Goal: Information Seeking & Learning: Learn about a topic

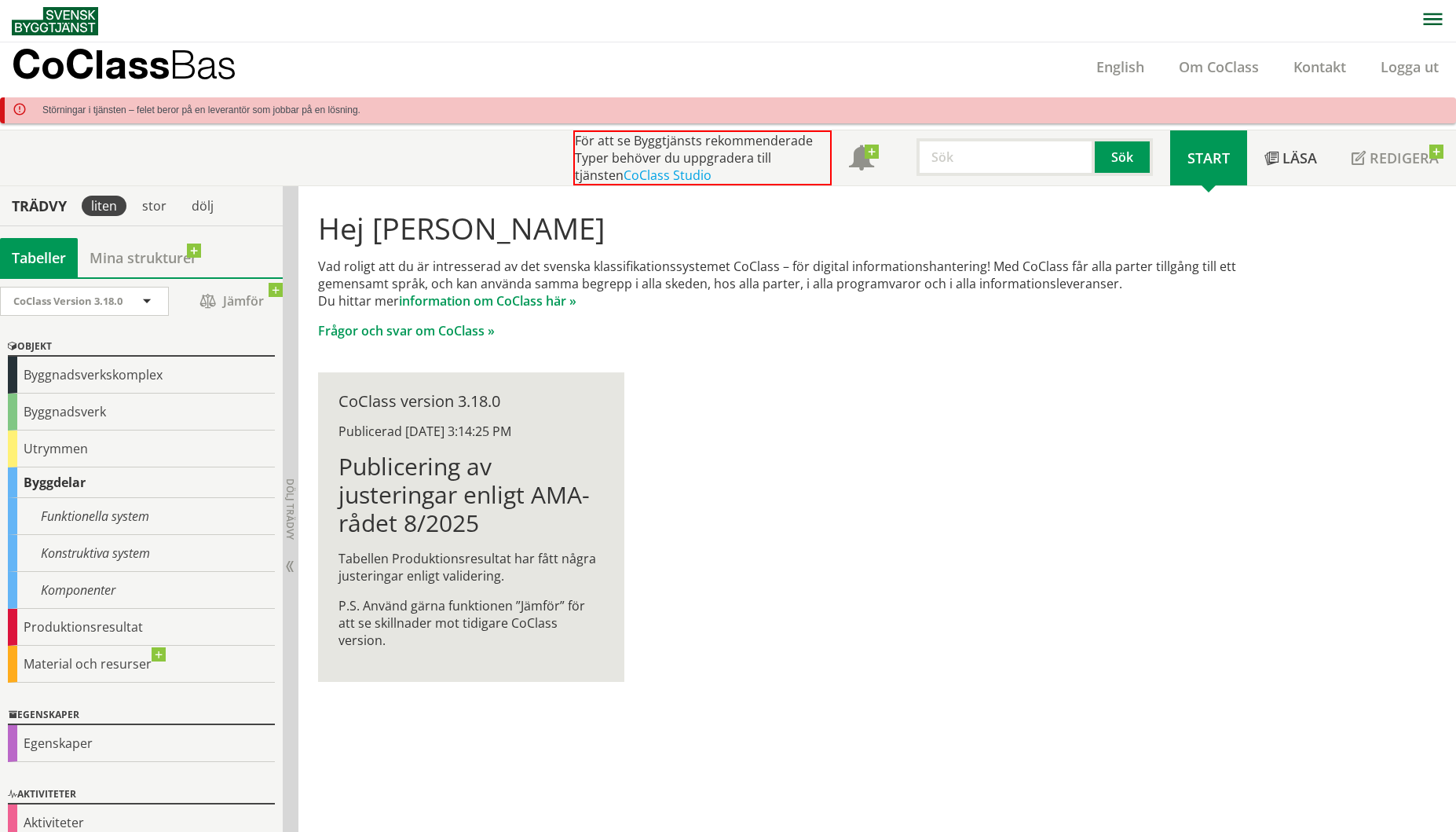
click at [52, 482] on div "Byggdelar" at bounding box center [142, 482] width 267 height 30
click at [92, 631] on div "Produktionsresultat" at bounding box center [142, 627] width 267 height 37
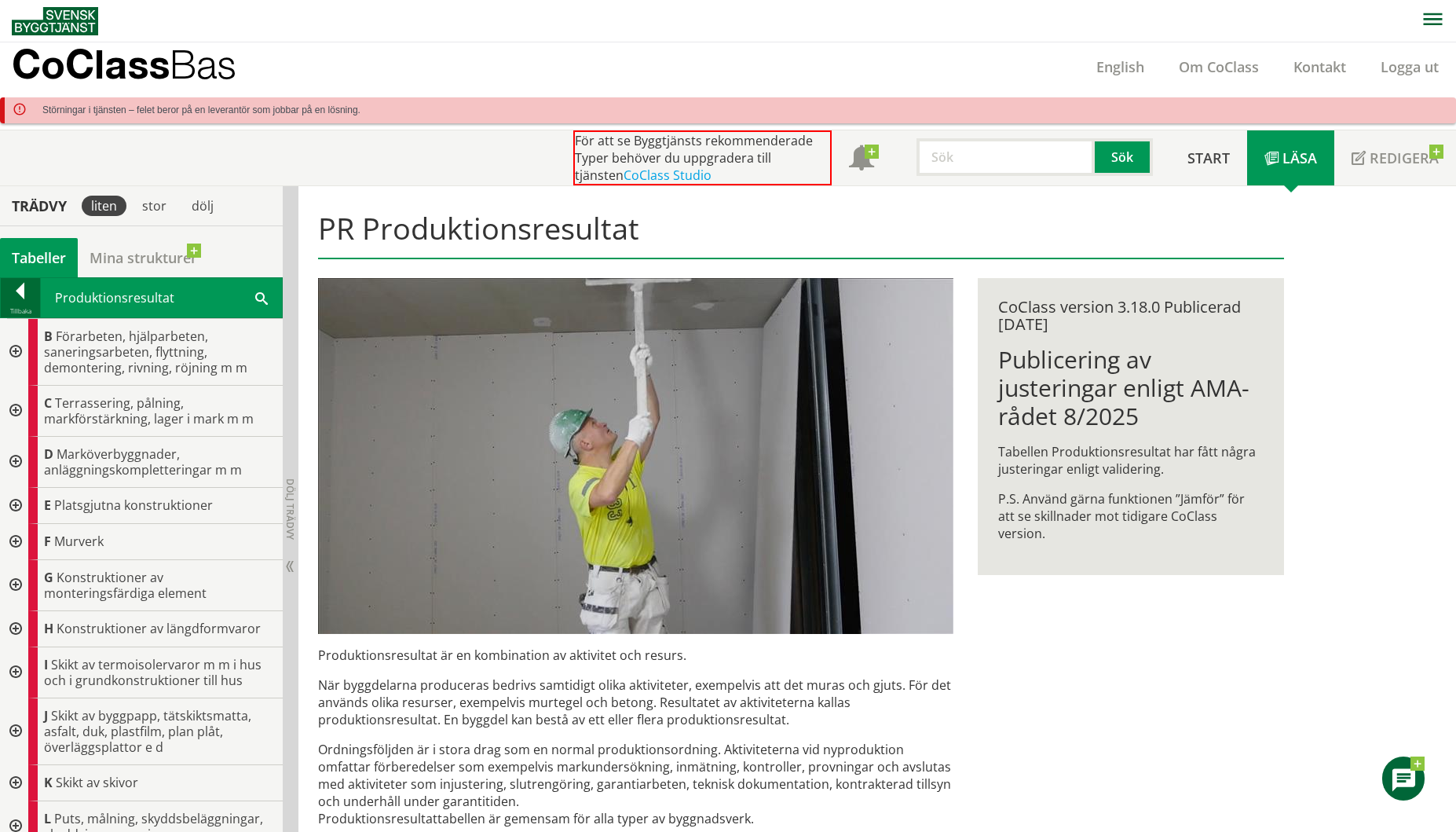
click at [21, 299] on div at bounding box center [20, 294] width 40 height 22
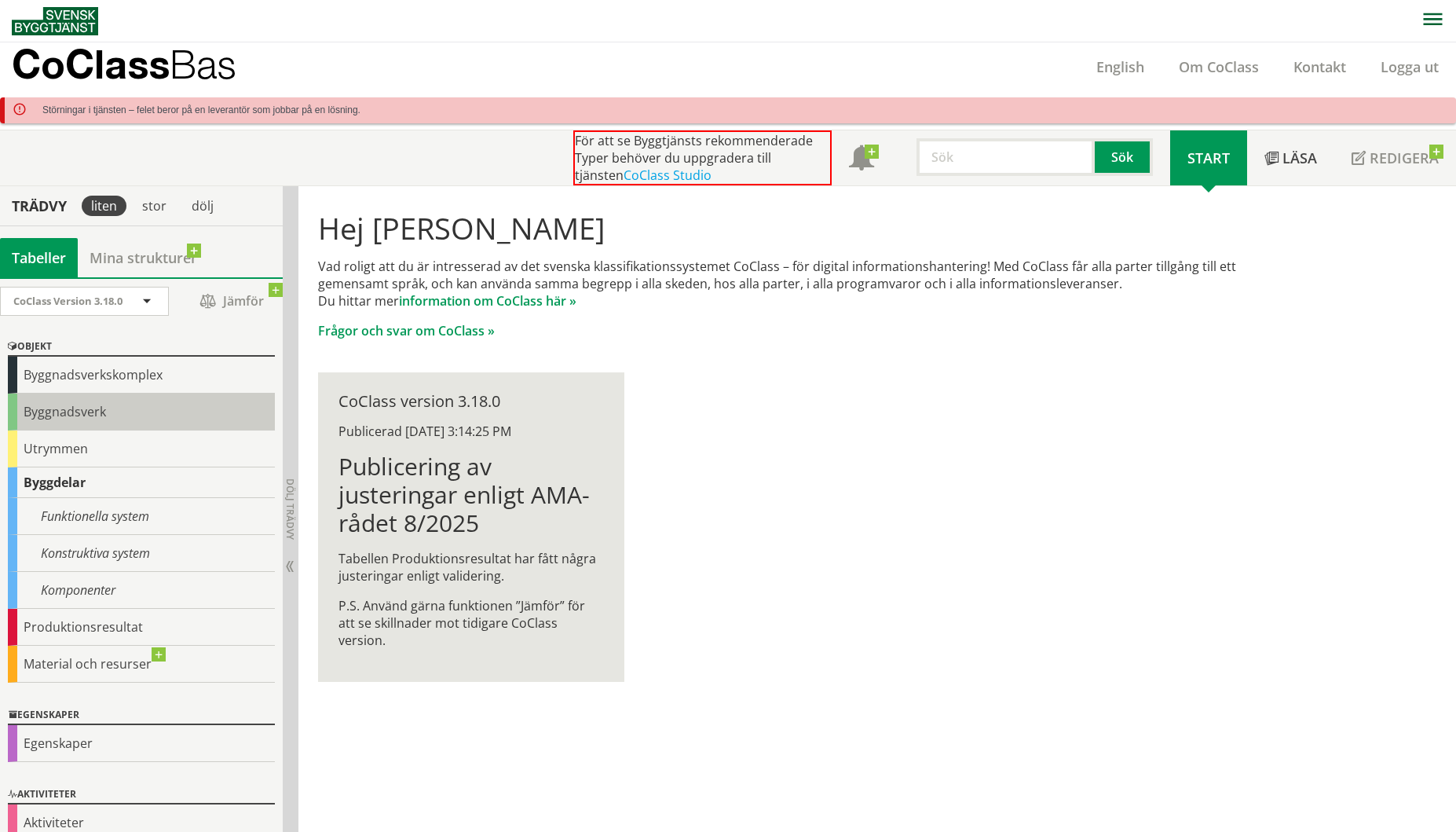
click at [51, 414] on div "Byggnadsverk" at bounding box center [142, 412] width 267 height 37
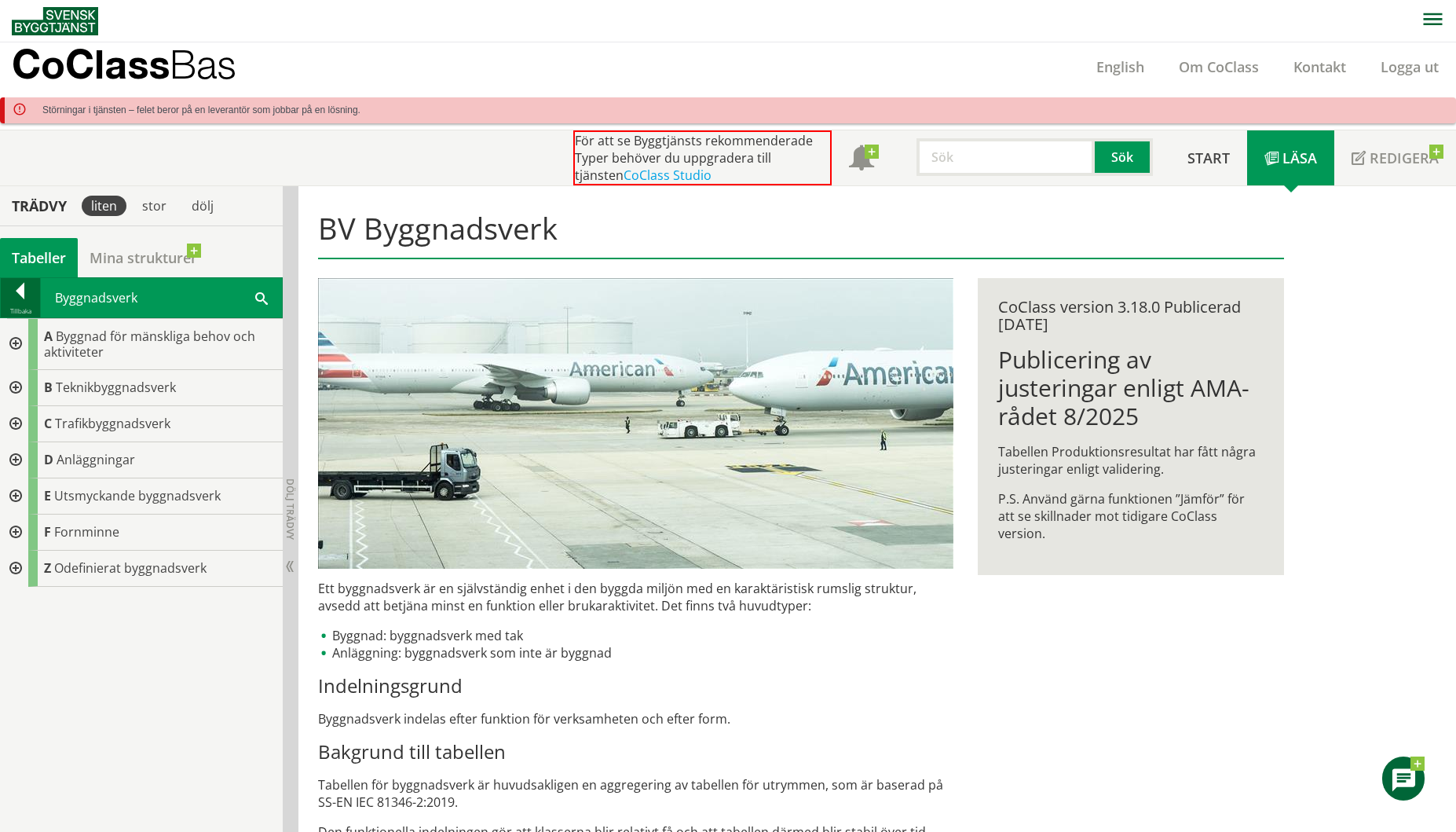
click at [17, 293] on div at bounding box center [20, 294] width 40 height 22
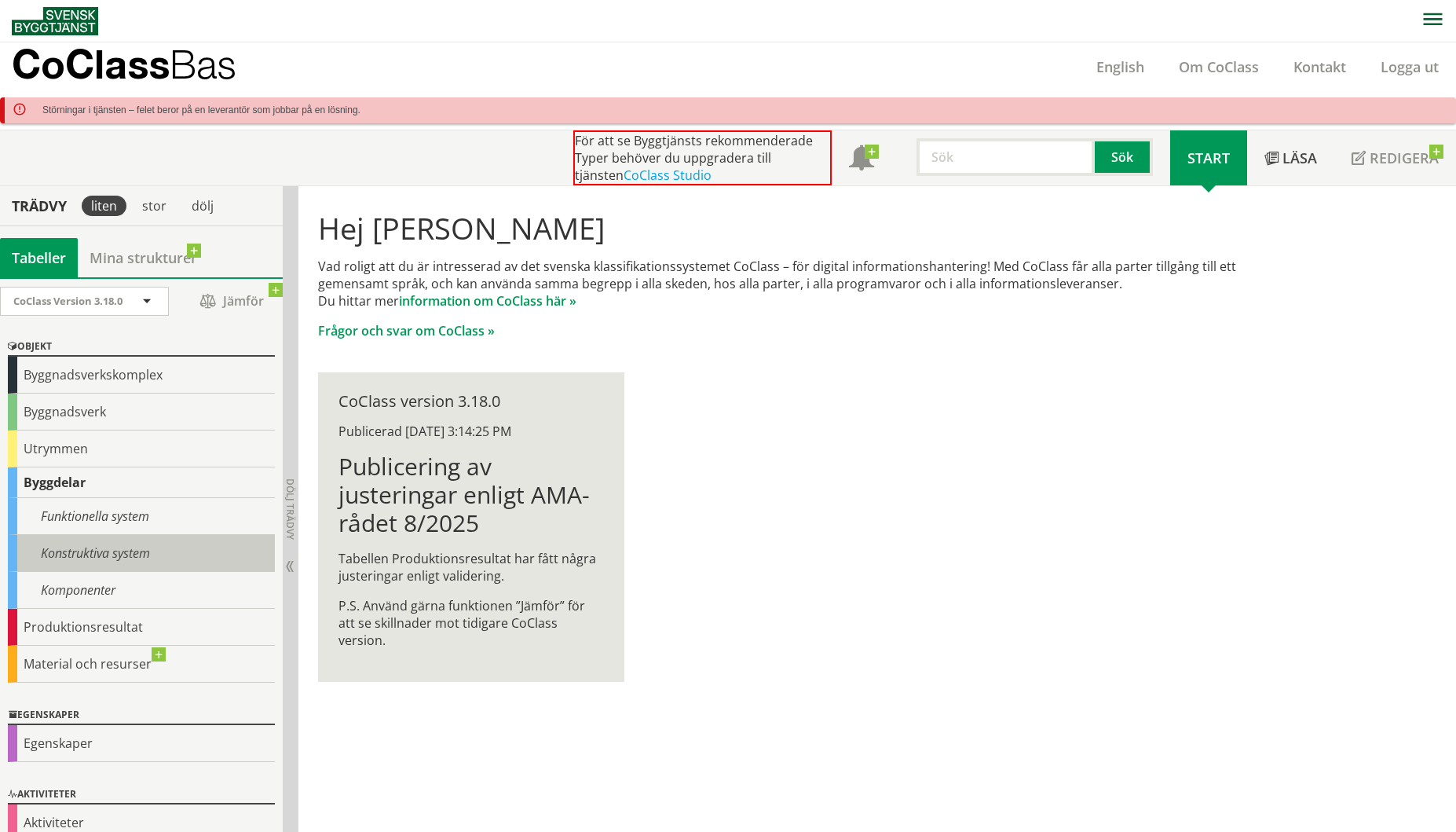
click at [77, 550] on div "Konstruktiva system" at bounding box center [142, 554] width 267 height 37
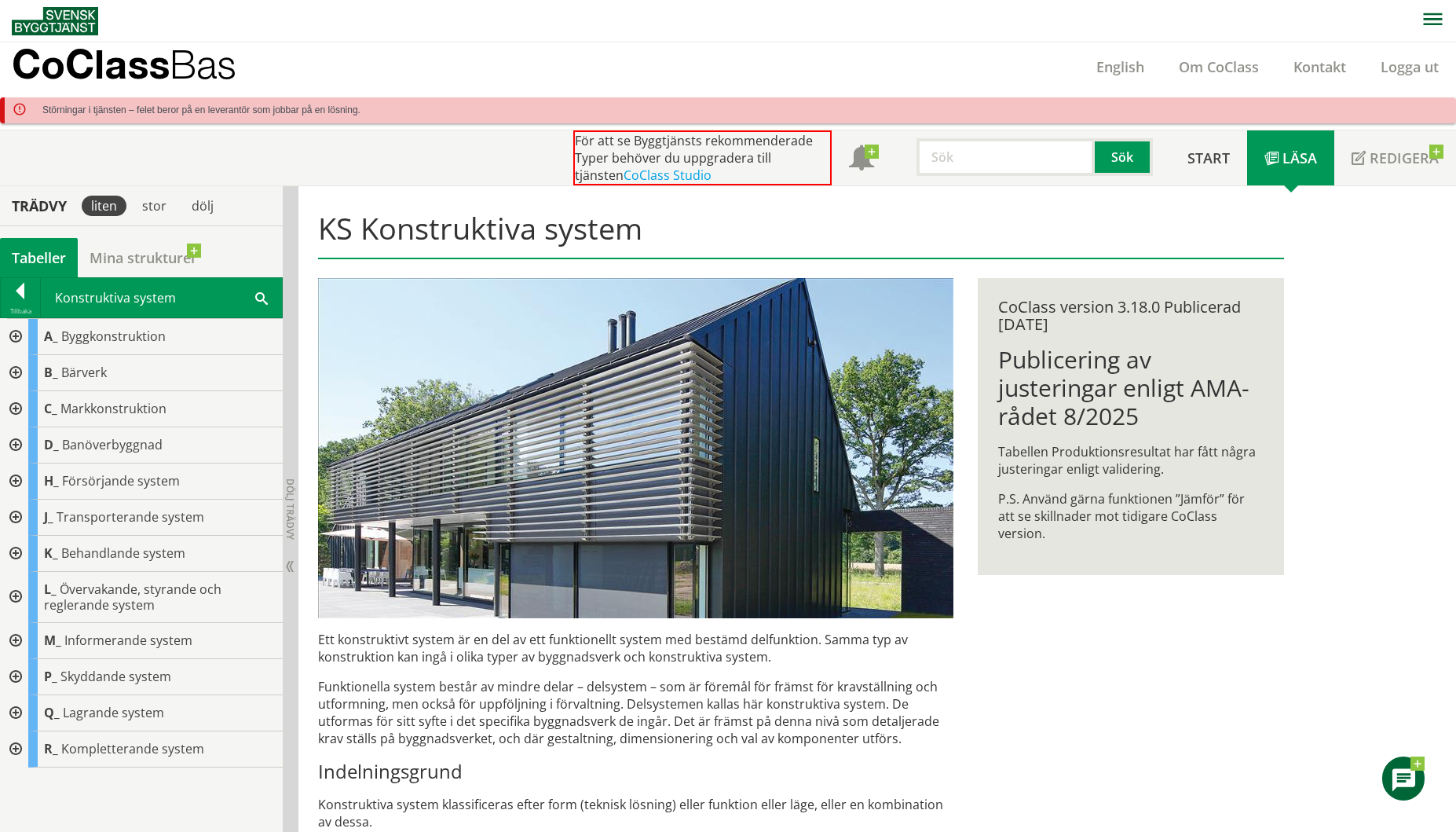
click at [16, 674] on div at bounding box center [14, 677] width 29 height 36
click at [16, 337] on div at bounding box center [14, 336] width 29 height 36
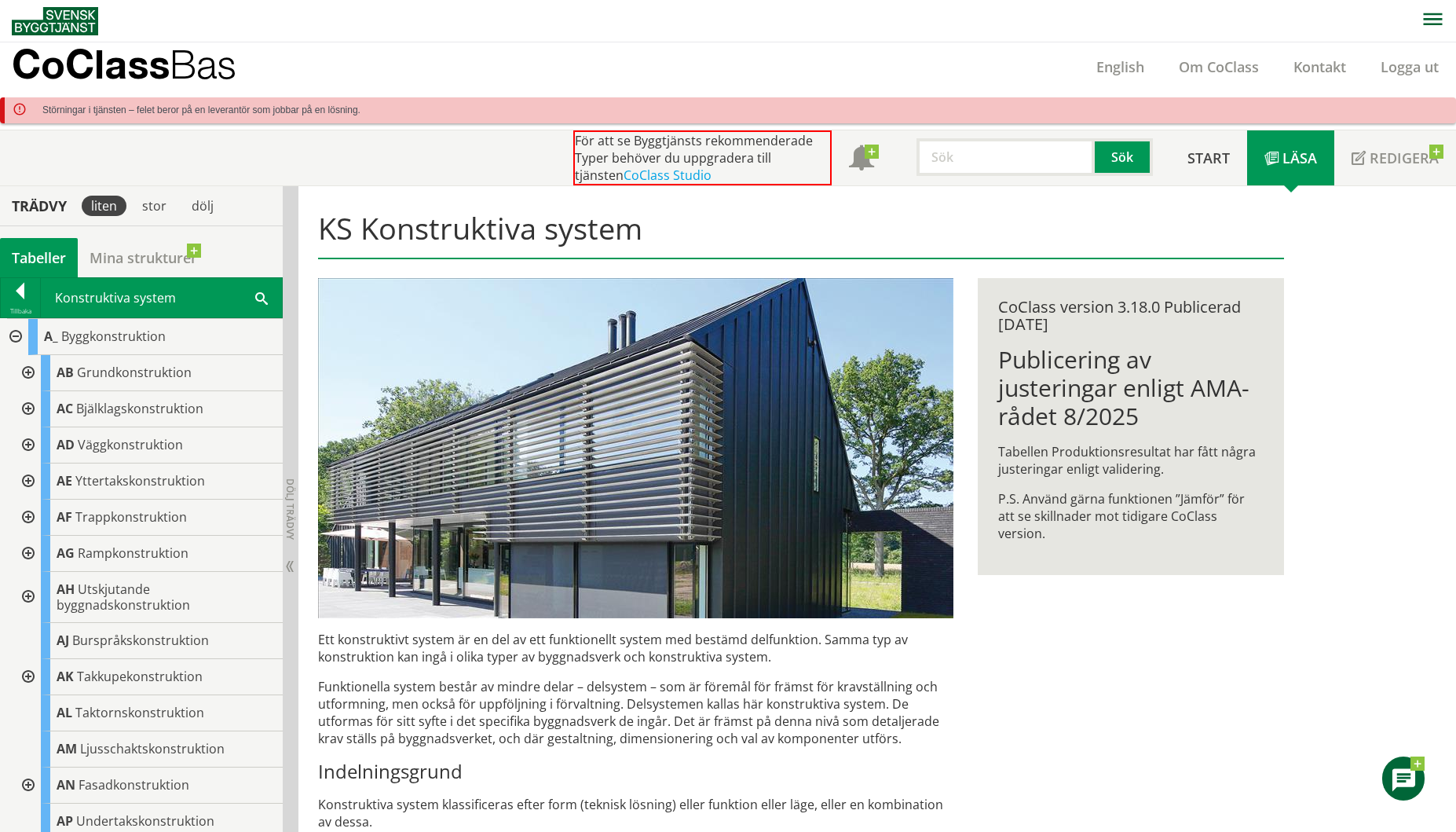
click at [26, 446] on div at bounding box center [27, 445] width 29 height 36
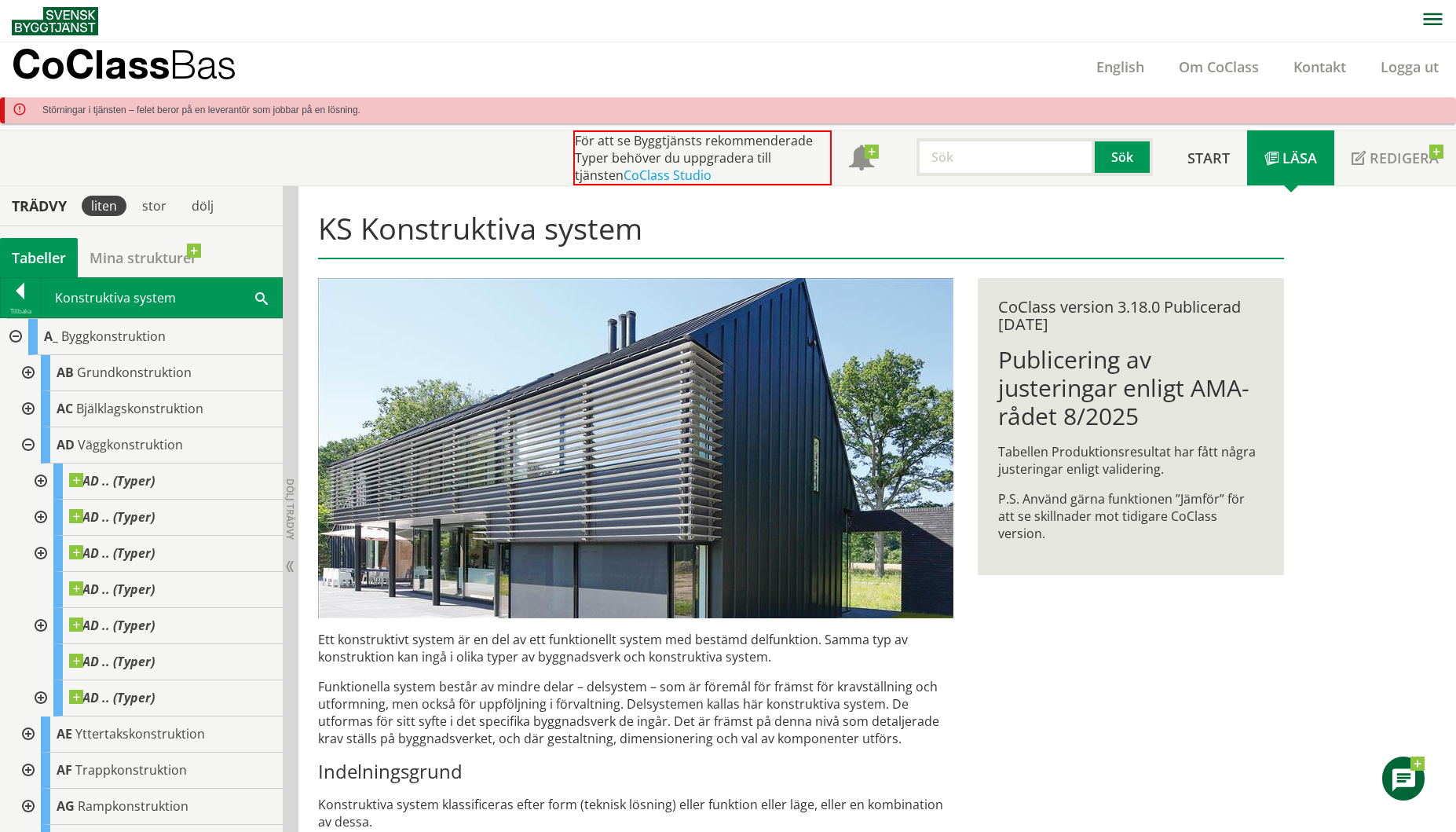
click at [41, 478] on div at bounding box center [39, 481] width 29 height 36
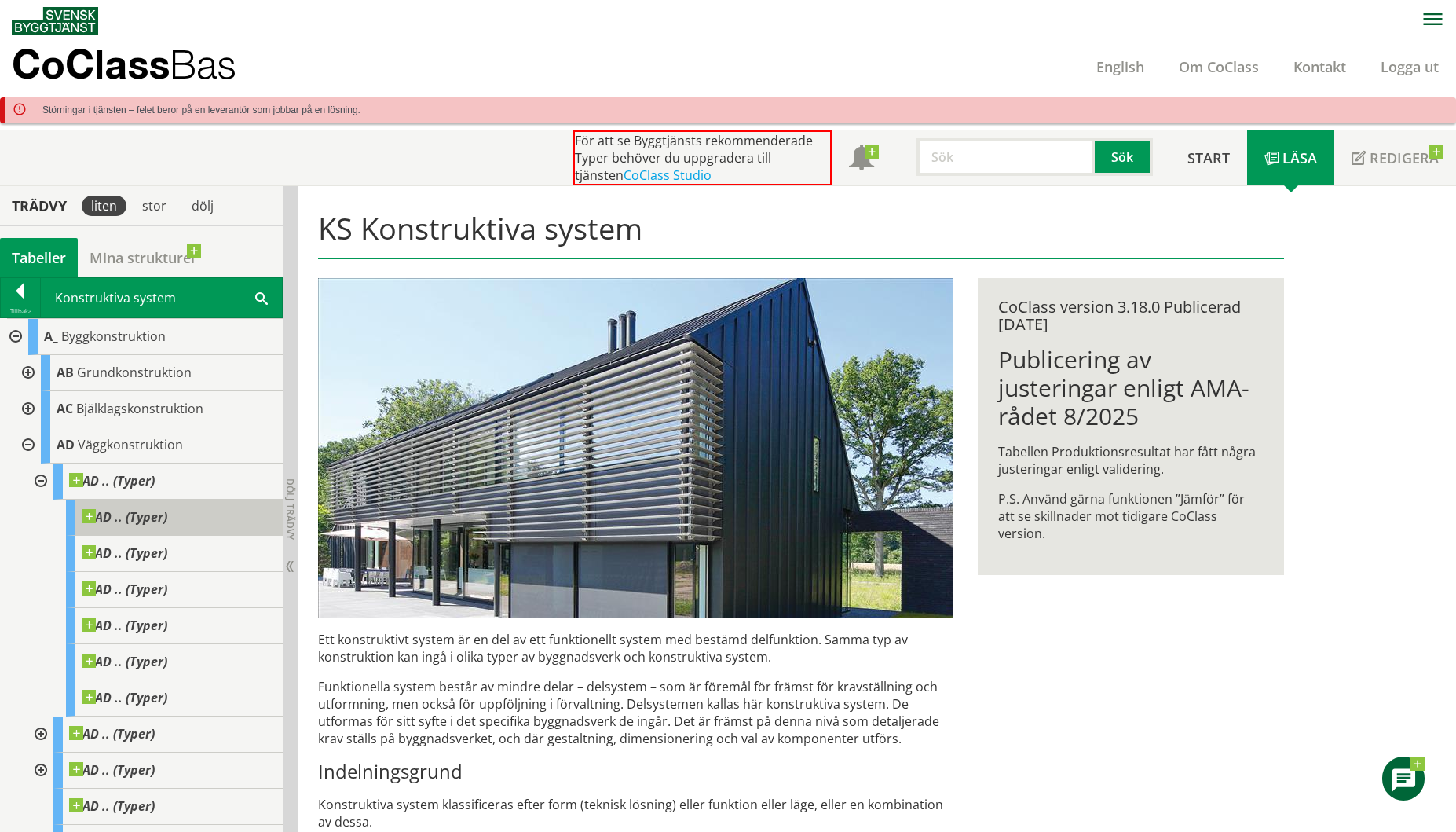
click at [168, 510] on span at bounding box center [168, 510] width 0 height 0
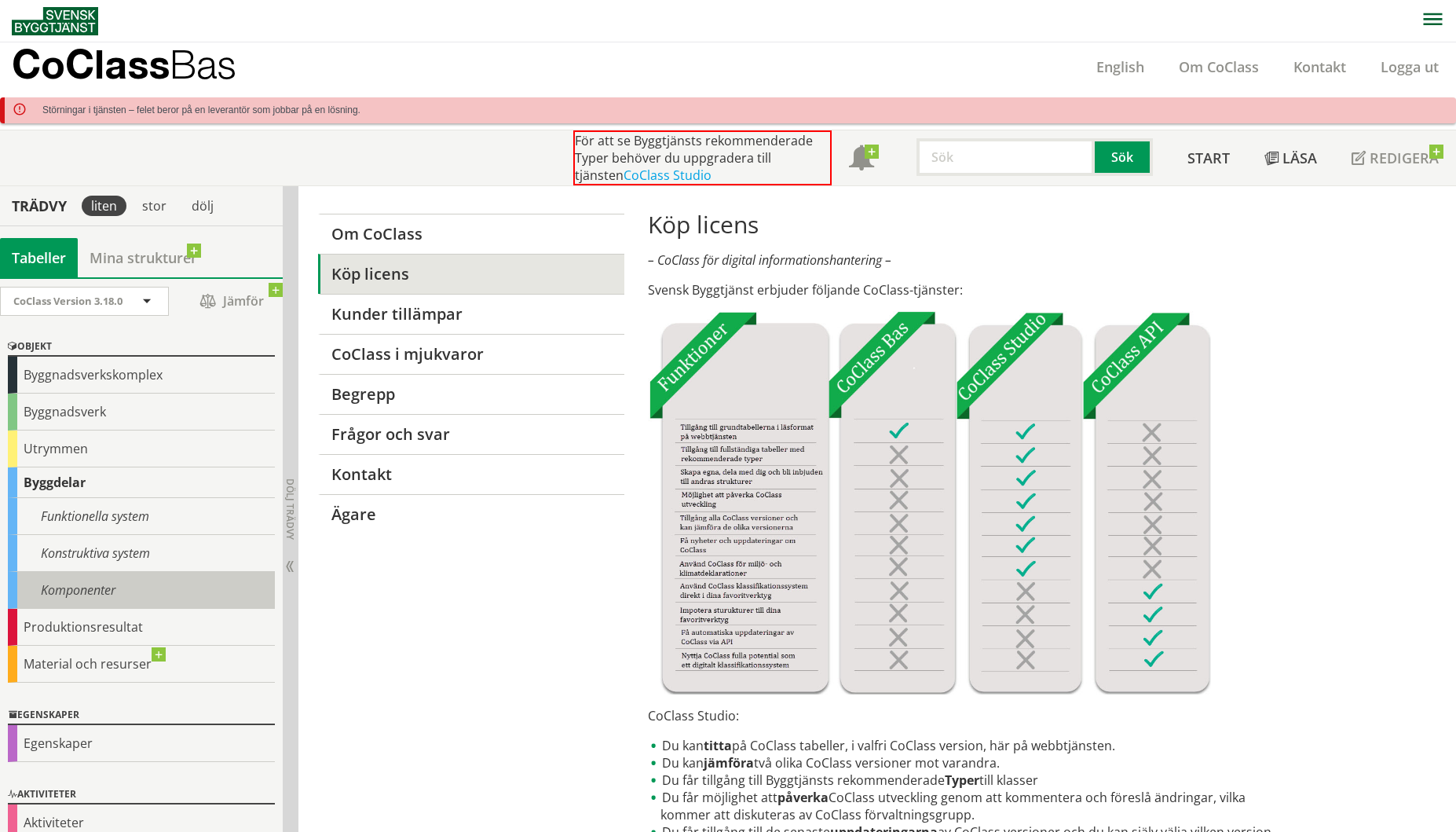
click at [74, 585] on div "Komponenter" at bounding box center [142, 591] width 267 height 37
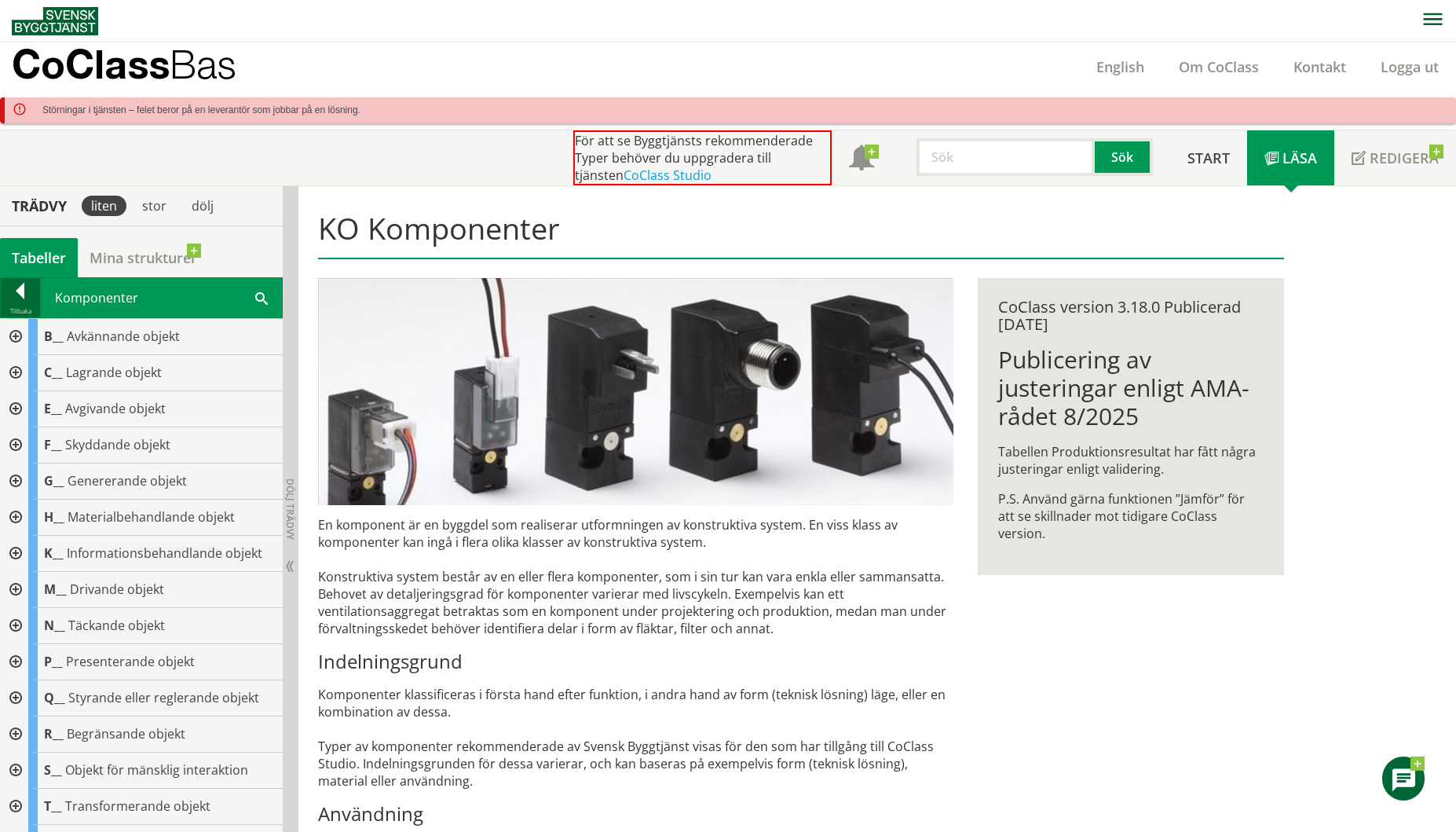
click at [20, 292] on div at bounding box center [20, 294] width 40 height 22
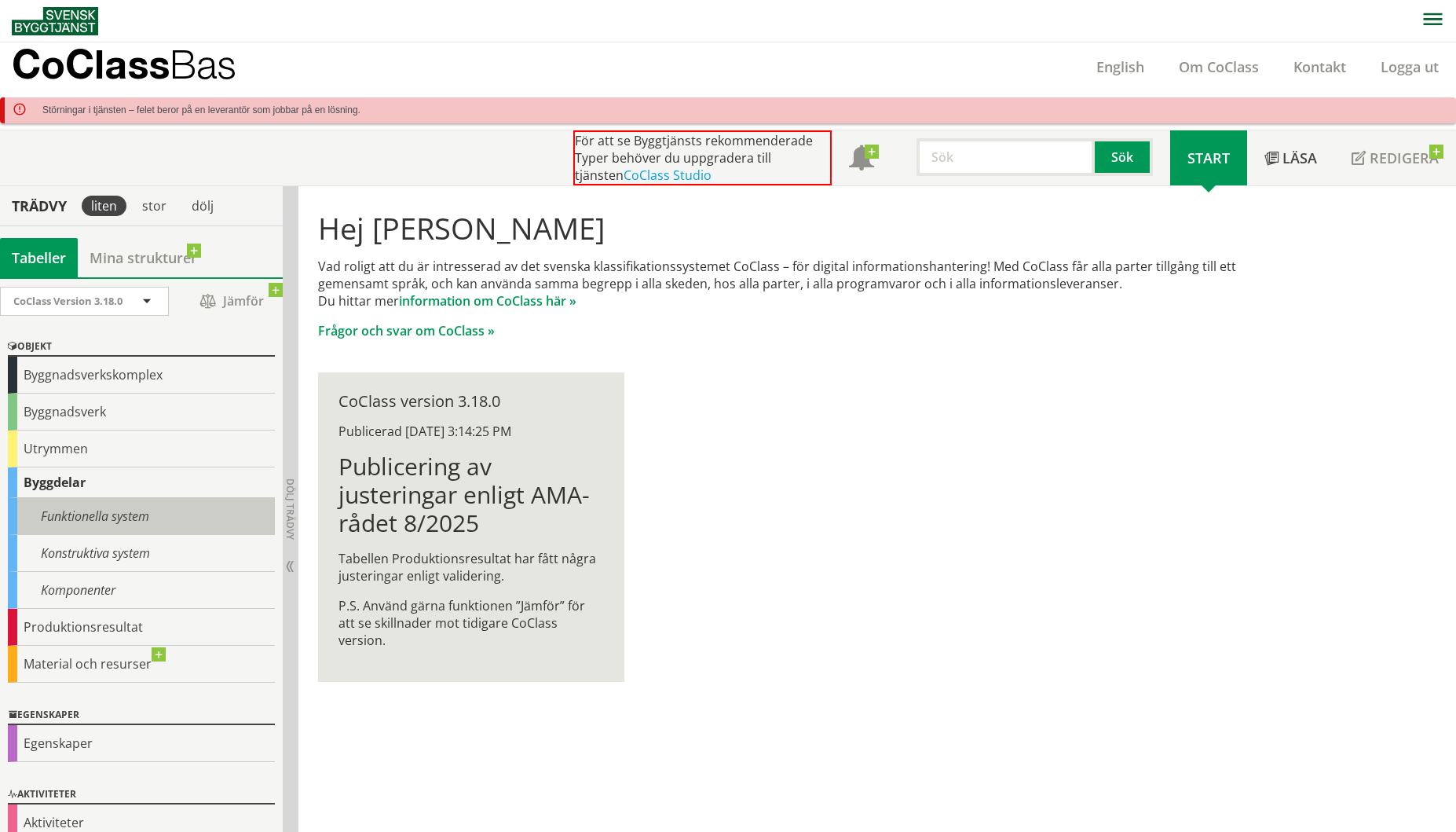
click at [64, 521] on div "Funktionella system" at bounding box center [142, 517] width 267 height 37
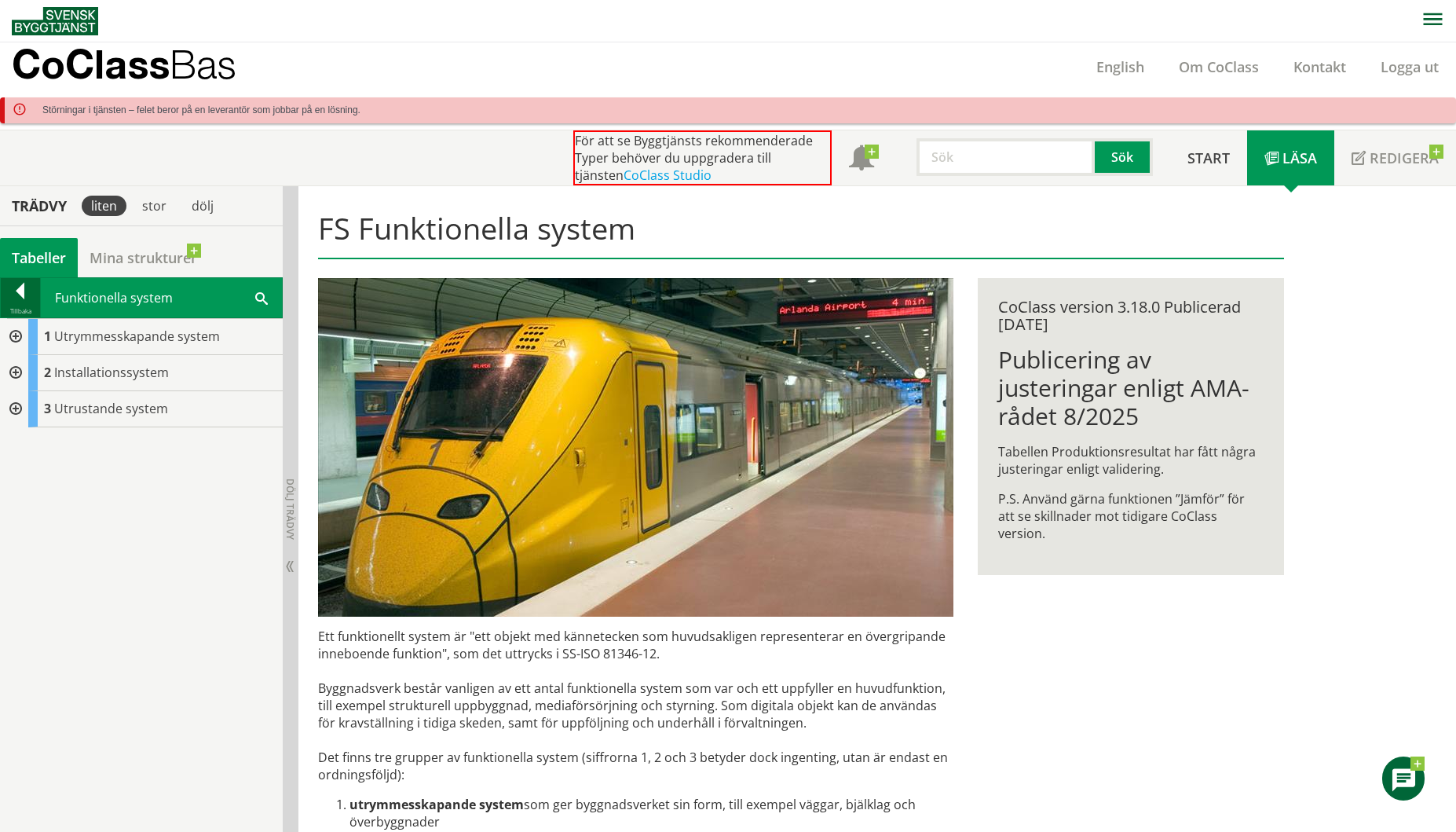
click at [24, 291] on div at bounding box center [20, 294] width 40 height 22
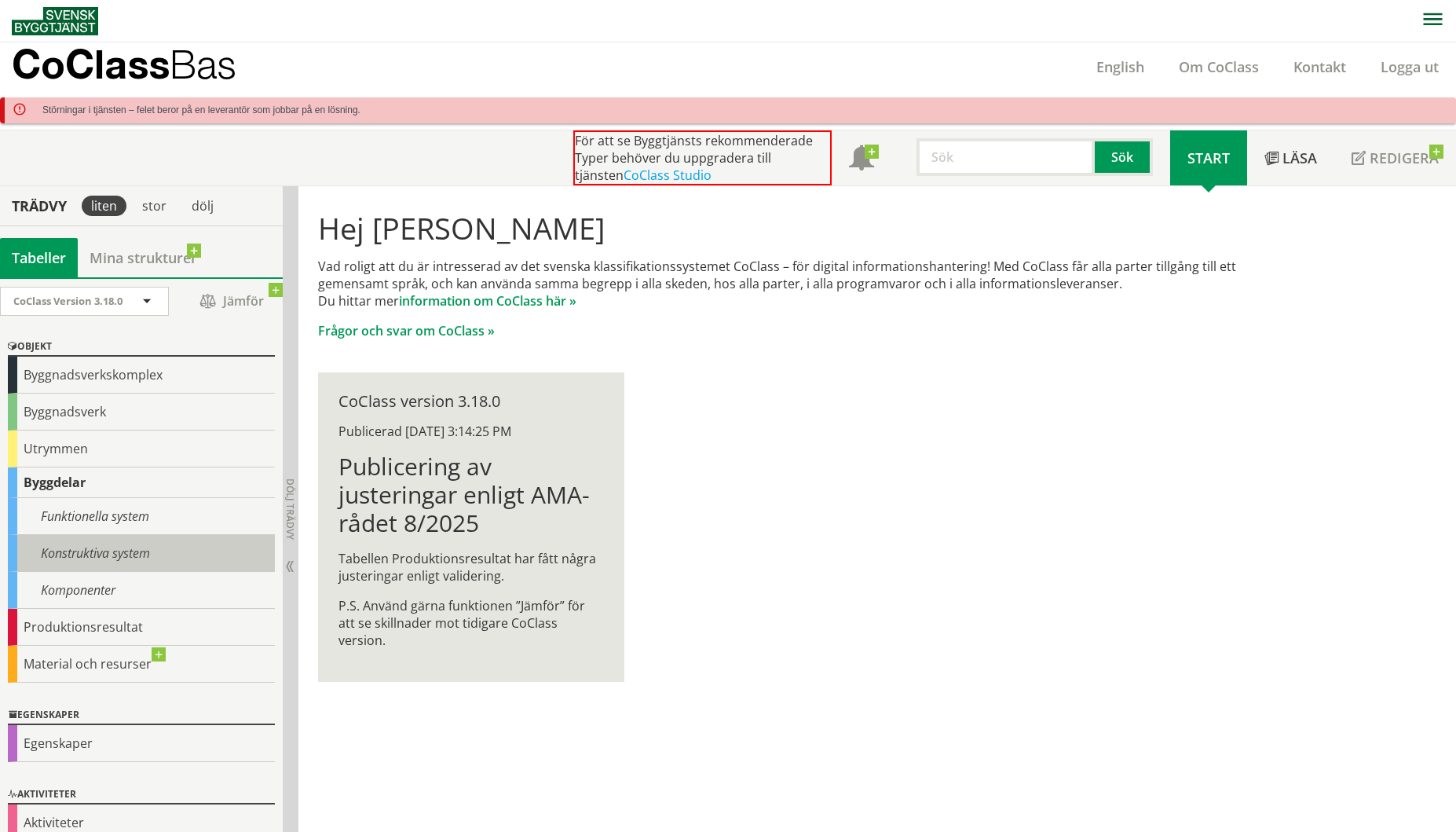
click at [41, 550] on div "Konstruktiva system" at bounding box center [142, 554] width 267 height 37
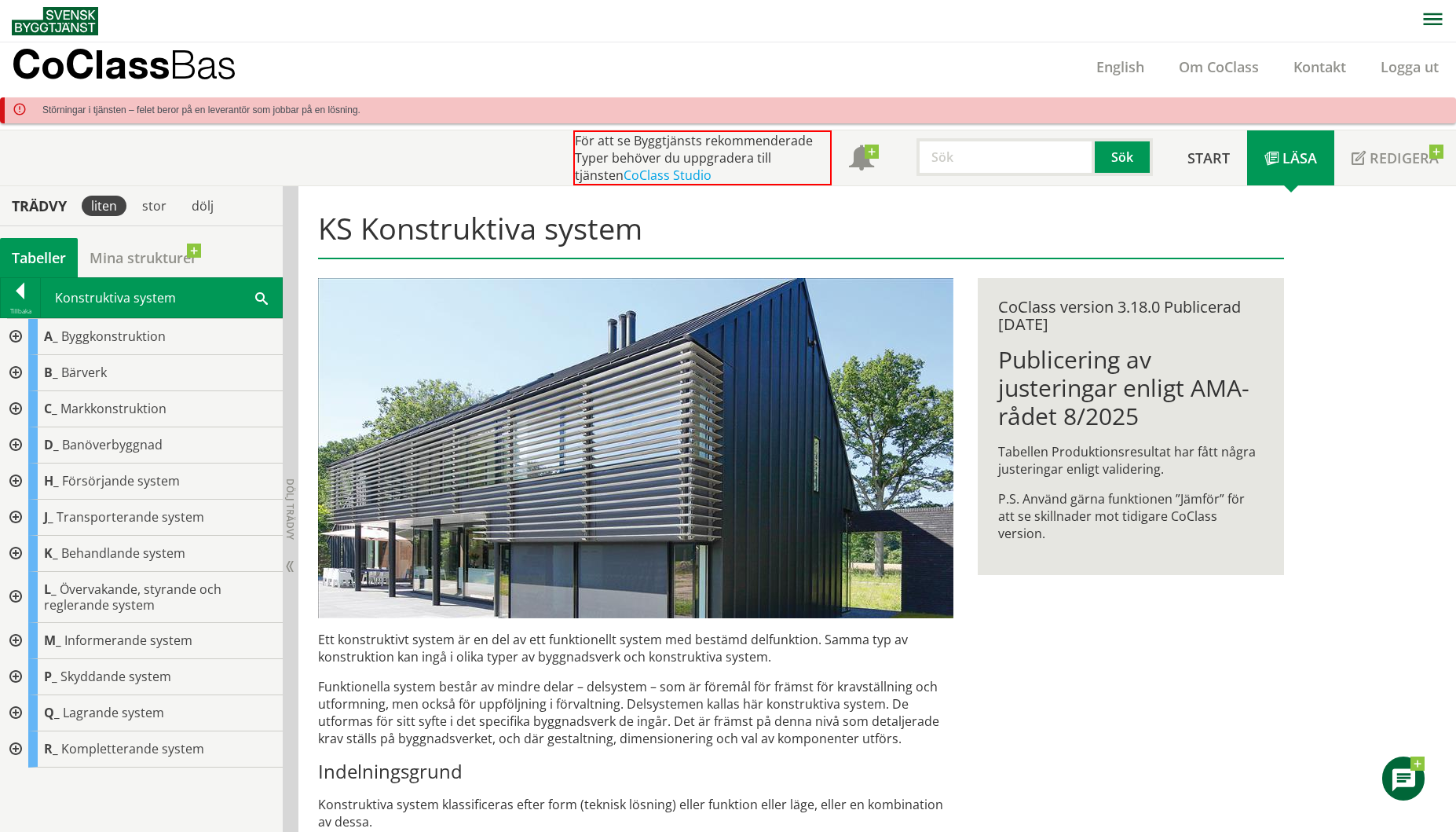
click at [14, 338] on div at bounding box center [14, 336] width 29 height 36
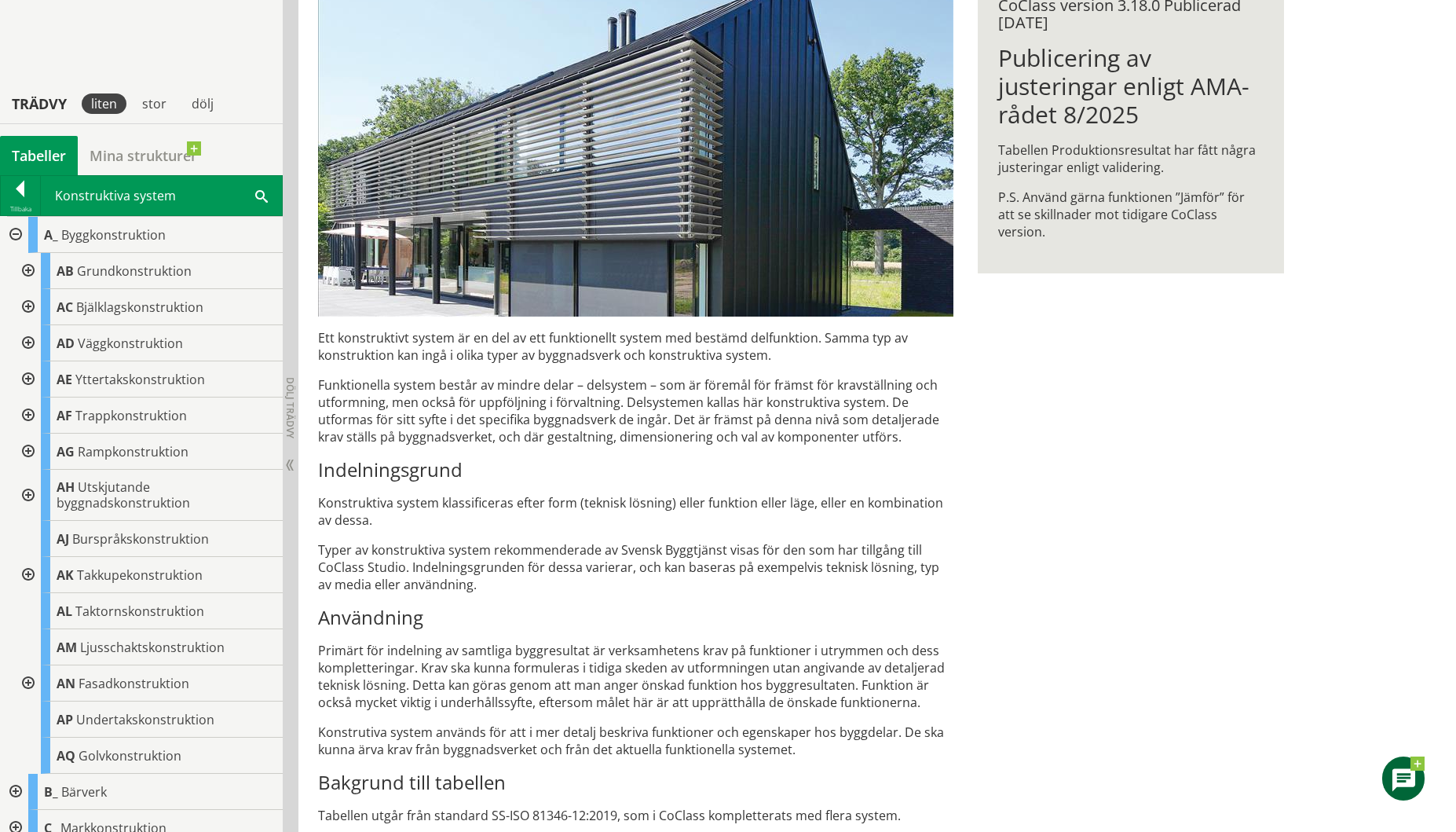
scroll to position [393, 0]
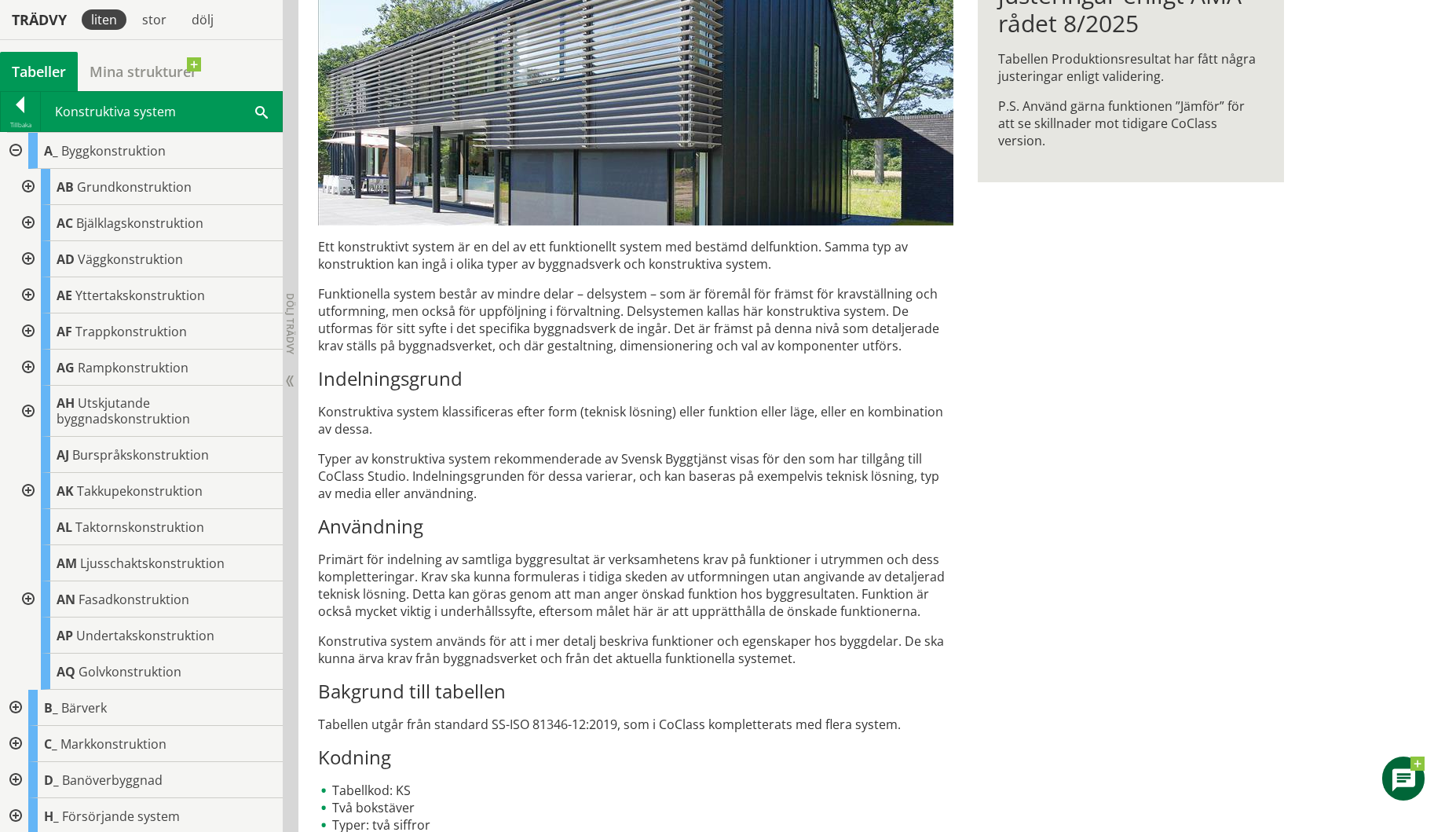
click at [708, 754] on h3 "Kodning" at bounding box center [635, 757] width 635 height 24
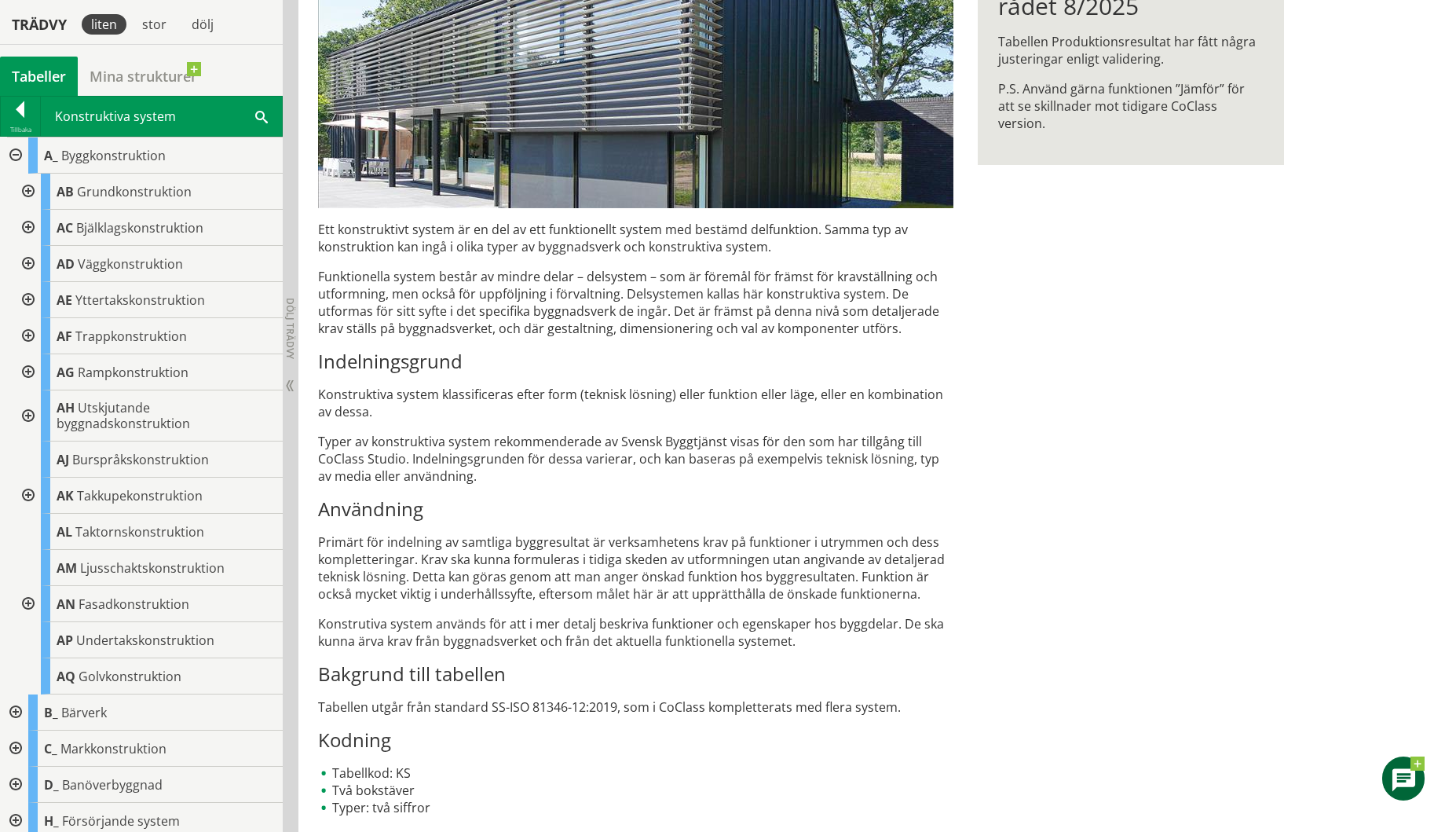
scroll to position [415, 0]
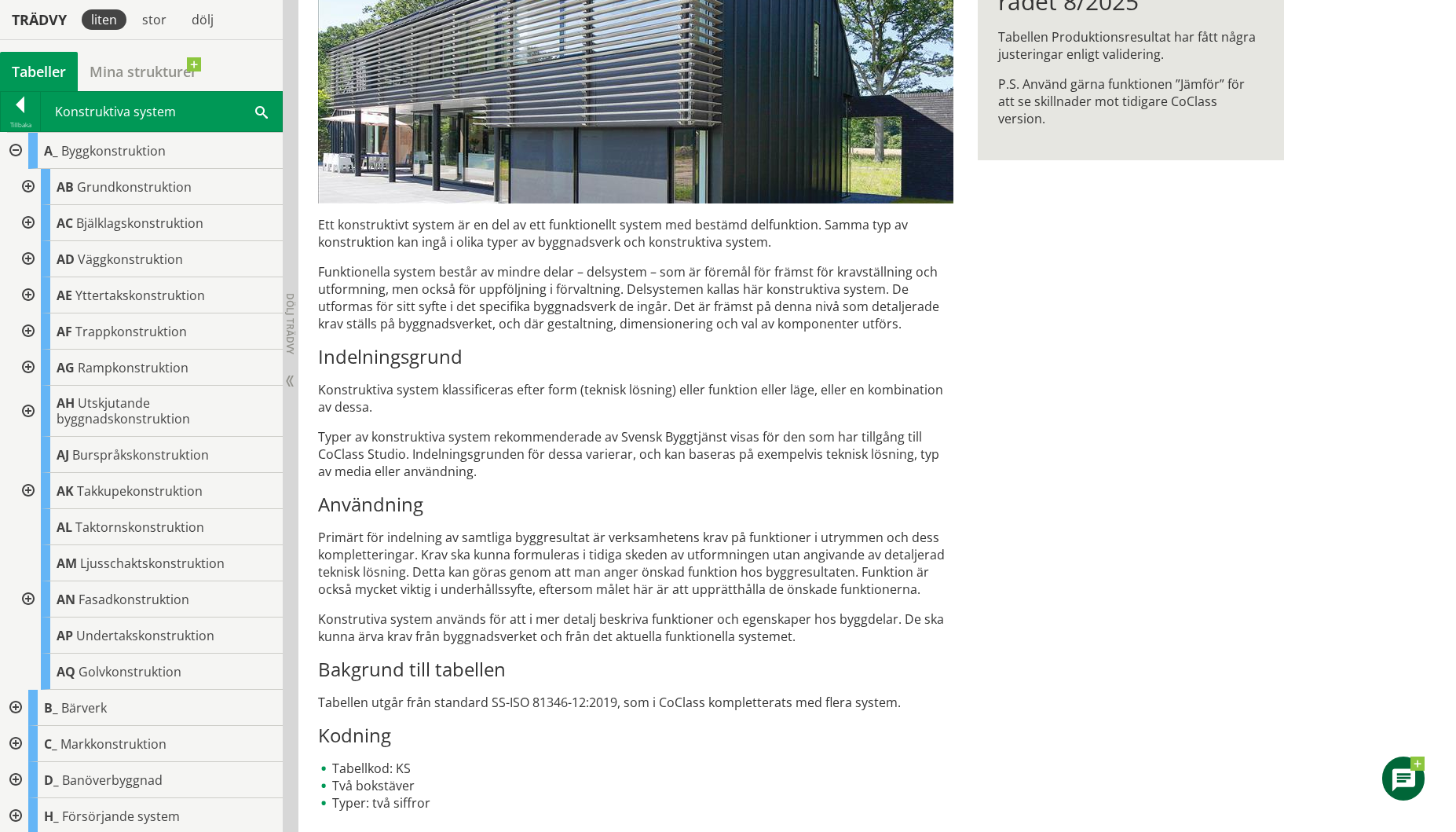
click at [26, 225] on div at bounding box center [27, 223] width 29 height 36
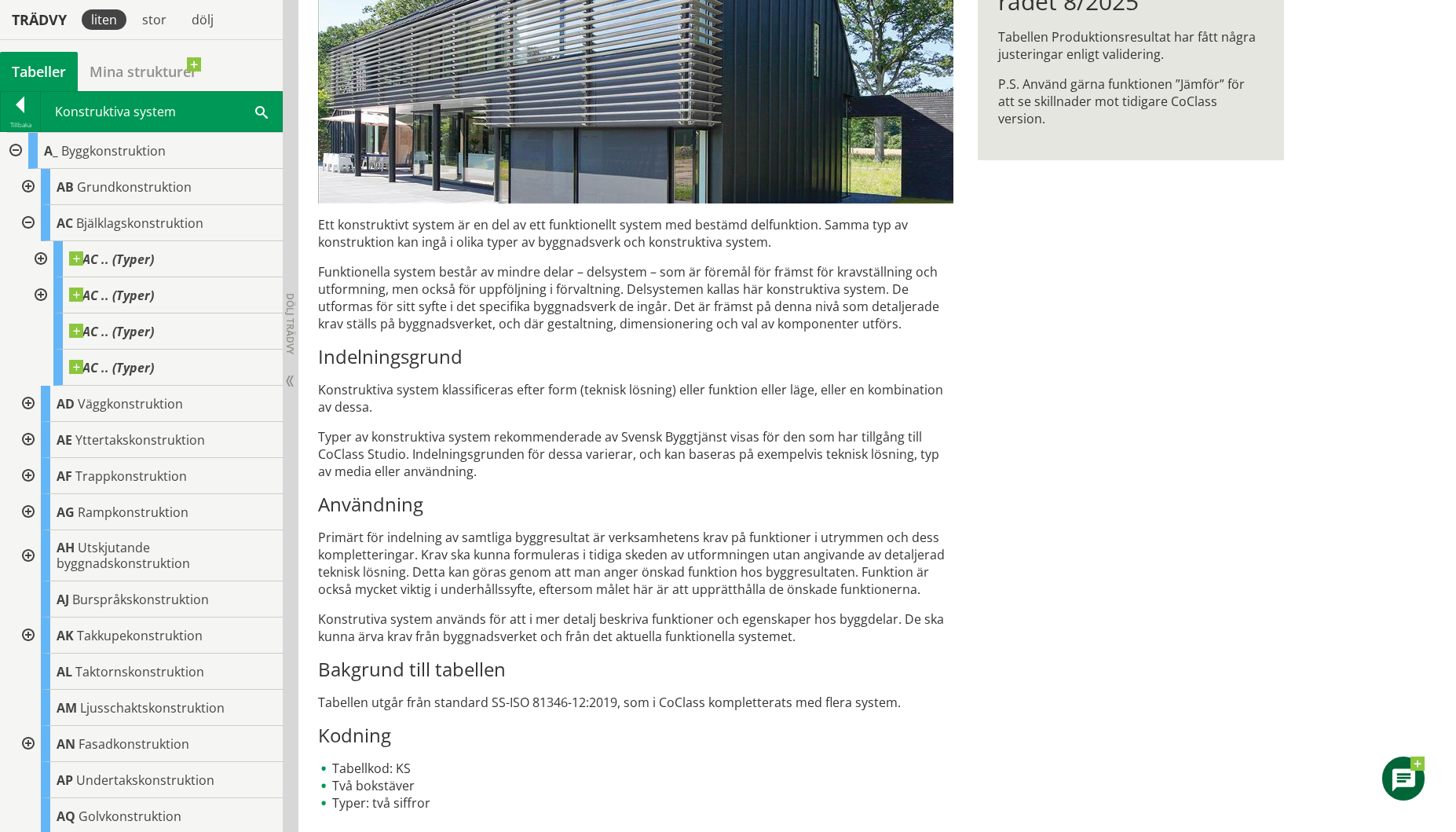
click at [28, 221] on div at bounding box center [27, 223] width 29 height 36
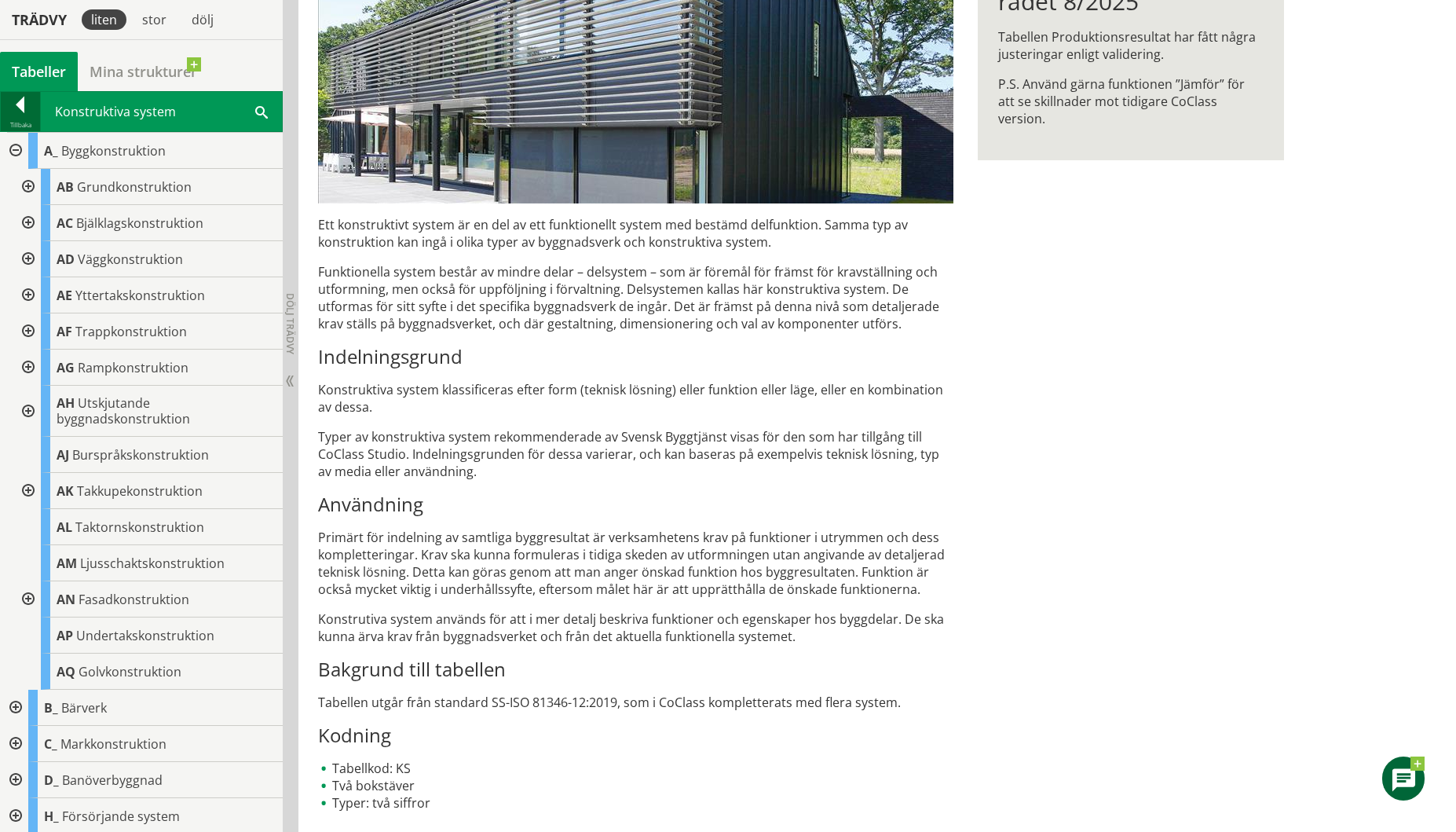
click at [21, 106] on div at bounding box center [20, 108] width 40 height 22
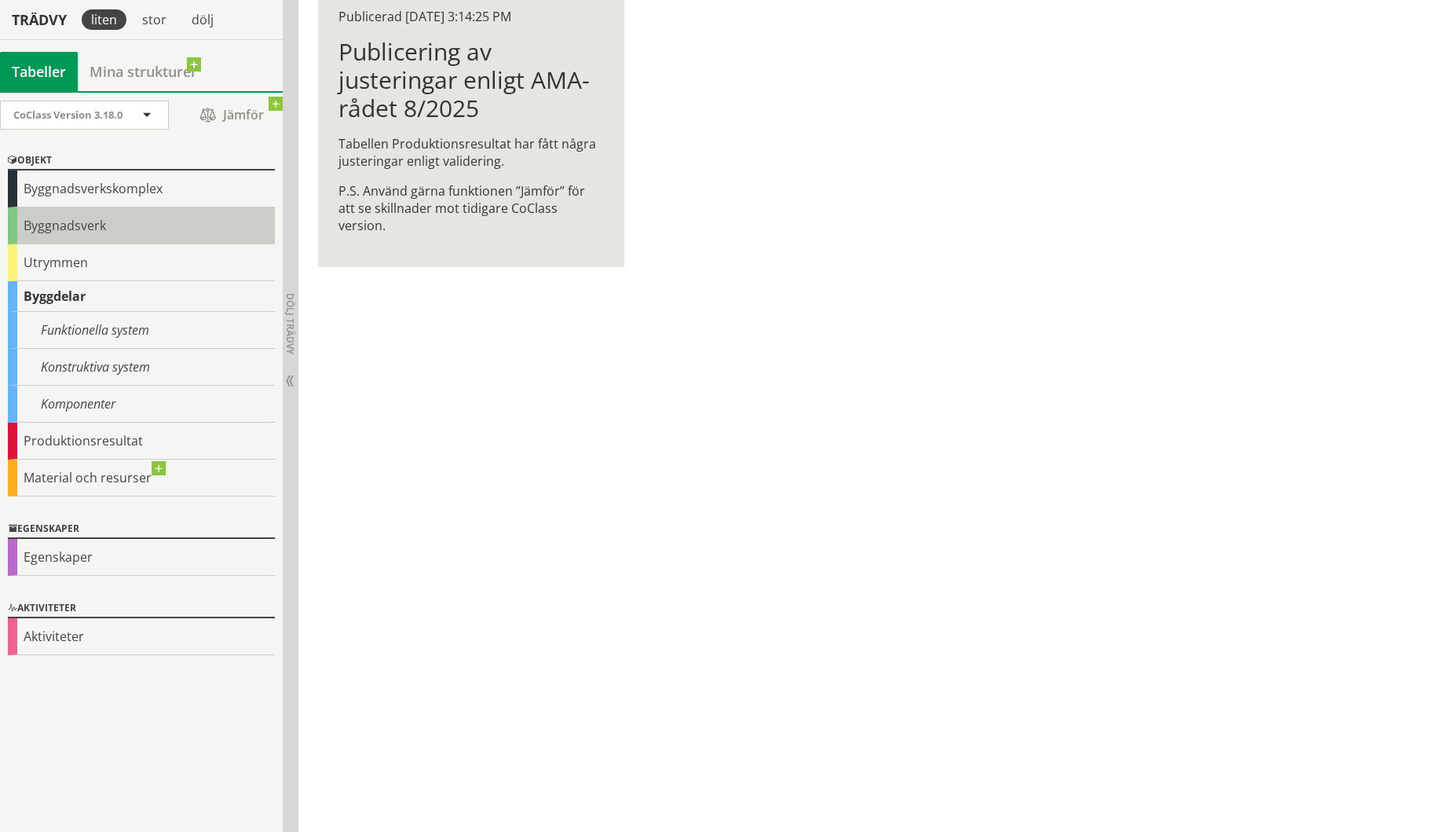
click at [52, 227] on div "Byggnadsverk" at bounding box center [142, 226] width 267 height 37
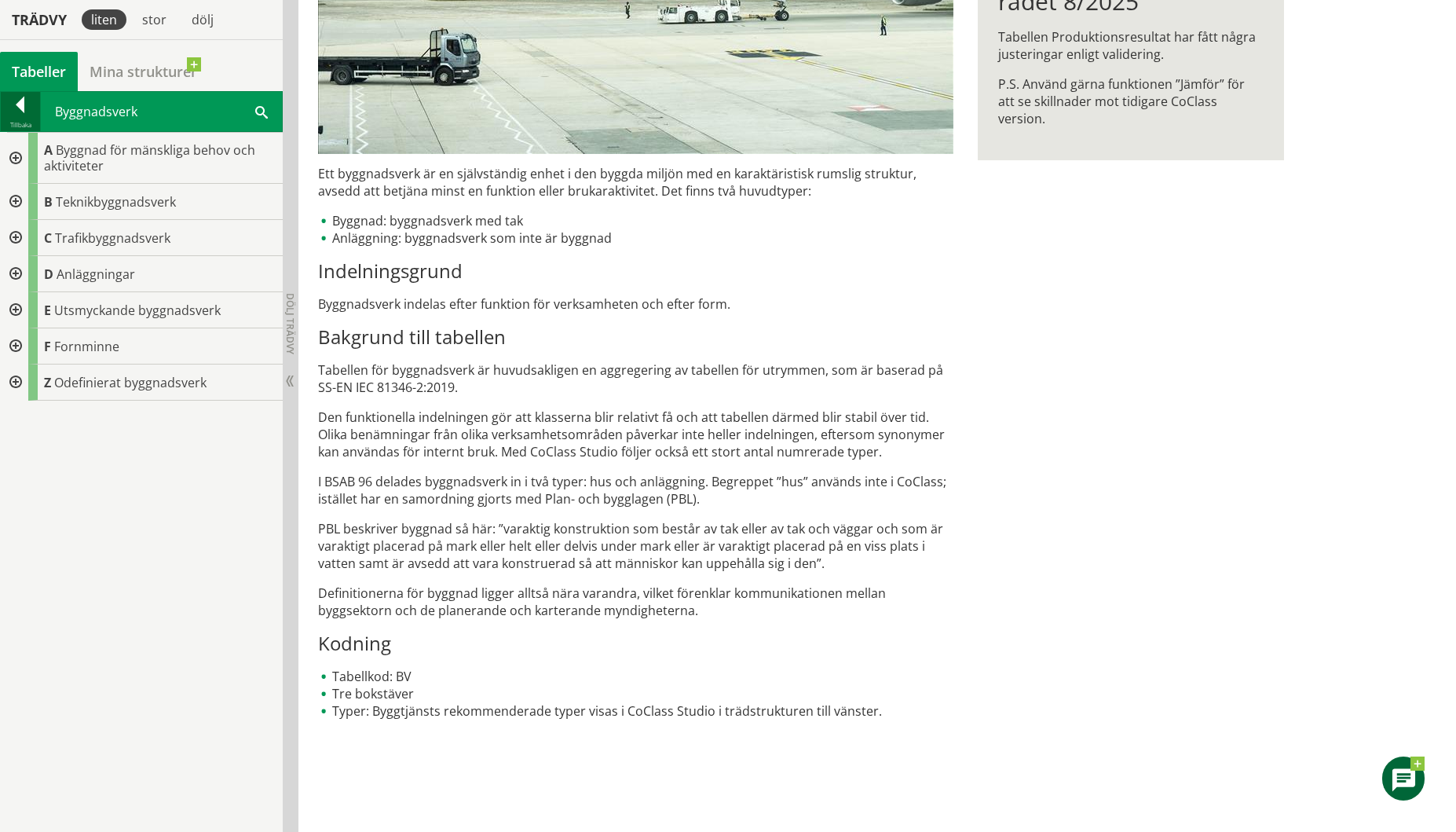
click at [19, 104] on div at bounding box center [20, 108] width 40 height 22
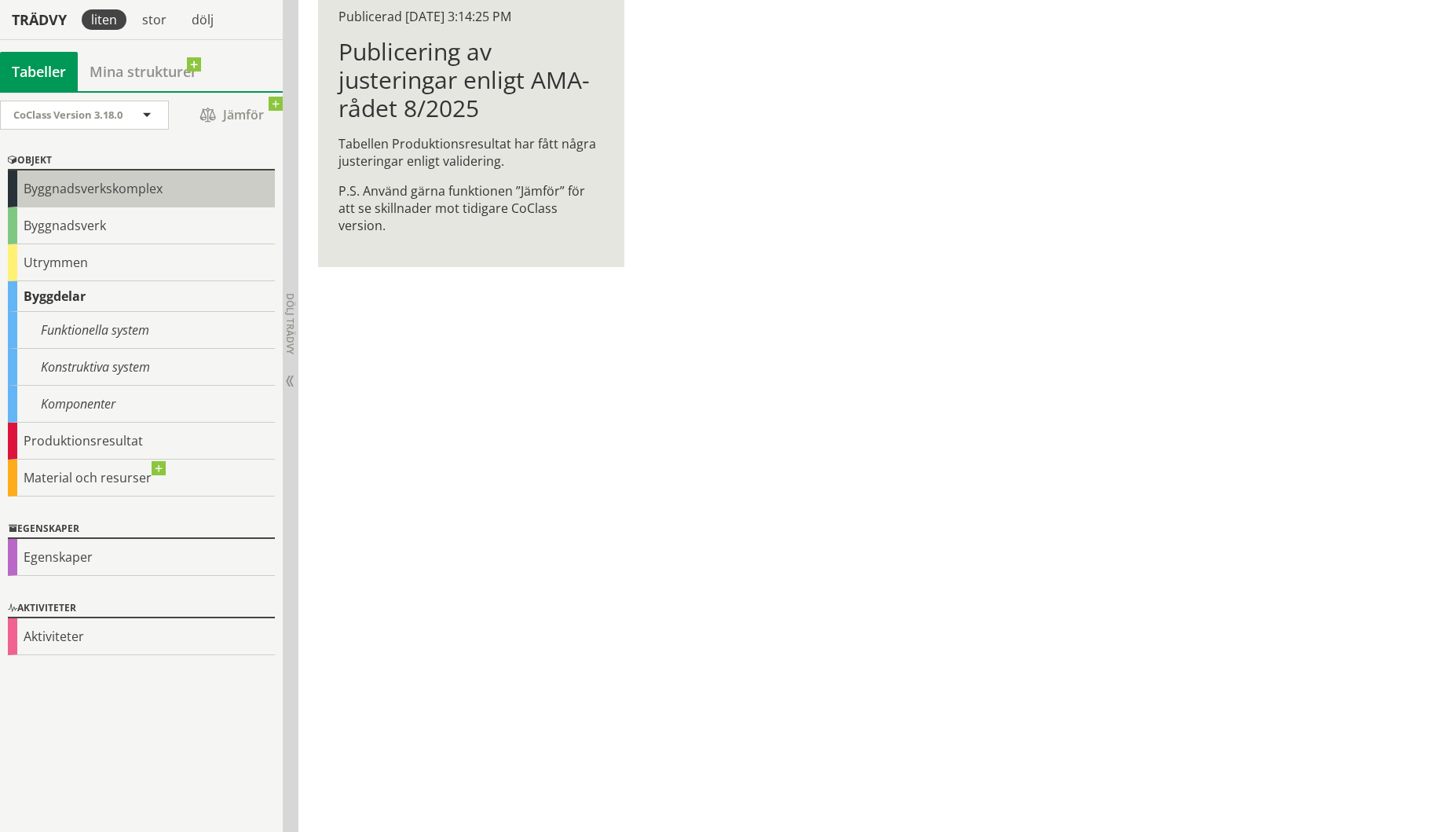
click at [61, 187] on div "Byggnadsverkskomplex" at bounding box center [142, 189] width 267 height 37
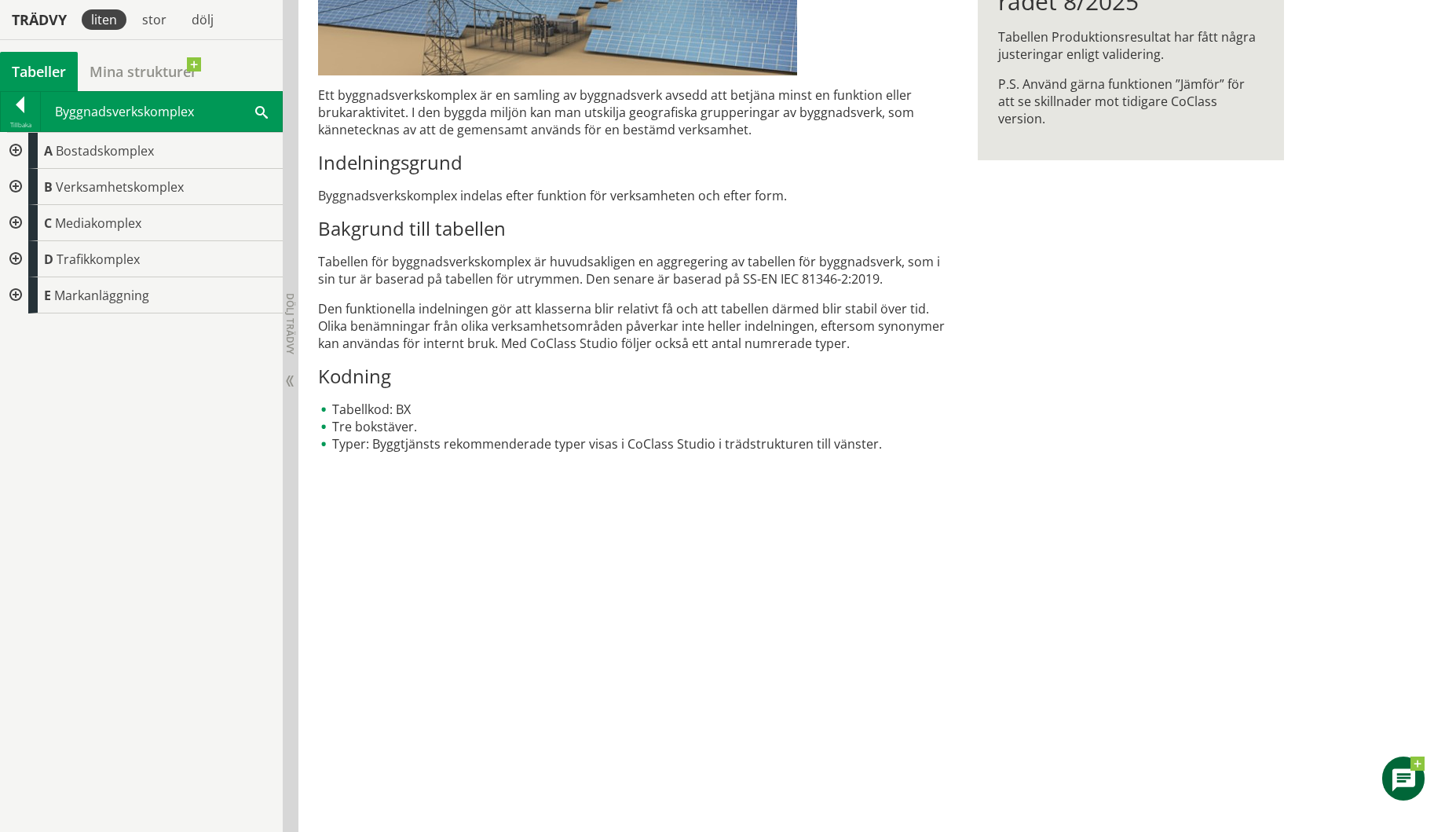
click at [15, 150] on div at bounding box center [14, 150] width 29 height 36
click at [27, 186] on div at bounding box center [27, 186] width 29 height 36
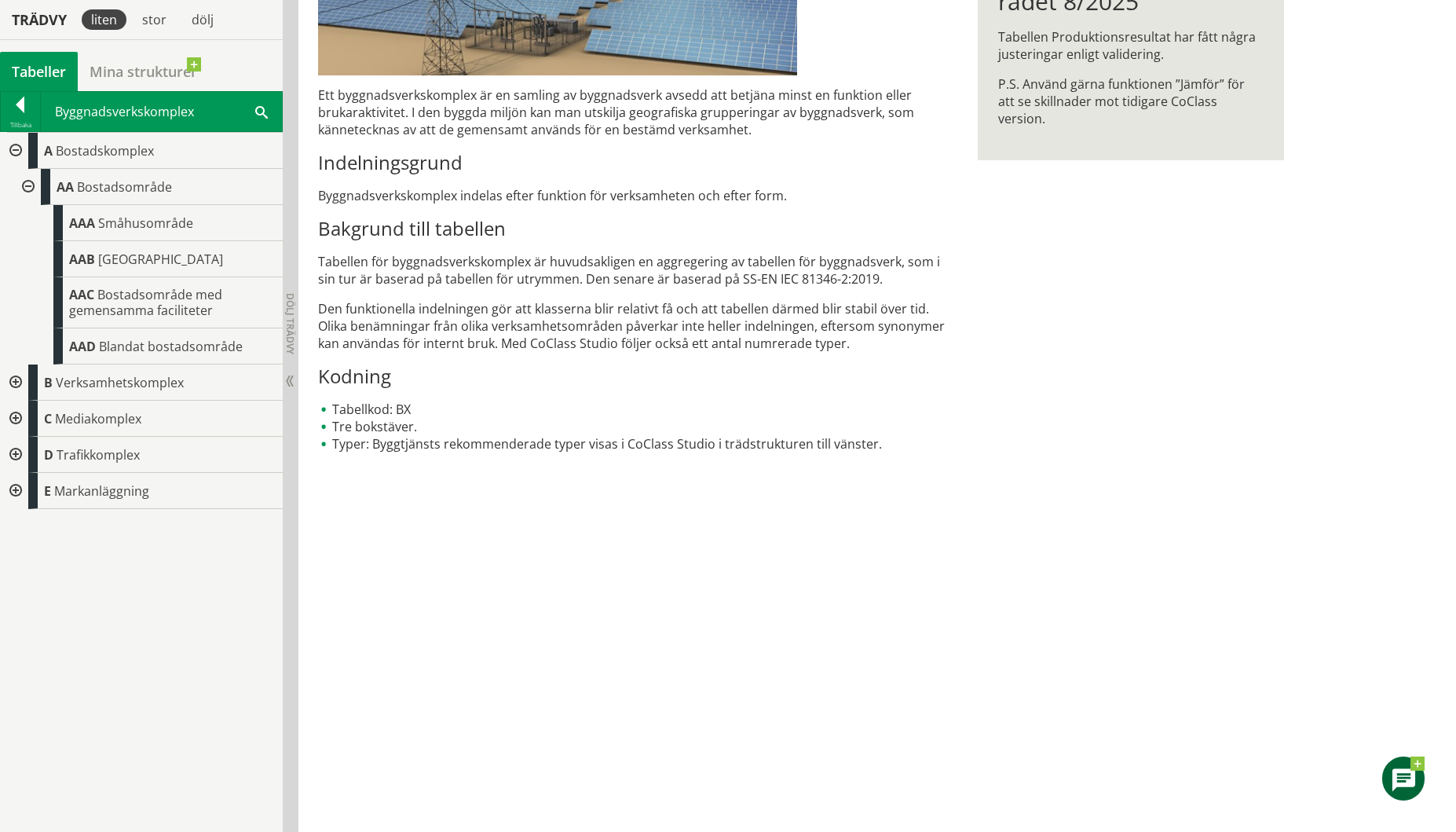
click at [27, 186] on div at bounding box center [27, 186] width 29 height 36
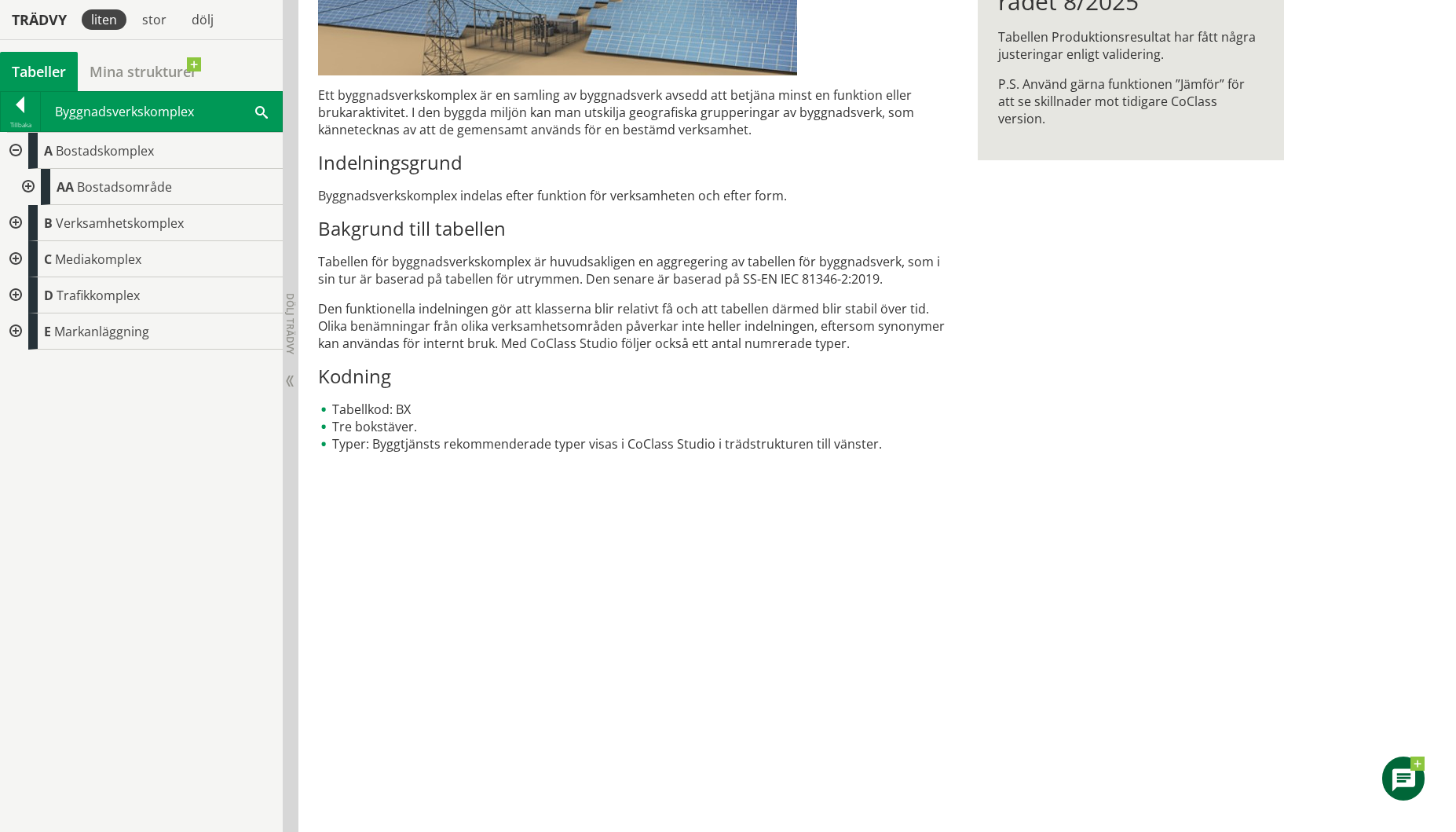
click at [15, 151] on div at bounding box center [14, 150] width 29 height 36
click at [17, 186] on div at bounding box center [14, 186] width 29 height 36
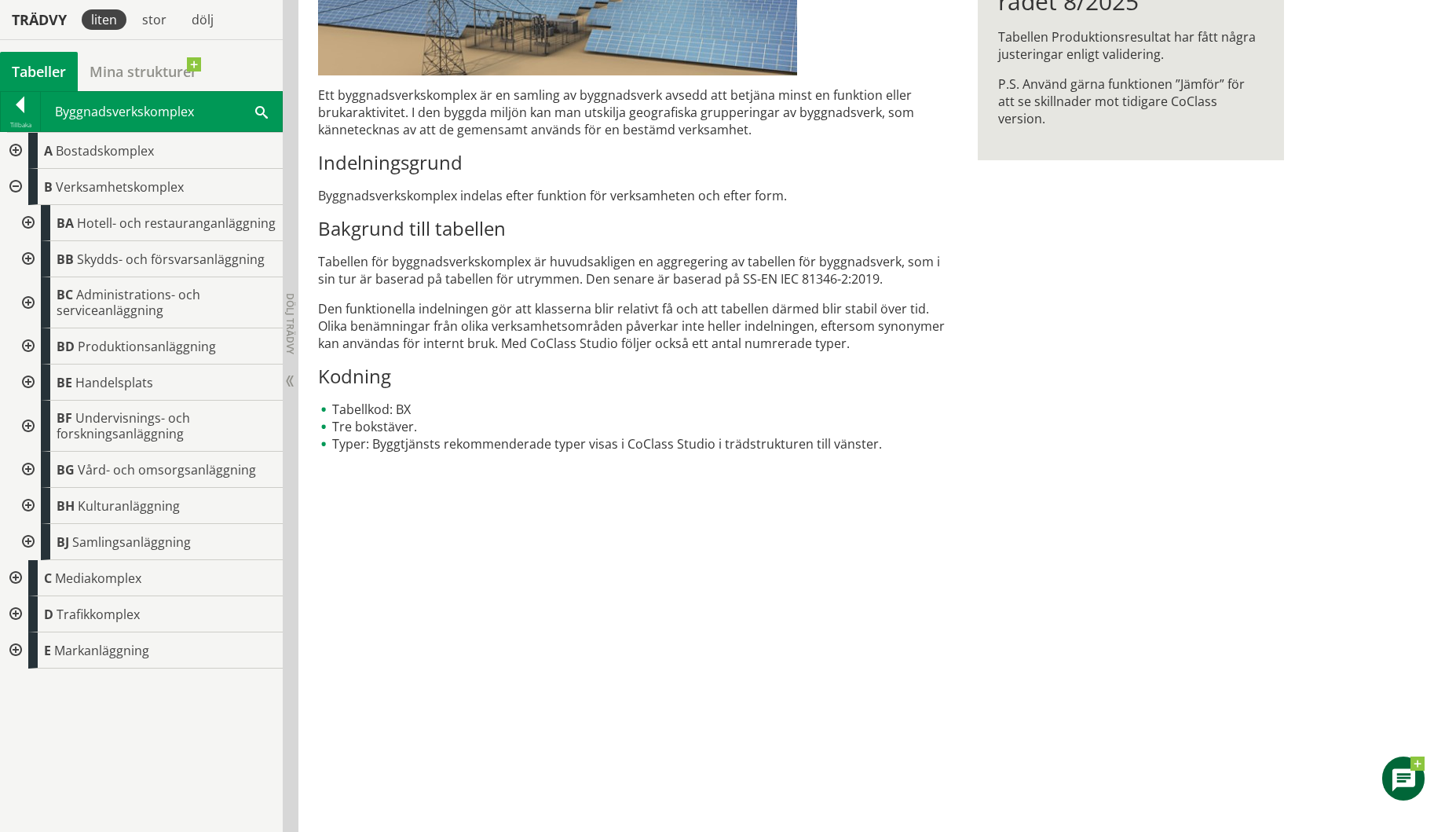
click at [17, 186] on div at bounding box center [14, 186] width 29 height 36
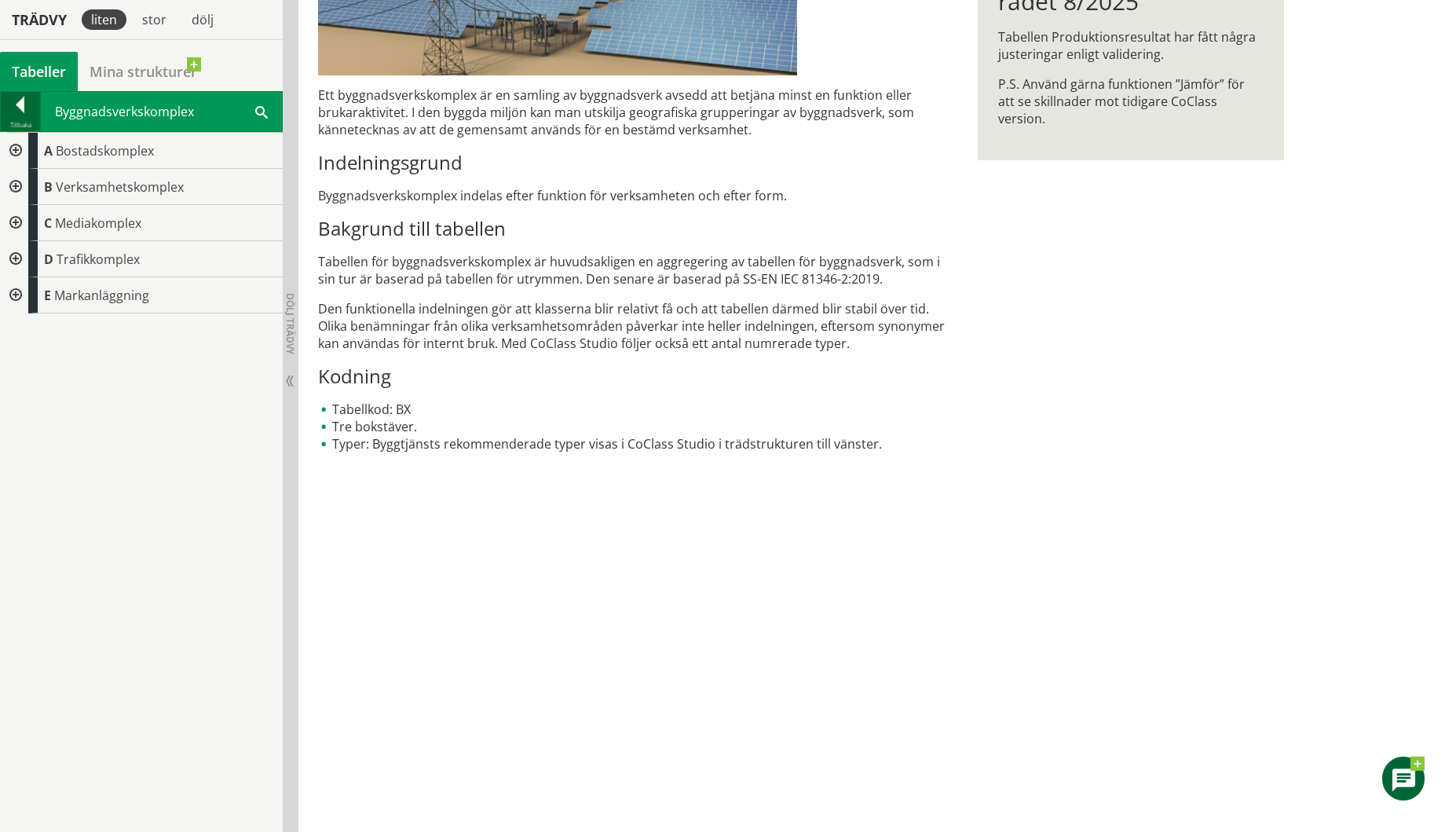
click at [24, 105] on div at bounding box center [20, 108] width 40 height 22
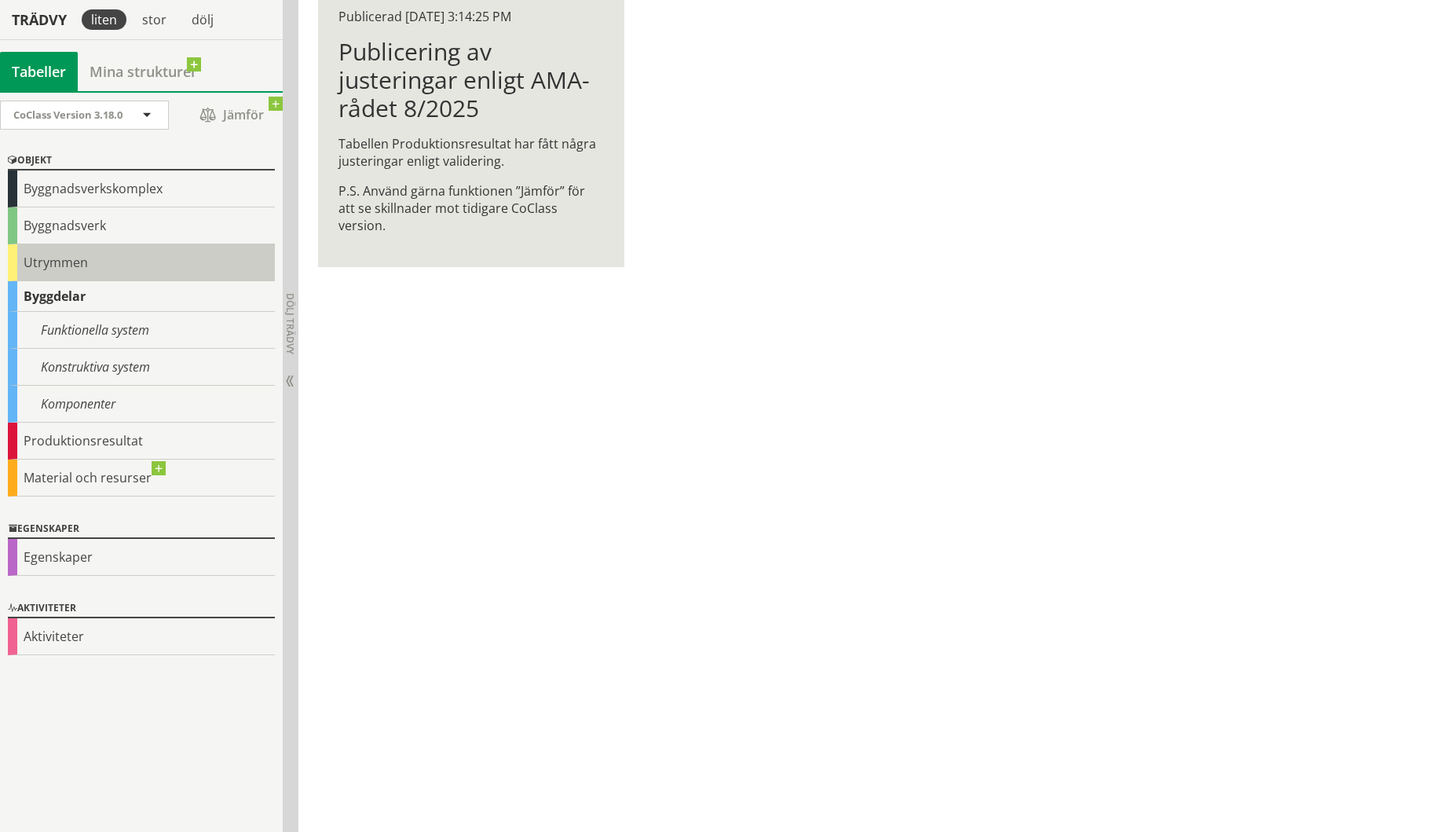
click at [34, 263] on div "Utrymmen" at bounding box center [142, 263] width 267 height 37
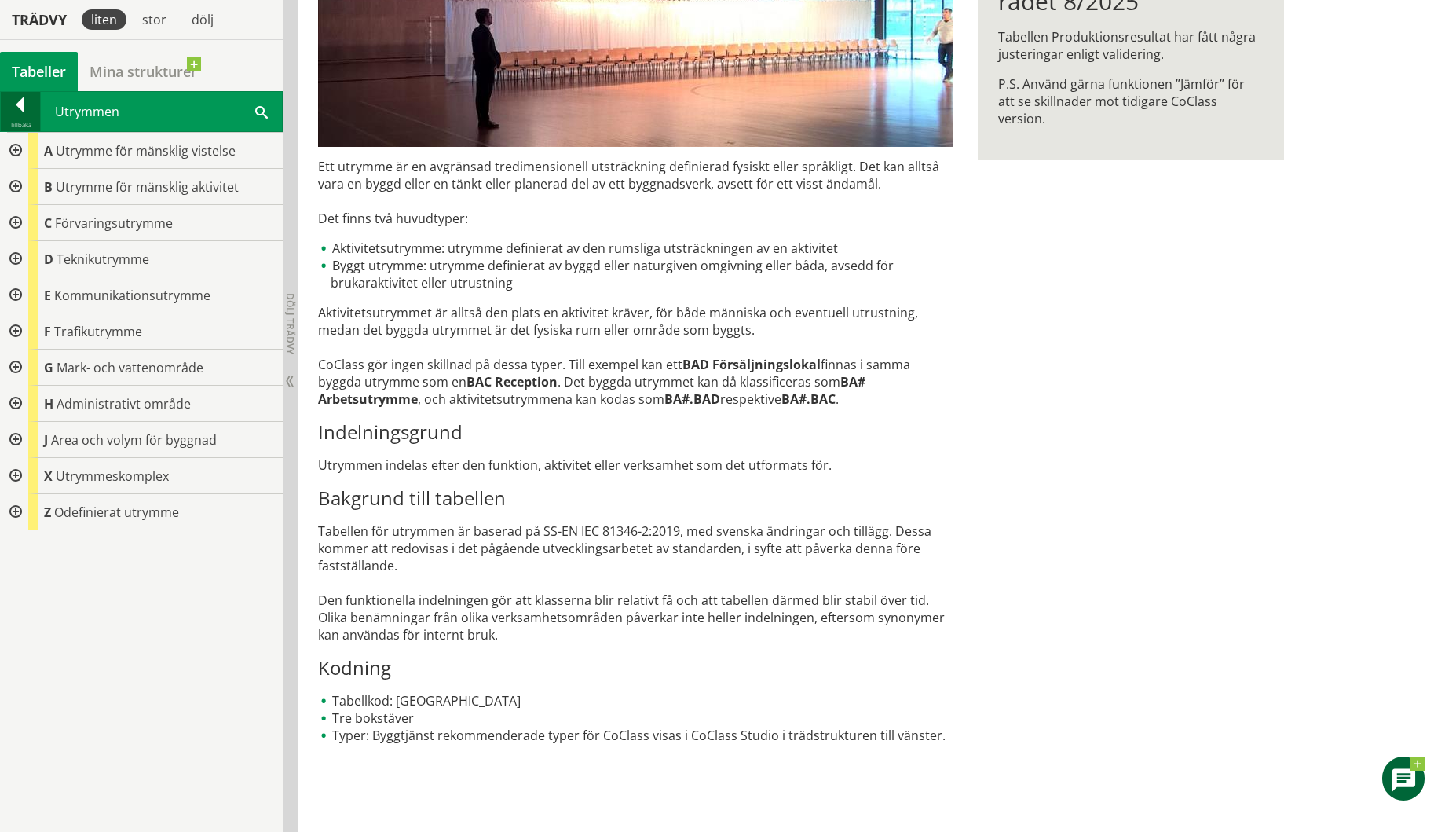
click at [22, 110] on div at bounding box center [20, 108] width 40 height 22
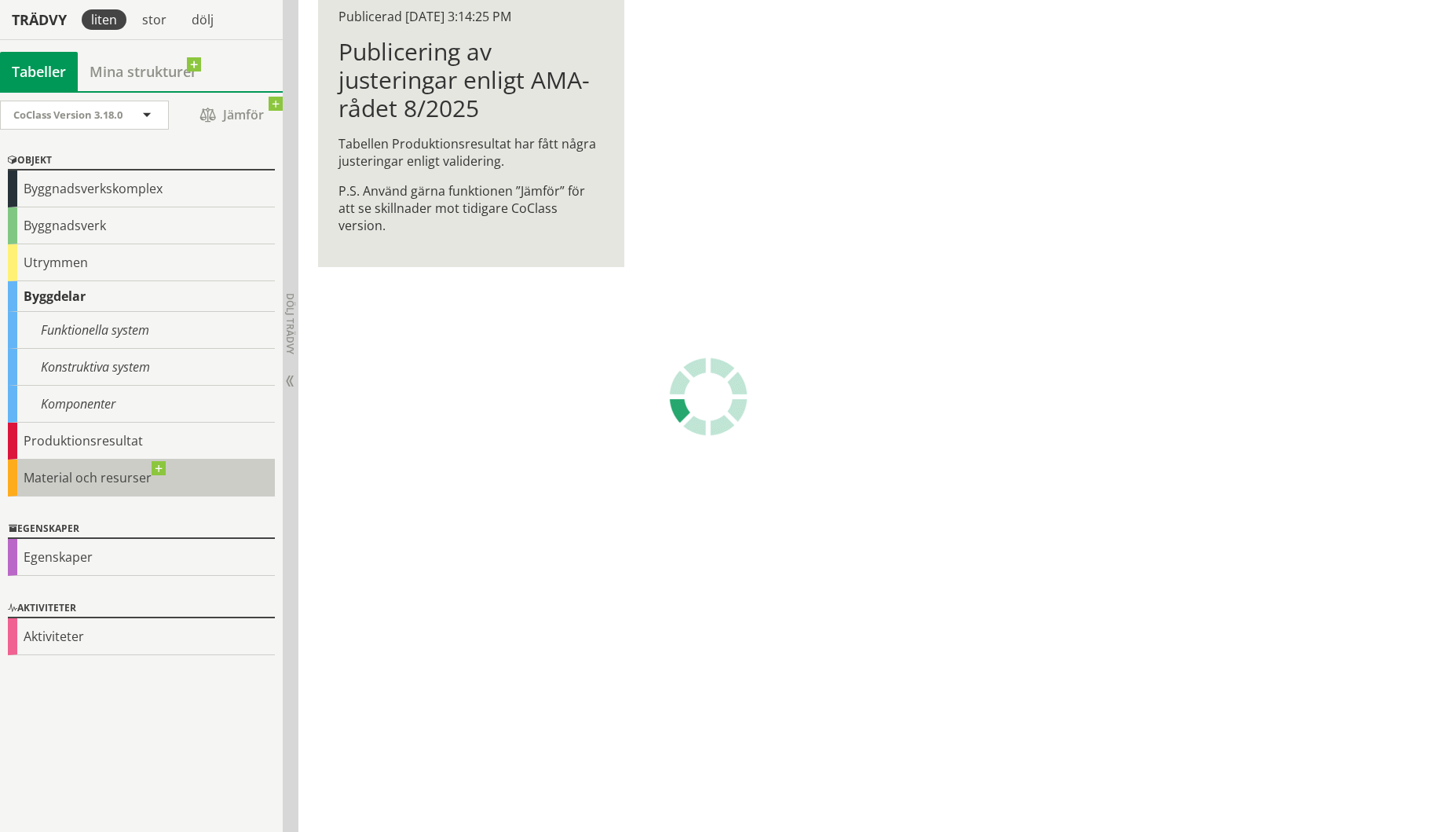
click at [163, 469] on div "Material och resurser" at bounding box center [142, 478] width 267 height 37
click at [65, 475] on div "Material och resurser" at bounding box center [142, 478] width 267 height 37
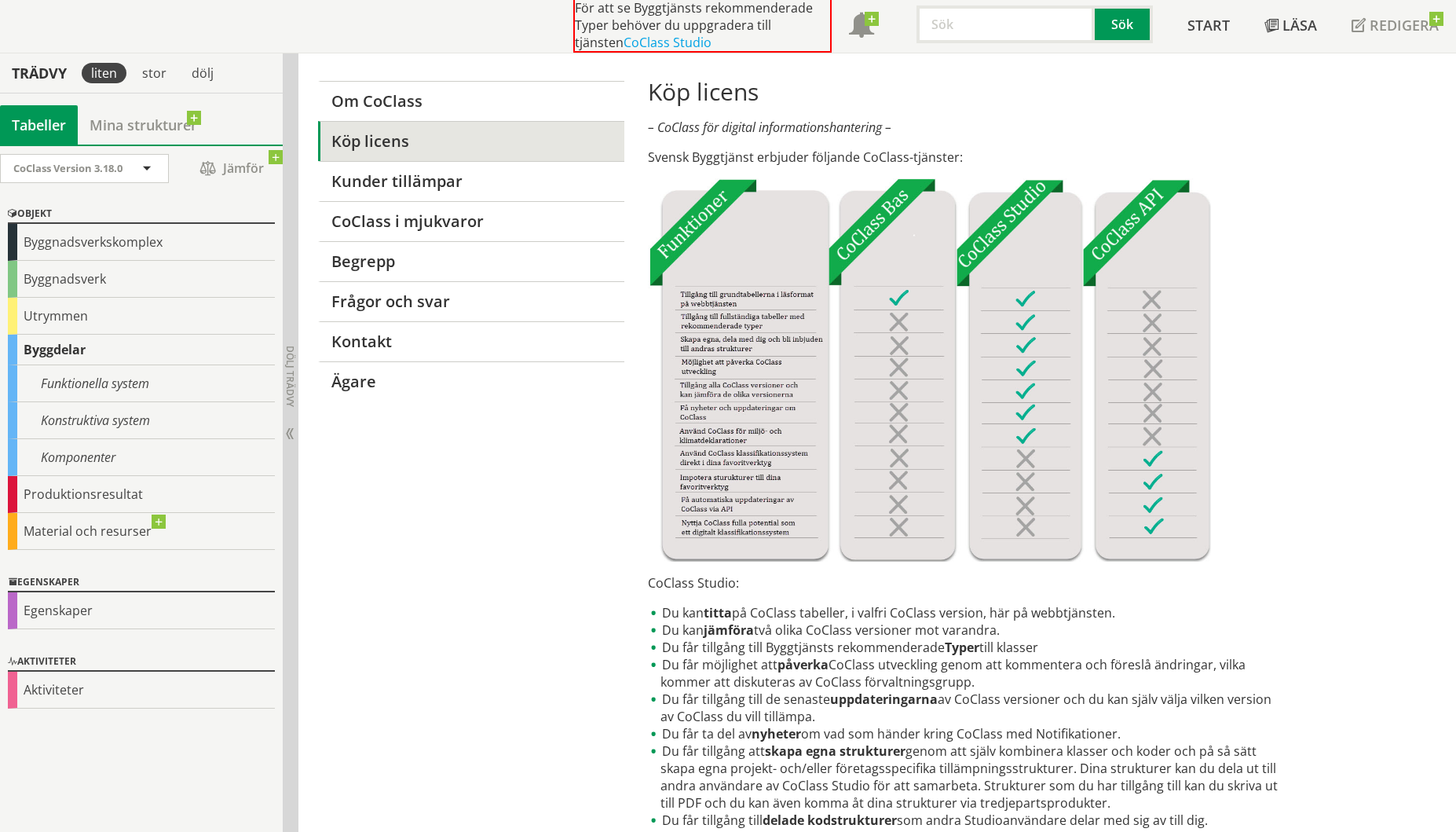
scroll to position [158, 0]
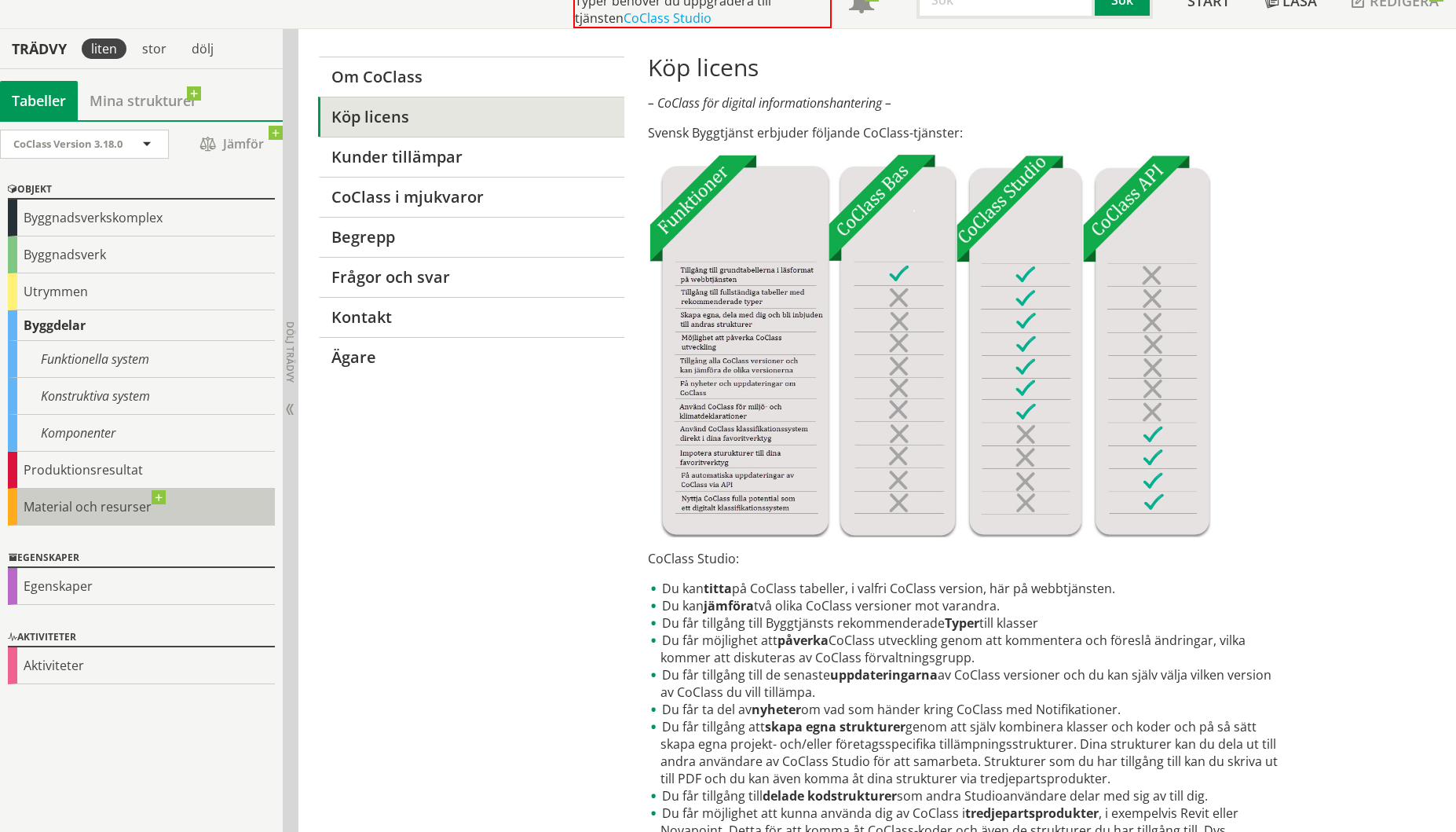
click at [28, 510] on div "Material och resurser" at bounding box center [142, 508] width 267 height 37
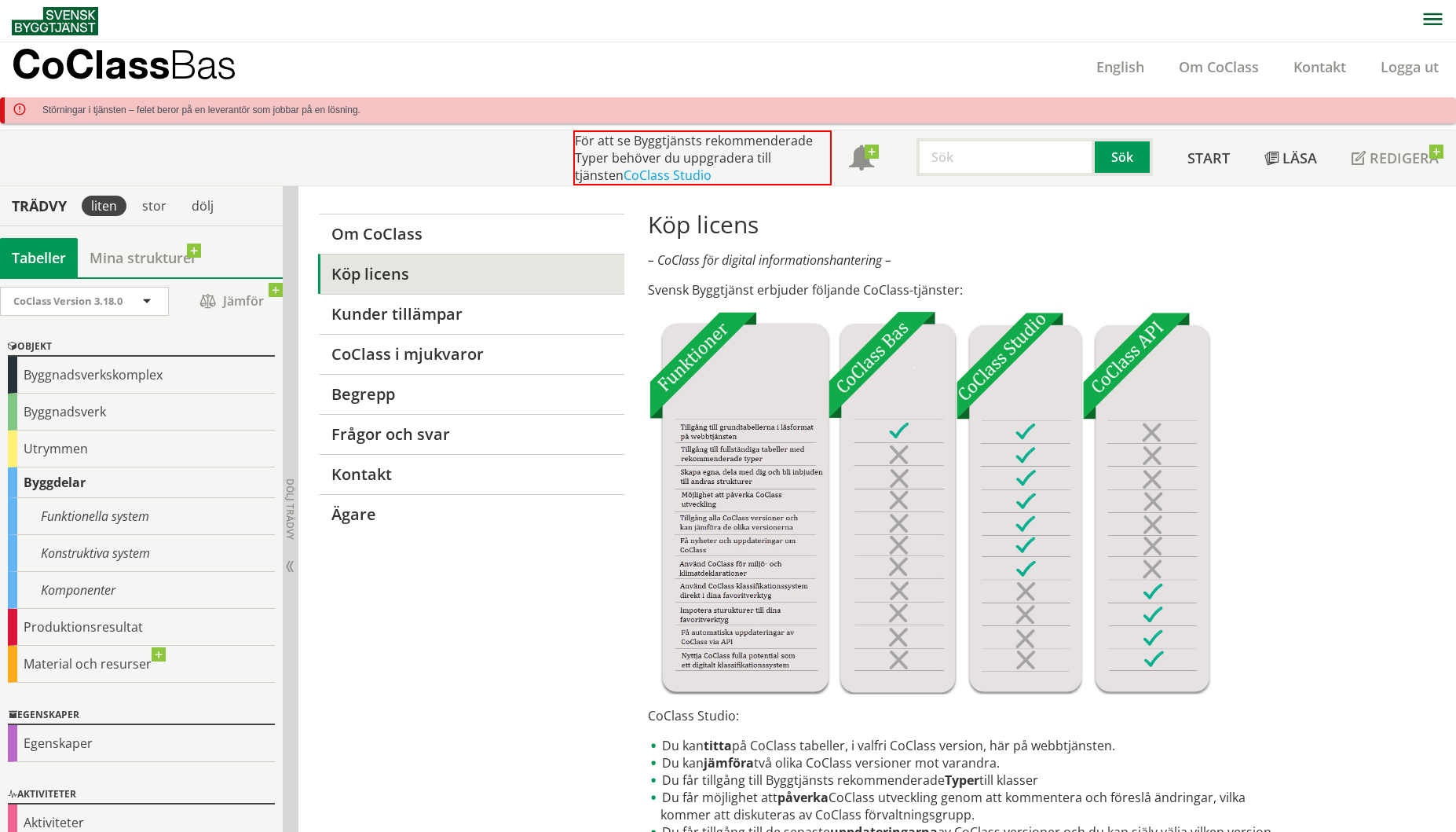
scroll to position [156, 0]
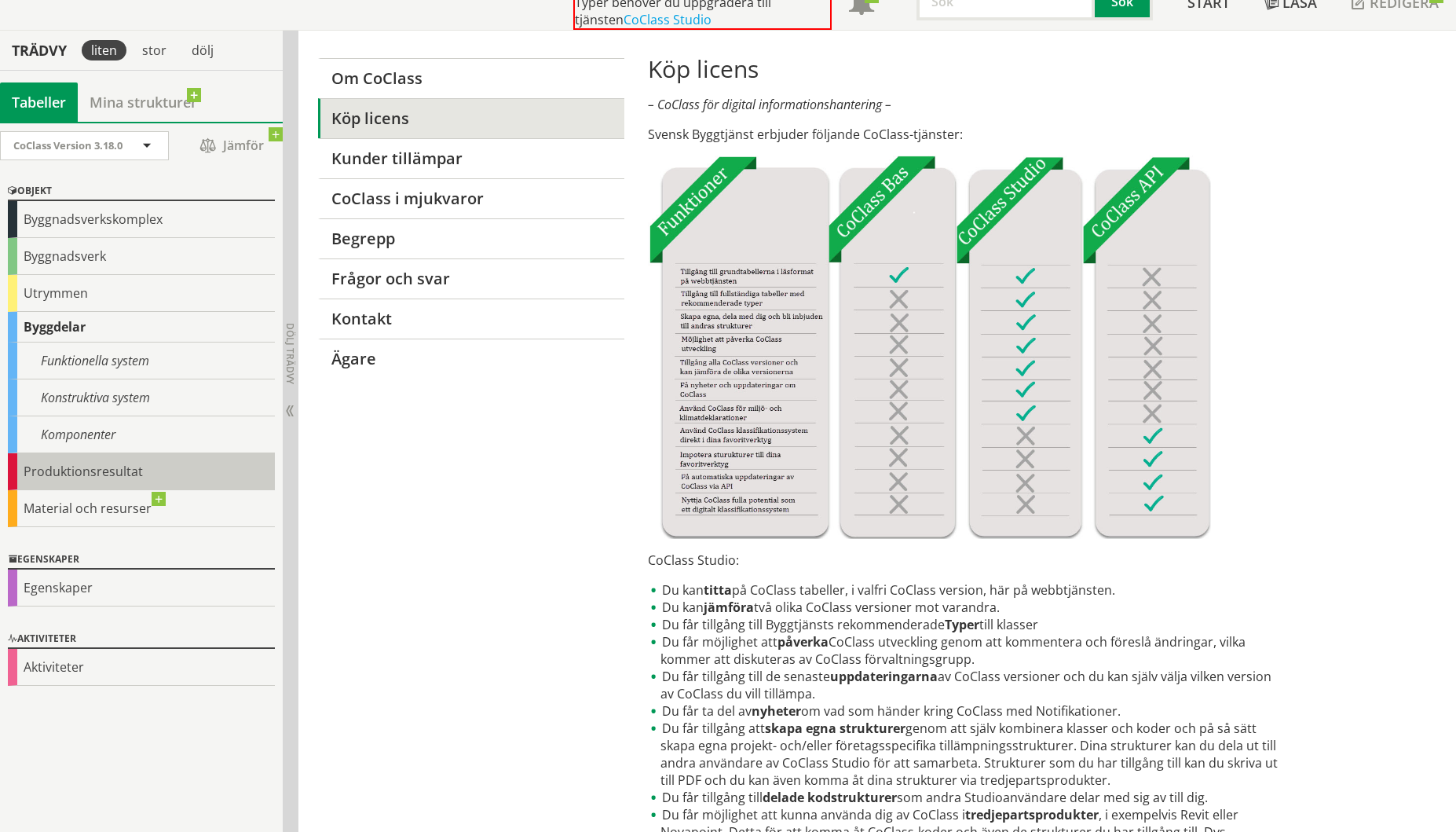
click at [64, 471] on div "Produktionsresultat" at bounding box center [142, 472] width 267 height 37
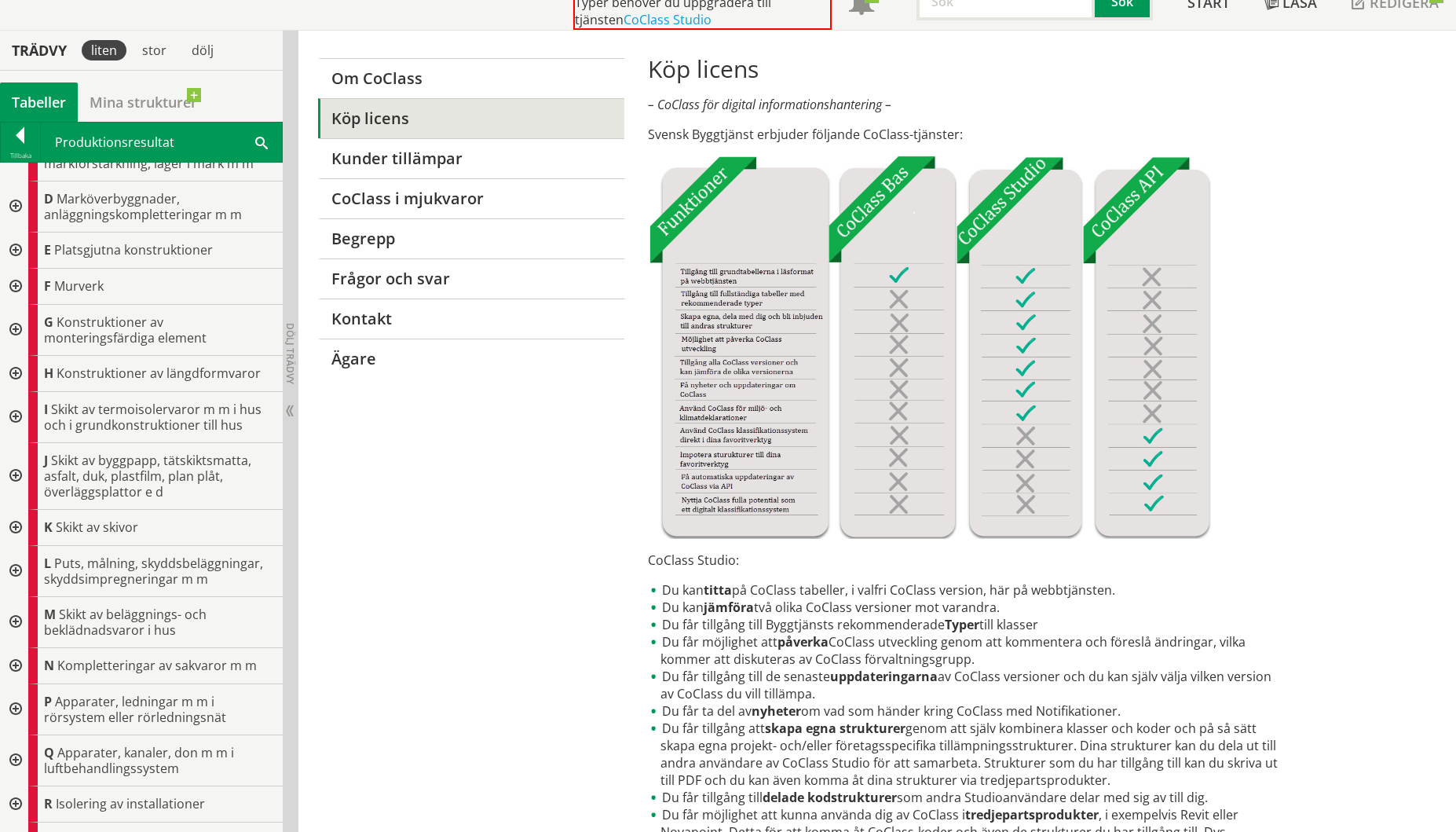
scroll to position [104, 0]
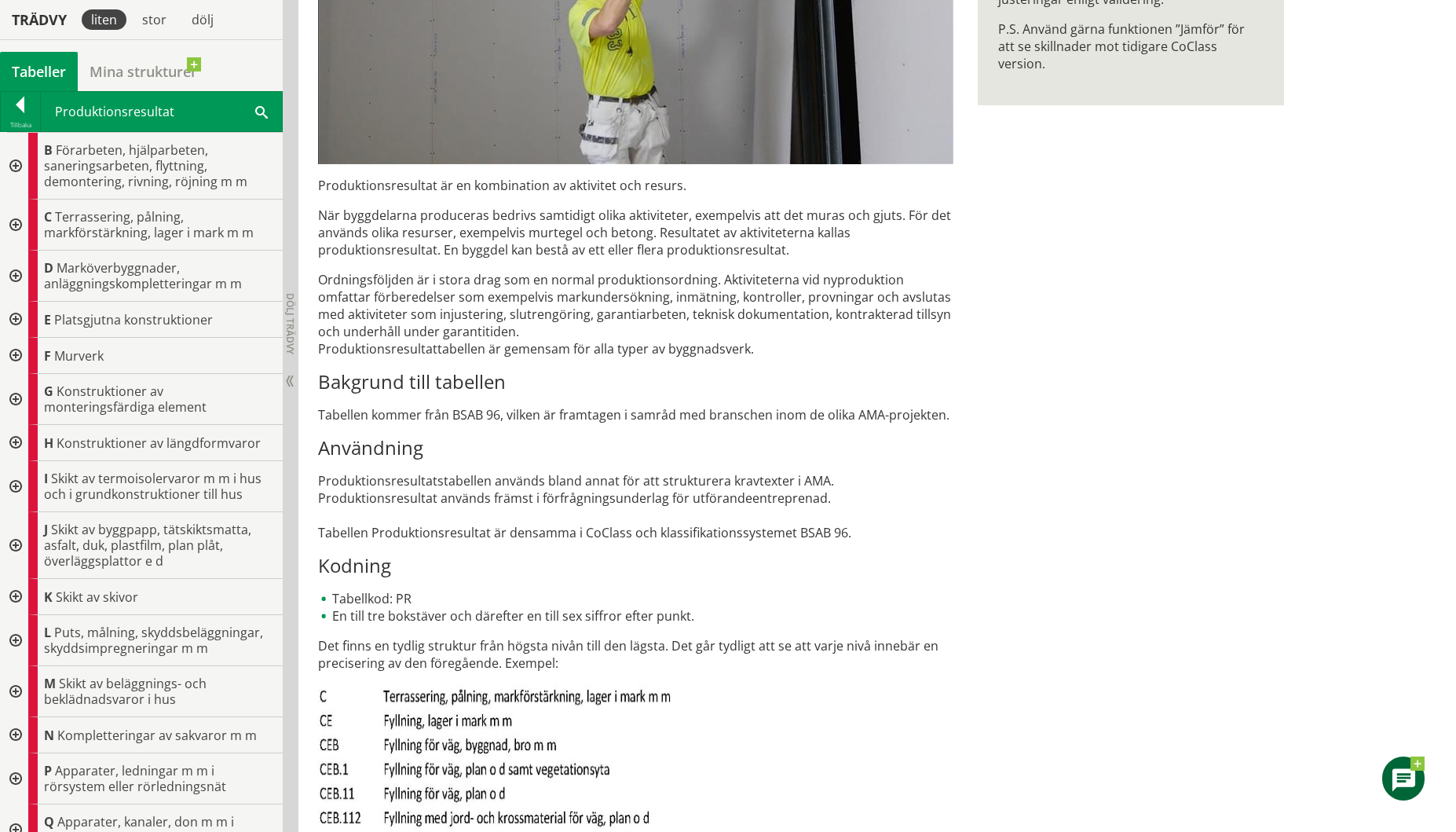
click at [13, 276] on div at bounding box center [14, 275] width 29 height 51
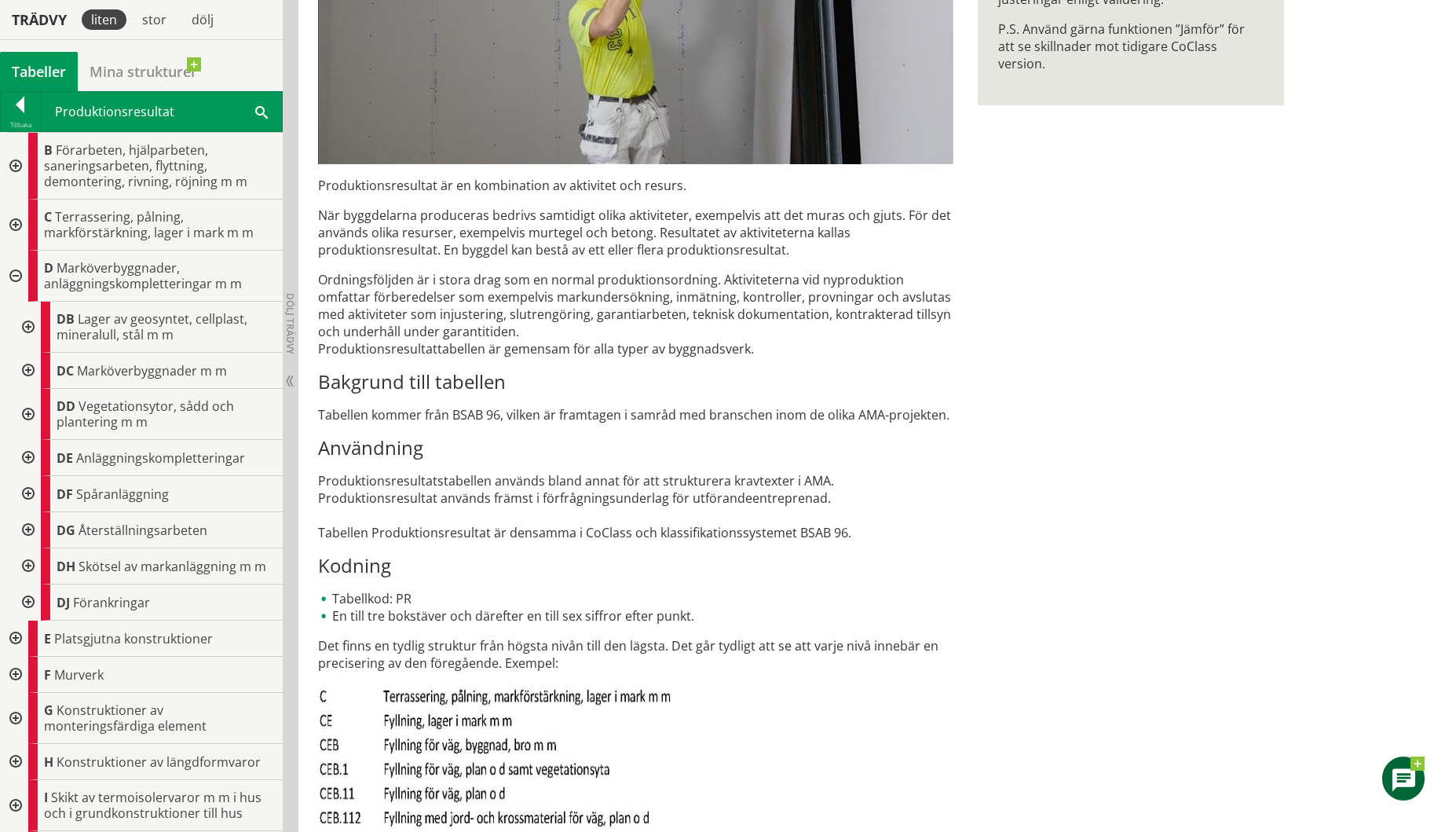
click at [16, 275] on div at bounding box center [14, 275] width 29 height 51
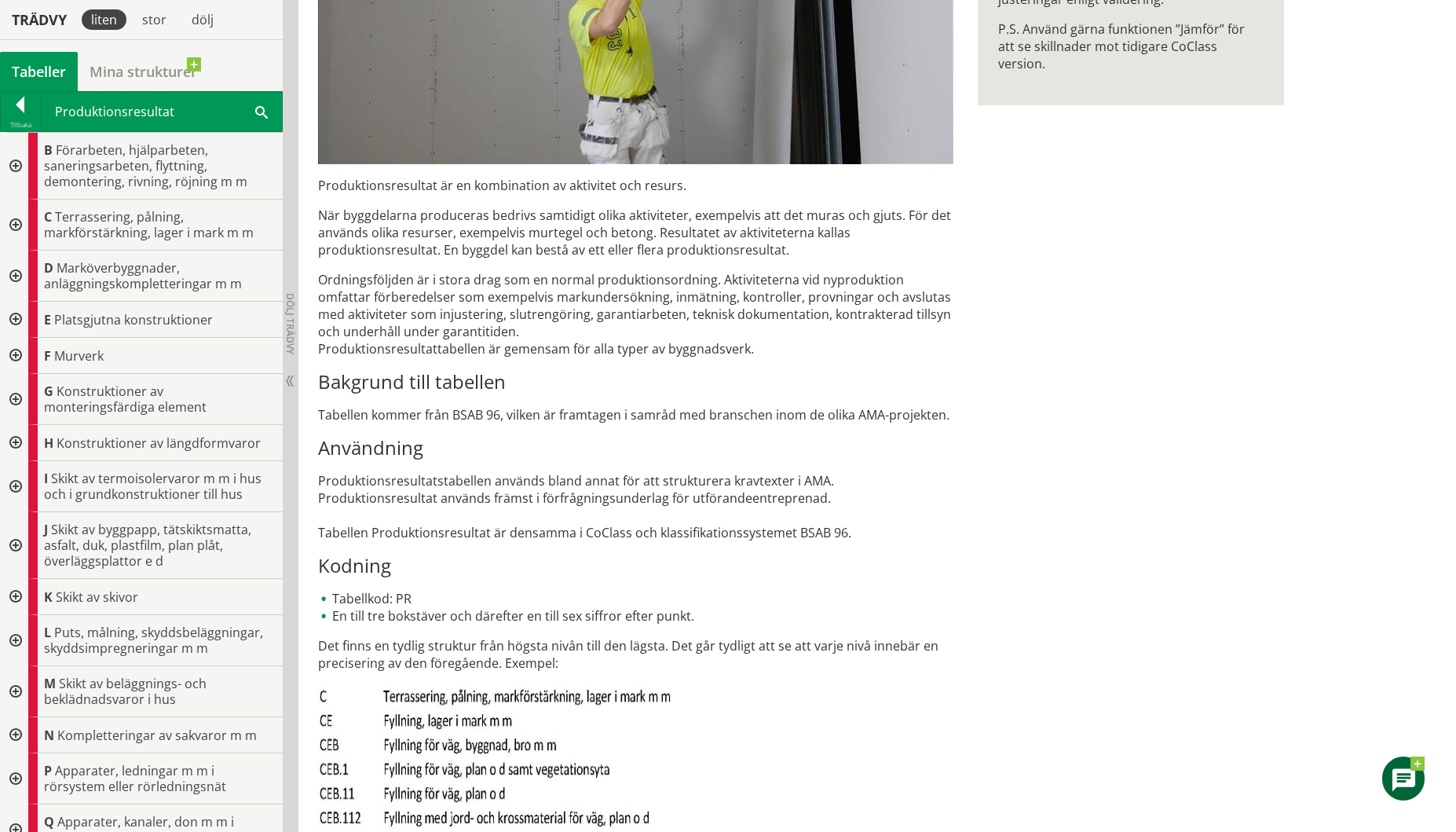
click at [14, 357] on div at bounding box center [14, 356] width 29 height 36
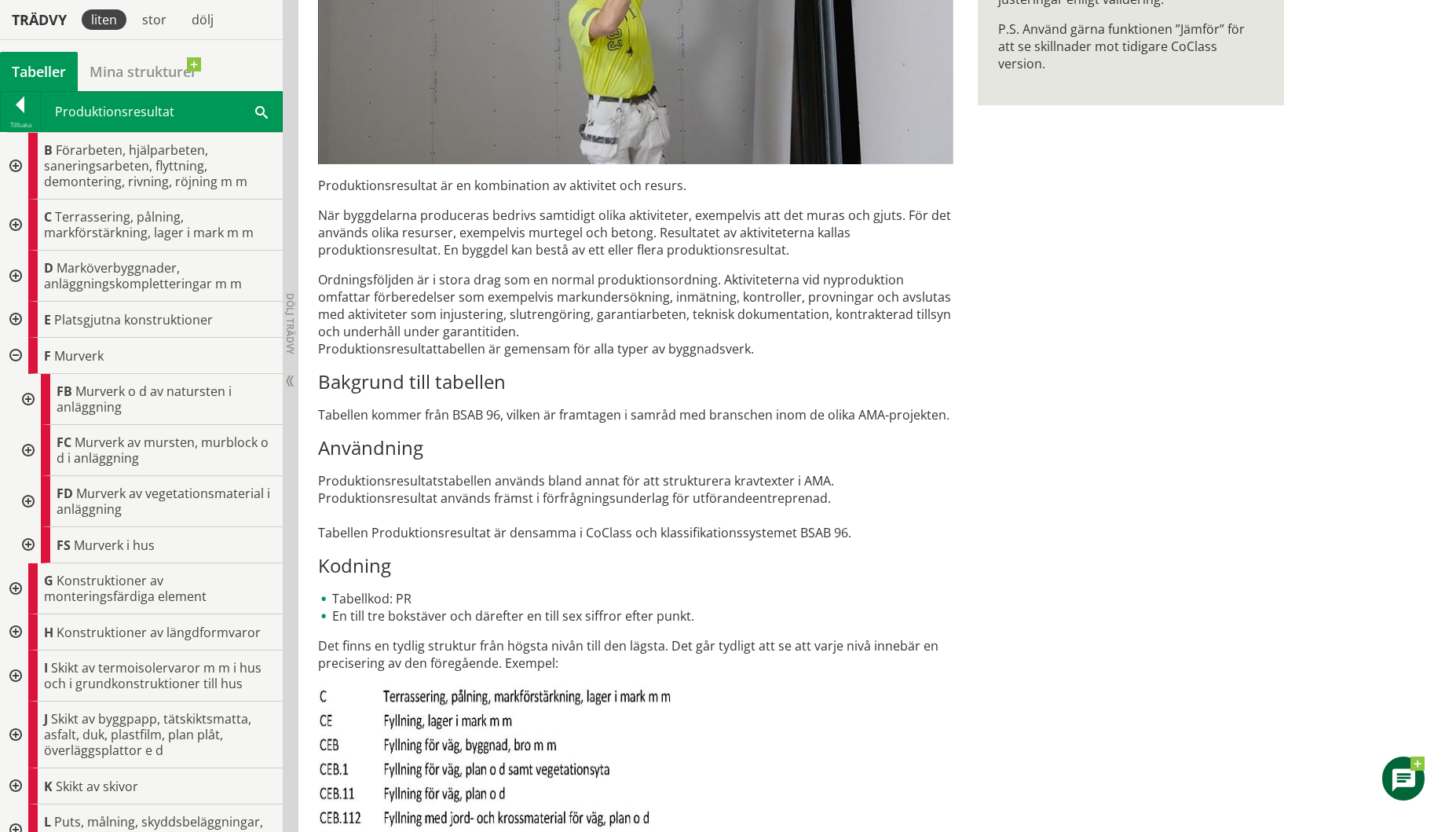
click at [14, 357] on div at bounding box center [14, 356] width 29 height 36
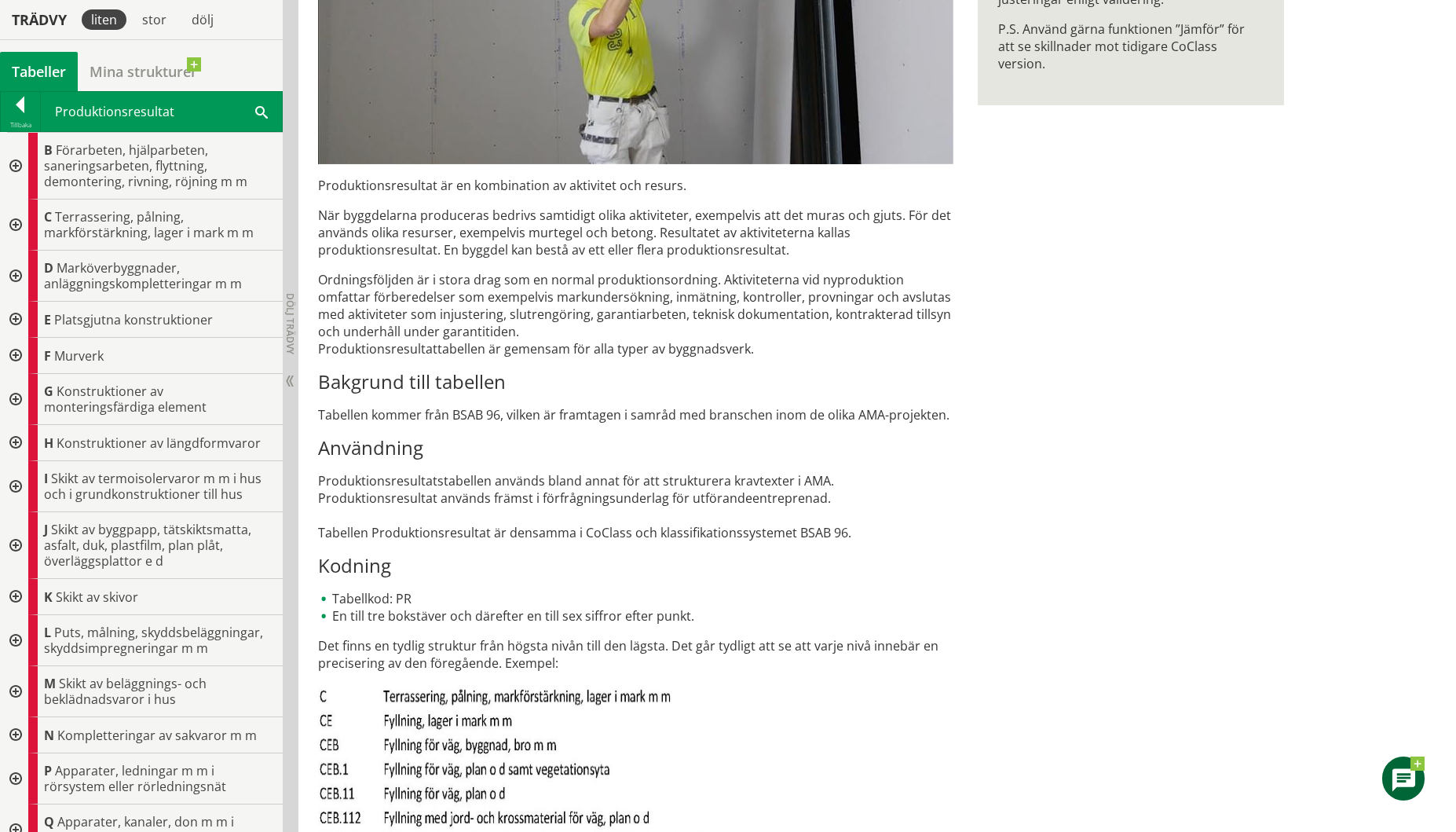
click at [14, 598] on div at bounding box center [14, 597] width 29 height 36
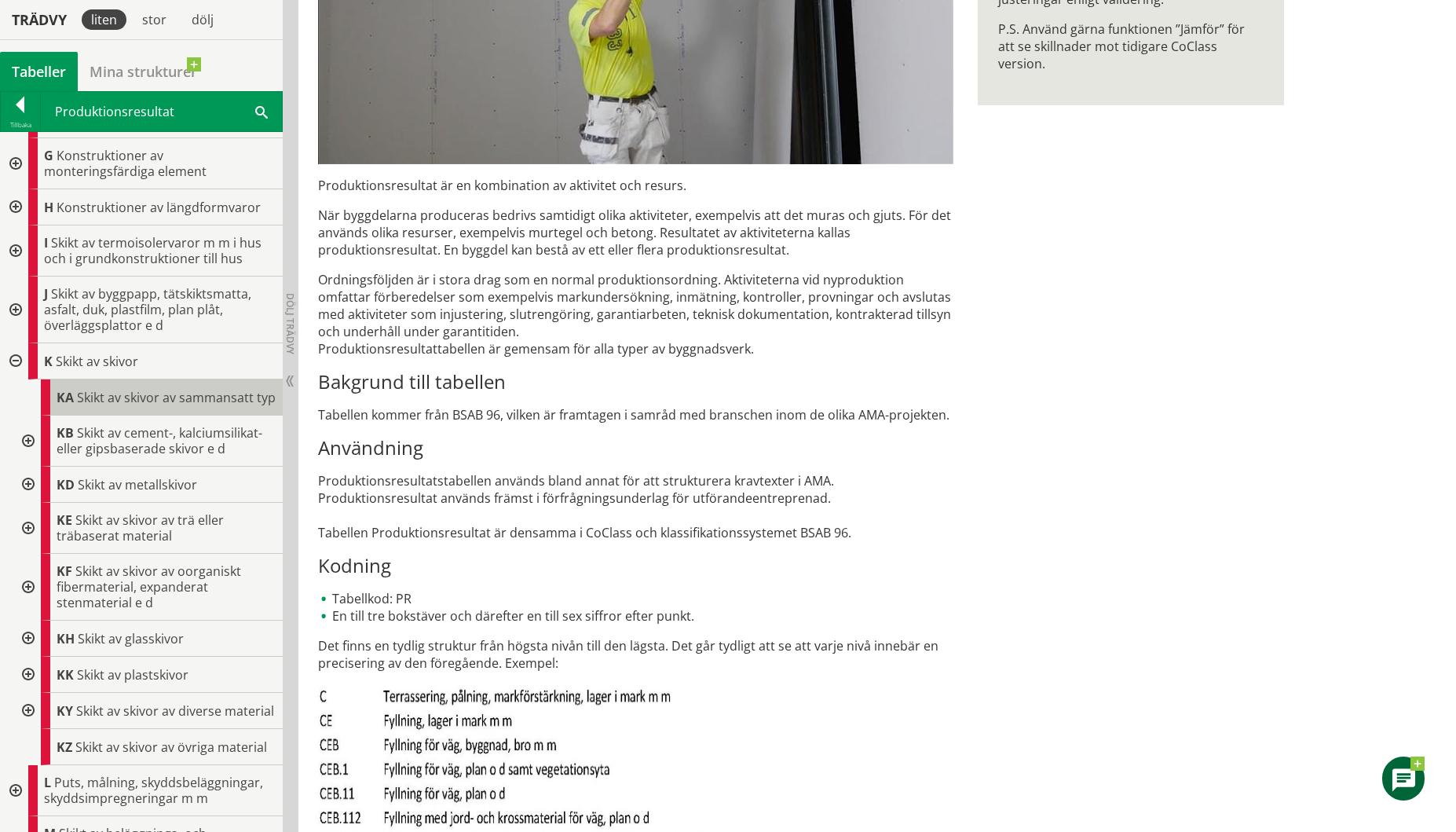
scroll to position [314, 0]
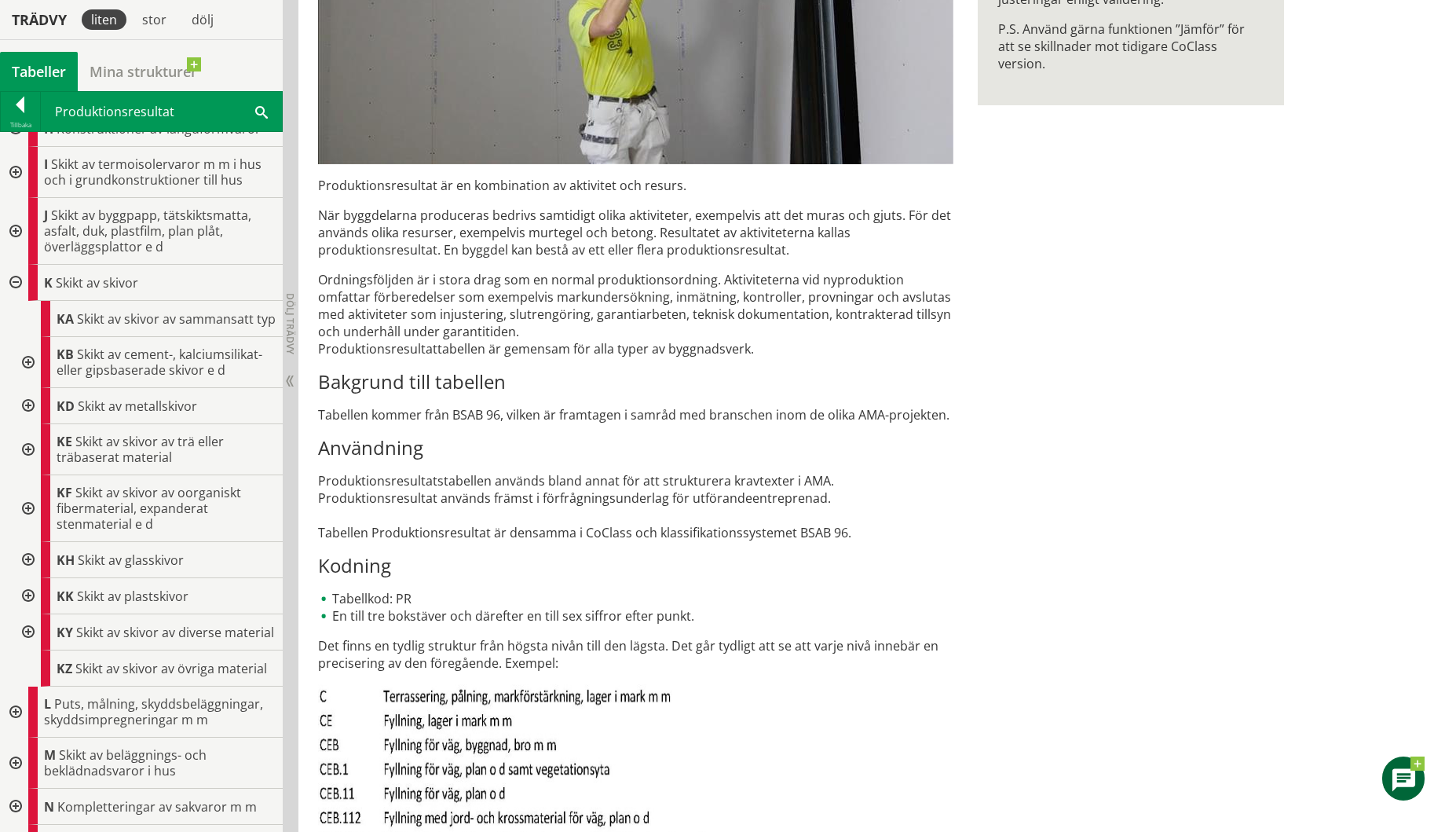
click at [16, 281] on div at bounding box center [14, 282] width 29 height 36
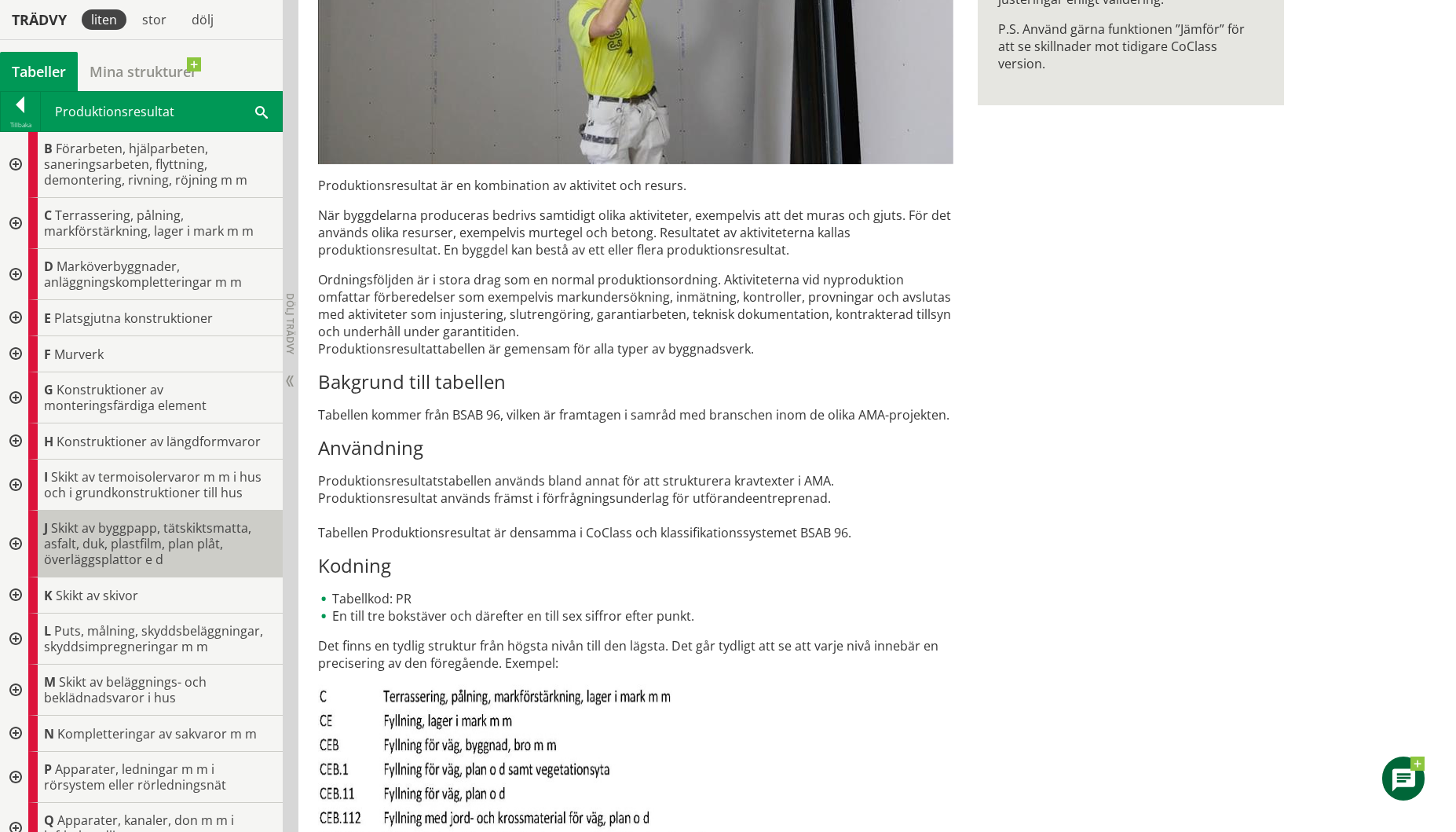
scroll to position [0, 0]
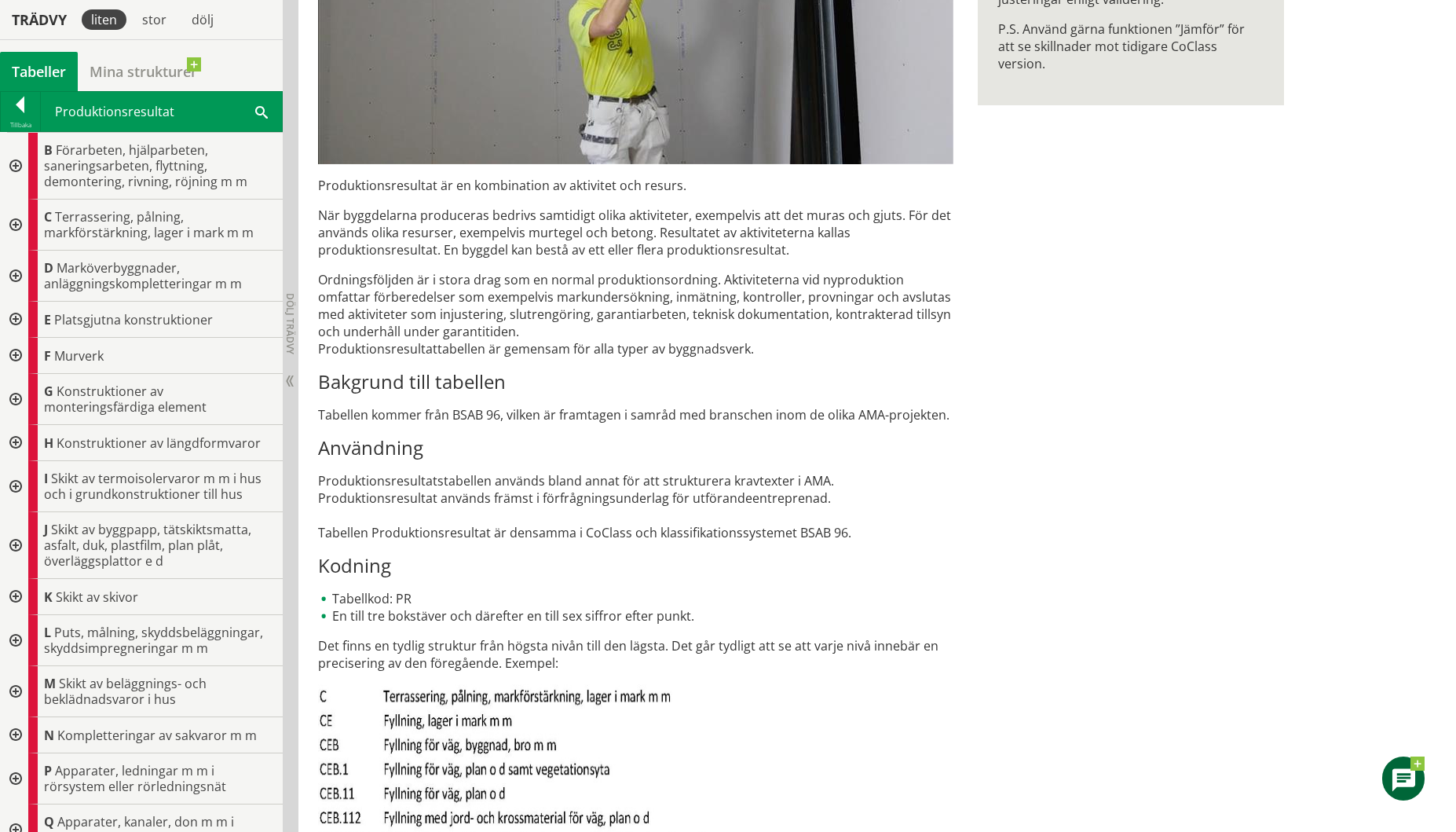
click at [16, 222] on div at bounding box center [14, 225] width 29 height 51
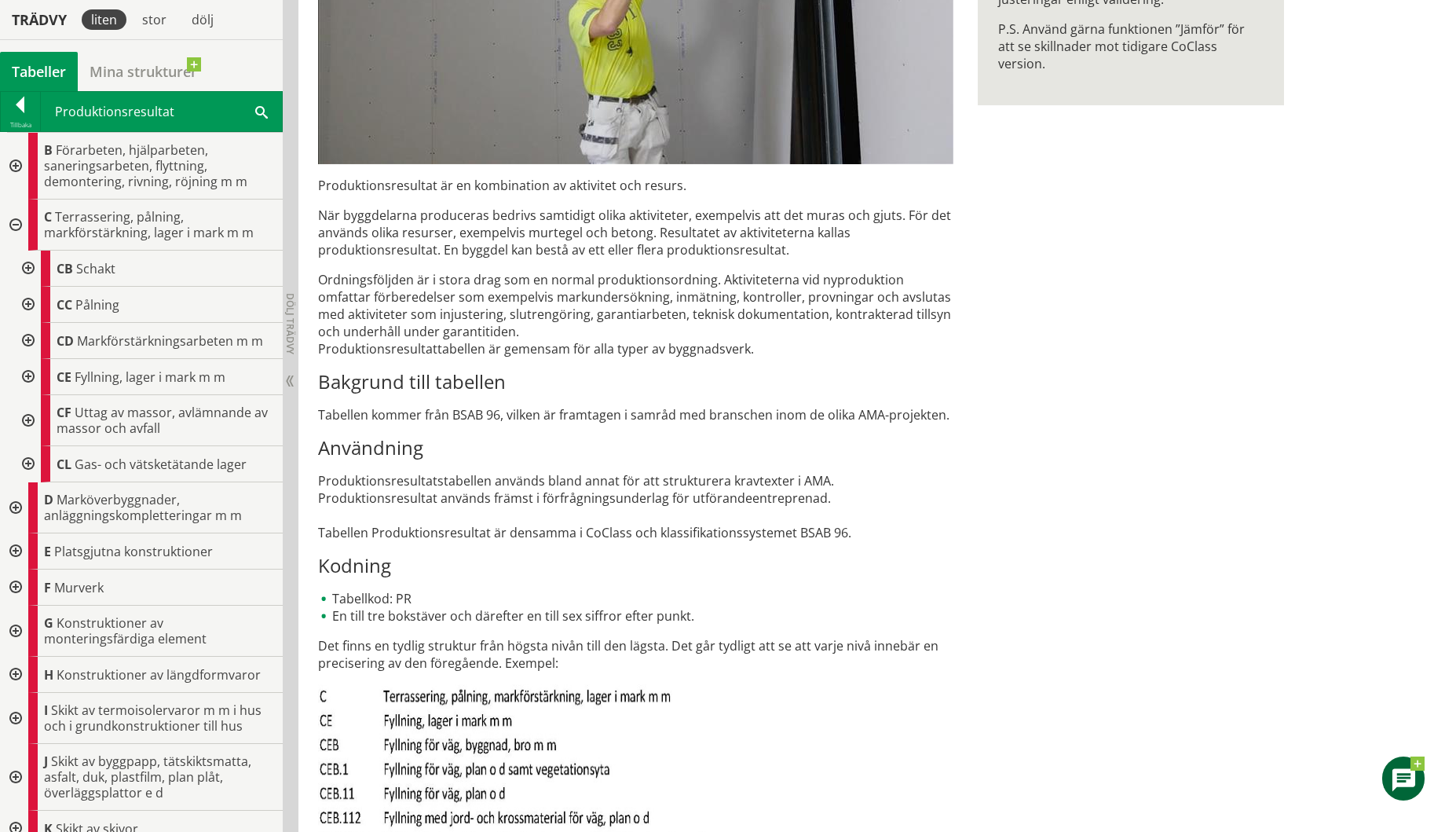
click at [16, 222] on div at bounding box center [14, 225] width 29 height 51
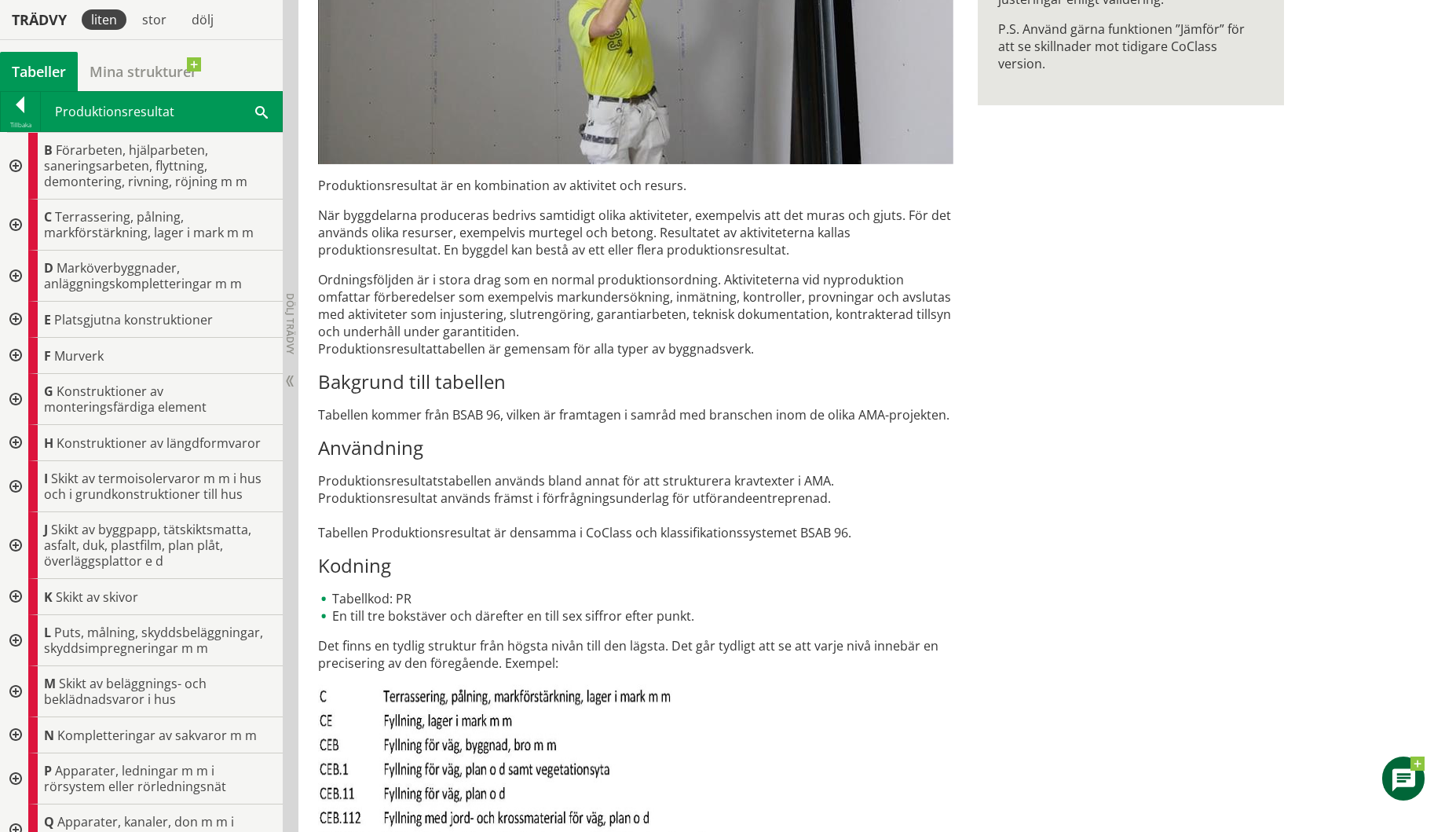
click at [17, 318] on div at bounding box center [14, 320] width 29 height 36
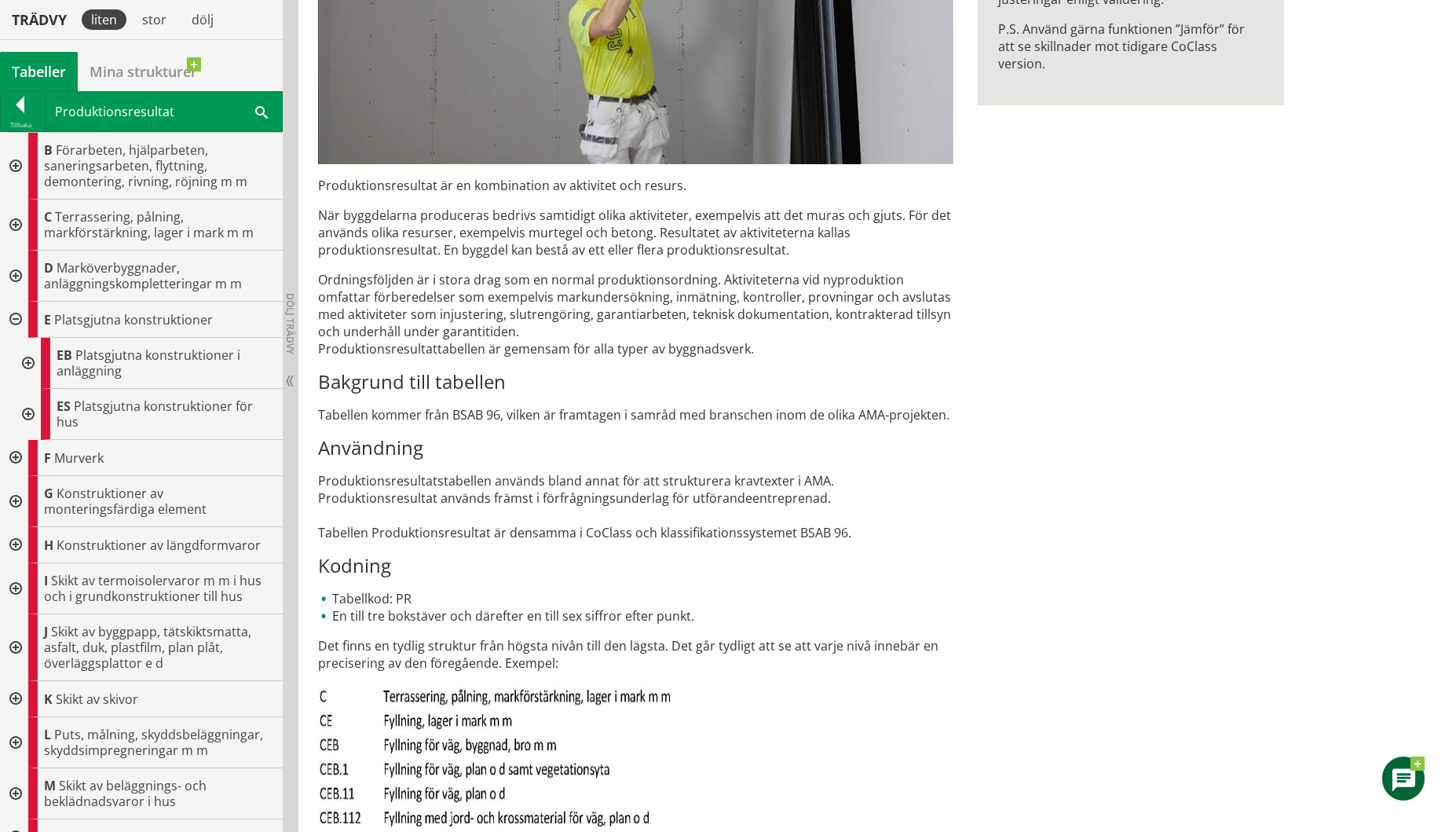
click at [17, 318] on div at bounding box center [14, 320] width 29 height 36
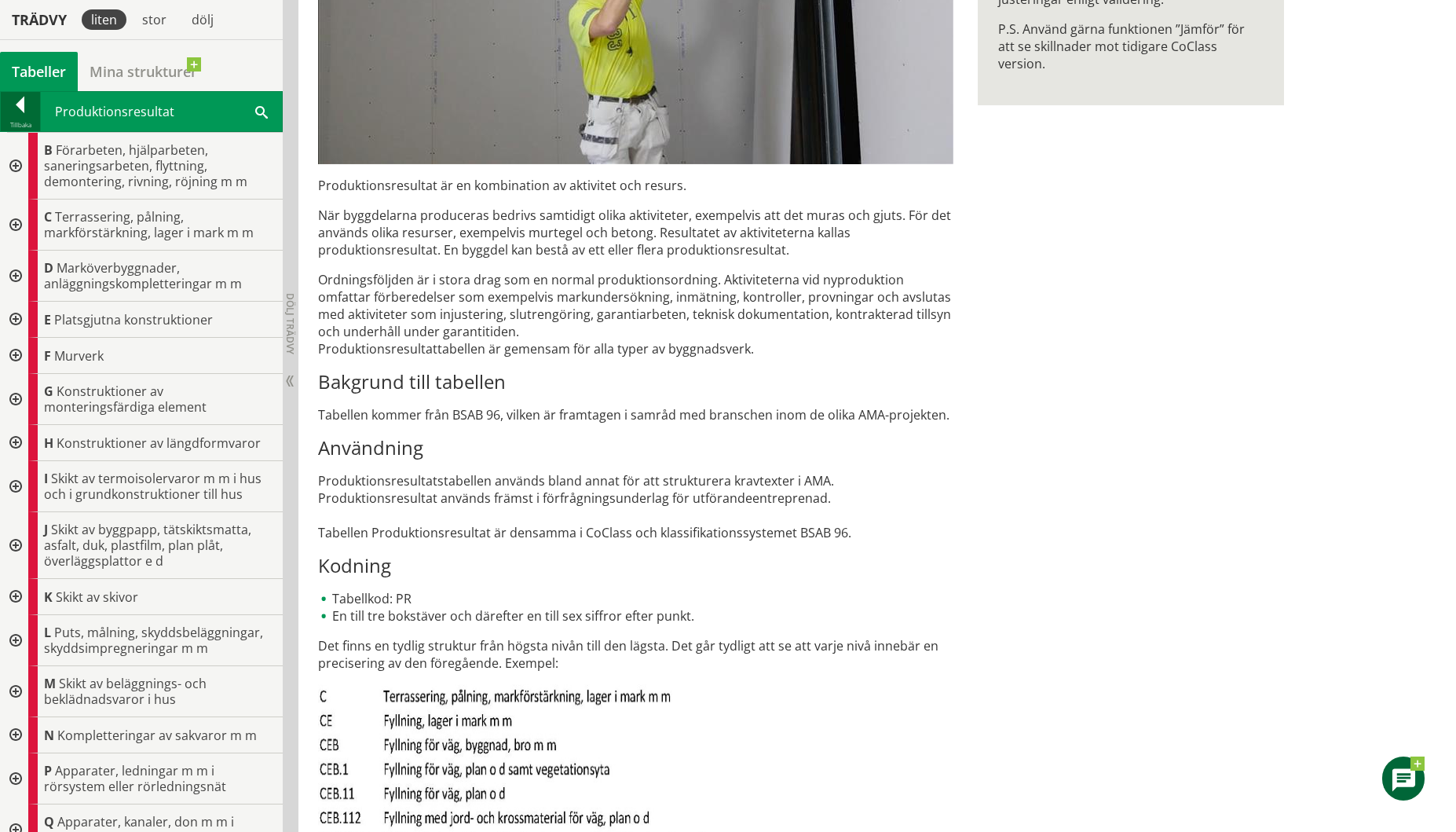
click at [17, 108] on div at bounding box center [20, 108] width 40 height 22
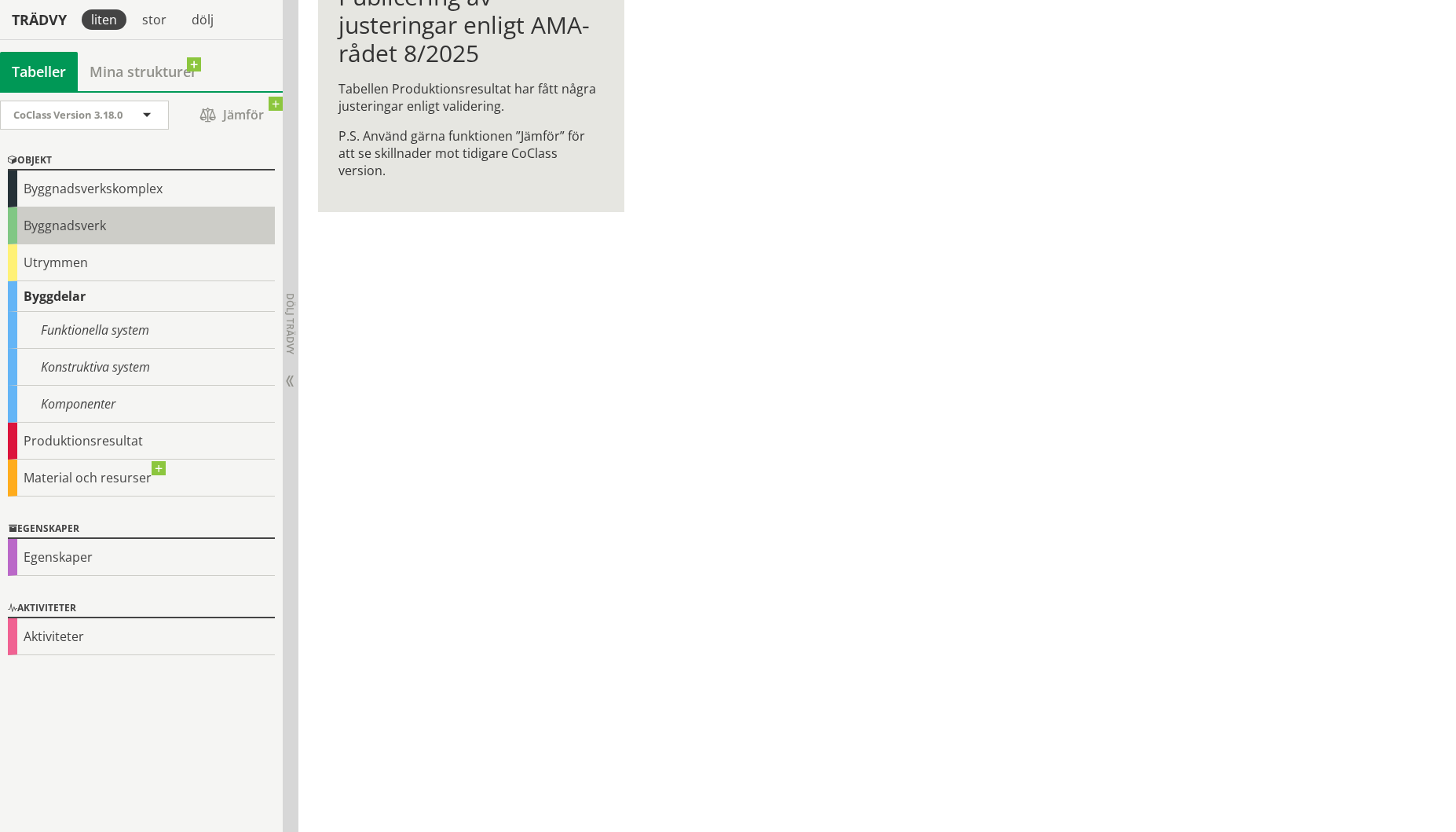
click at [52, 226] on div "Byggnadsverk" at bounding box center [142, 226] width 267 height 37
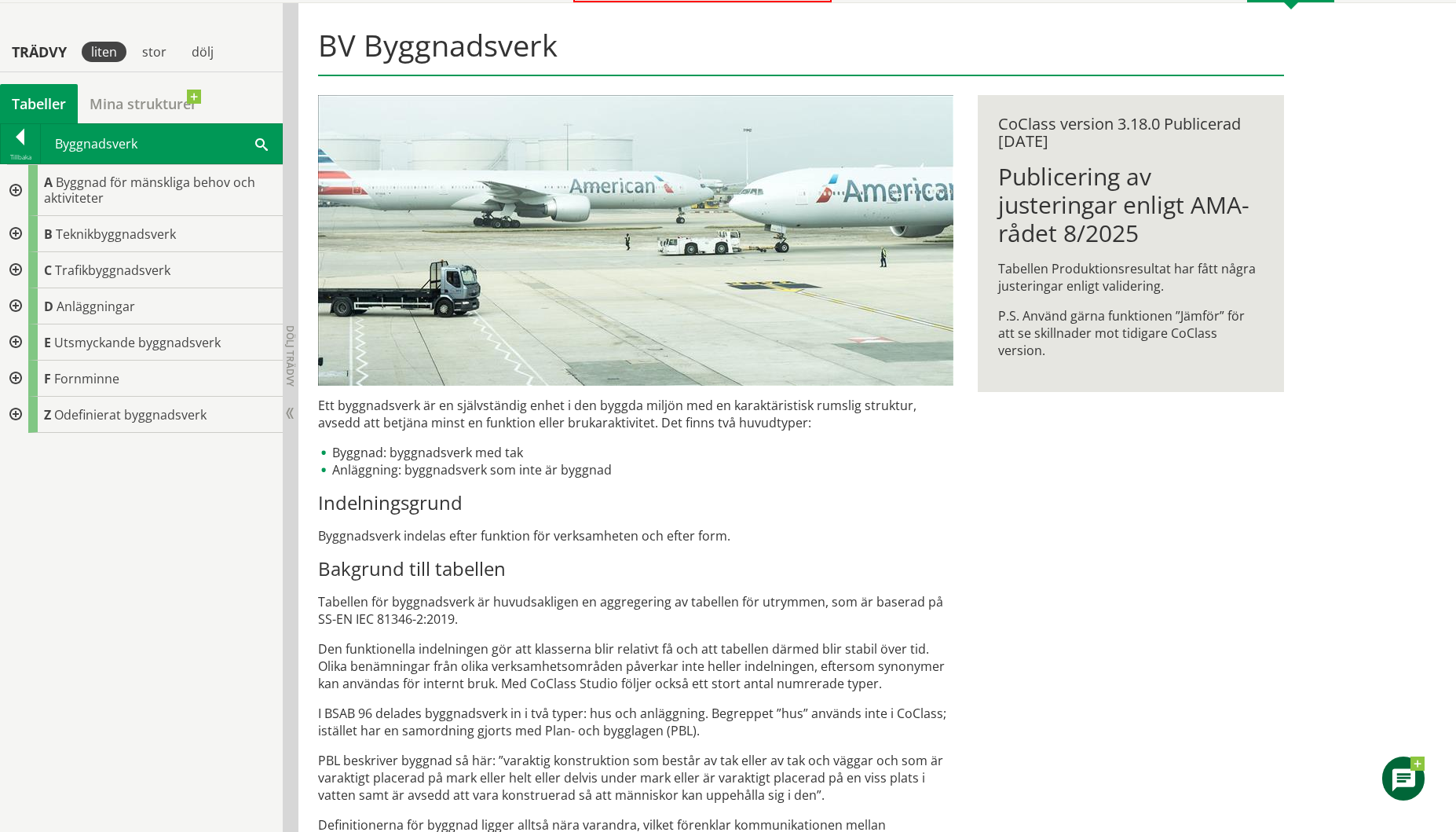
scroll to position [156, 0]
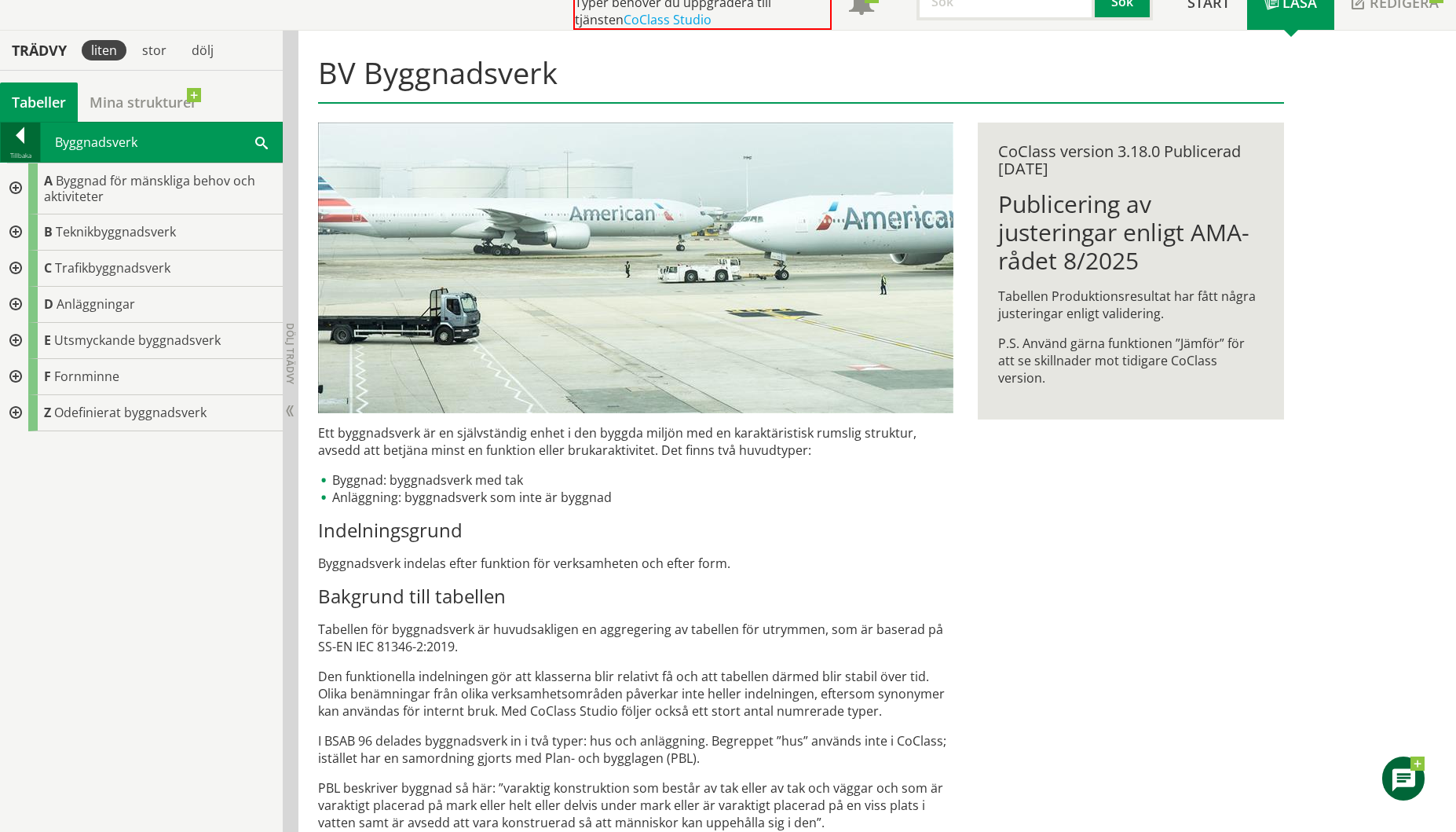
click at [24, 138] on div at bounding box center [20, 138] width 40 height 22
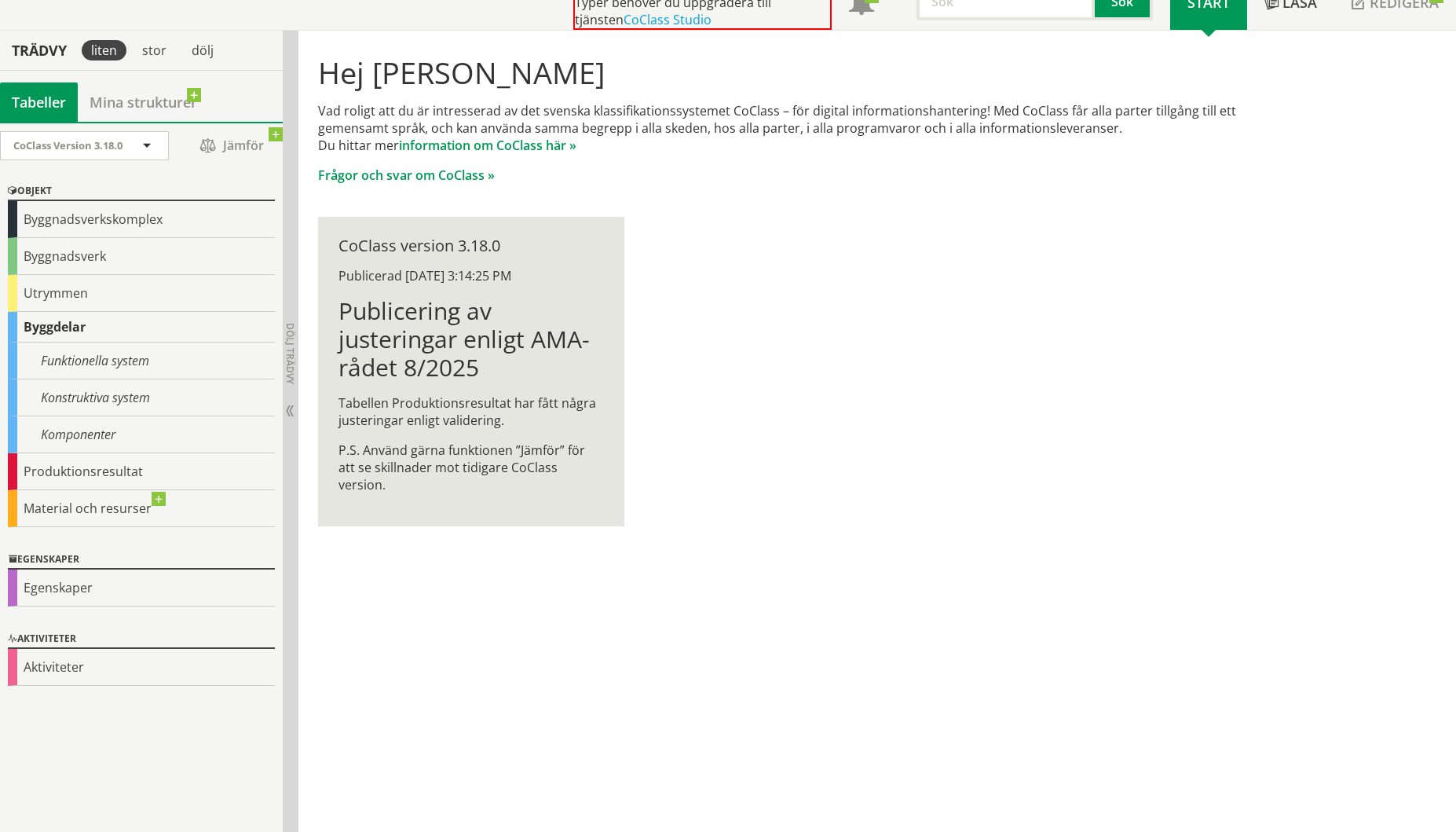
click at [37, 329] on div "Byggdelar" at bounding box center [142, 327] width 267 height 30
click at [52, 357] on div "Funktionella system" at bounding box center [142, 361] width 267 height 37
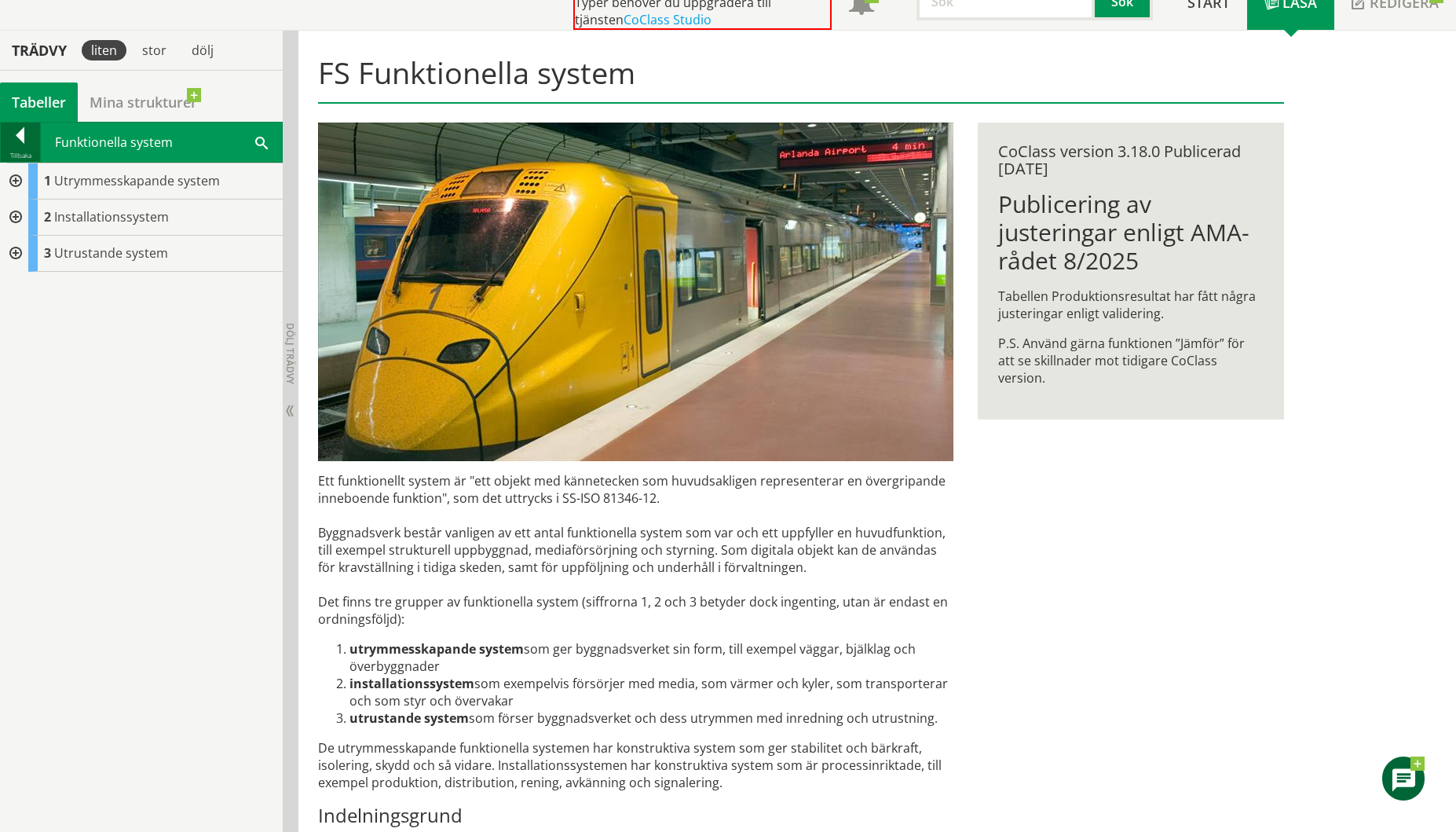
click at [19, 137] on div at bounding box center [20, 138] width 40 height 22
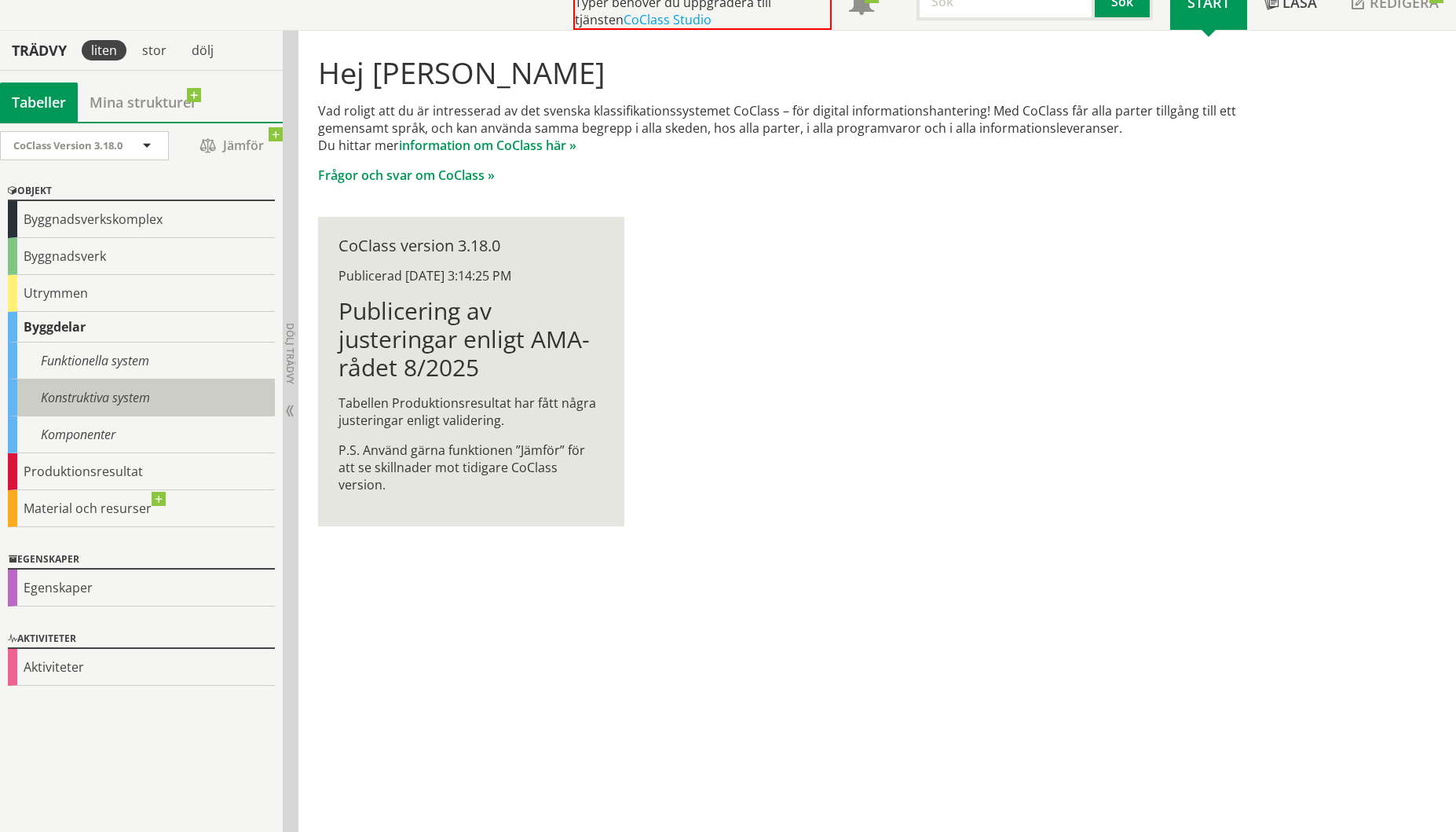
click at [45, 397] on div "Konstruktiva system" at bounding box center [142, 398] width 267 height 37
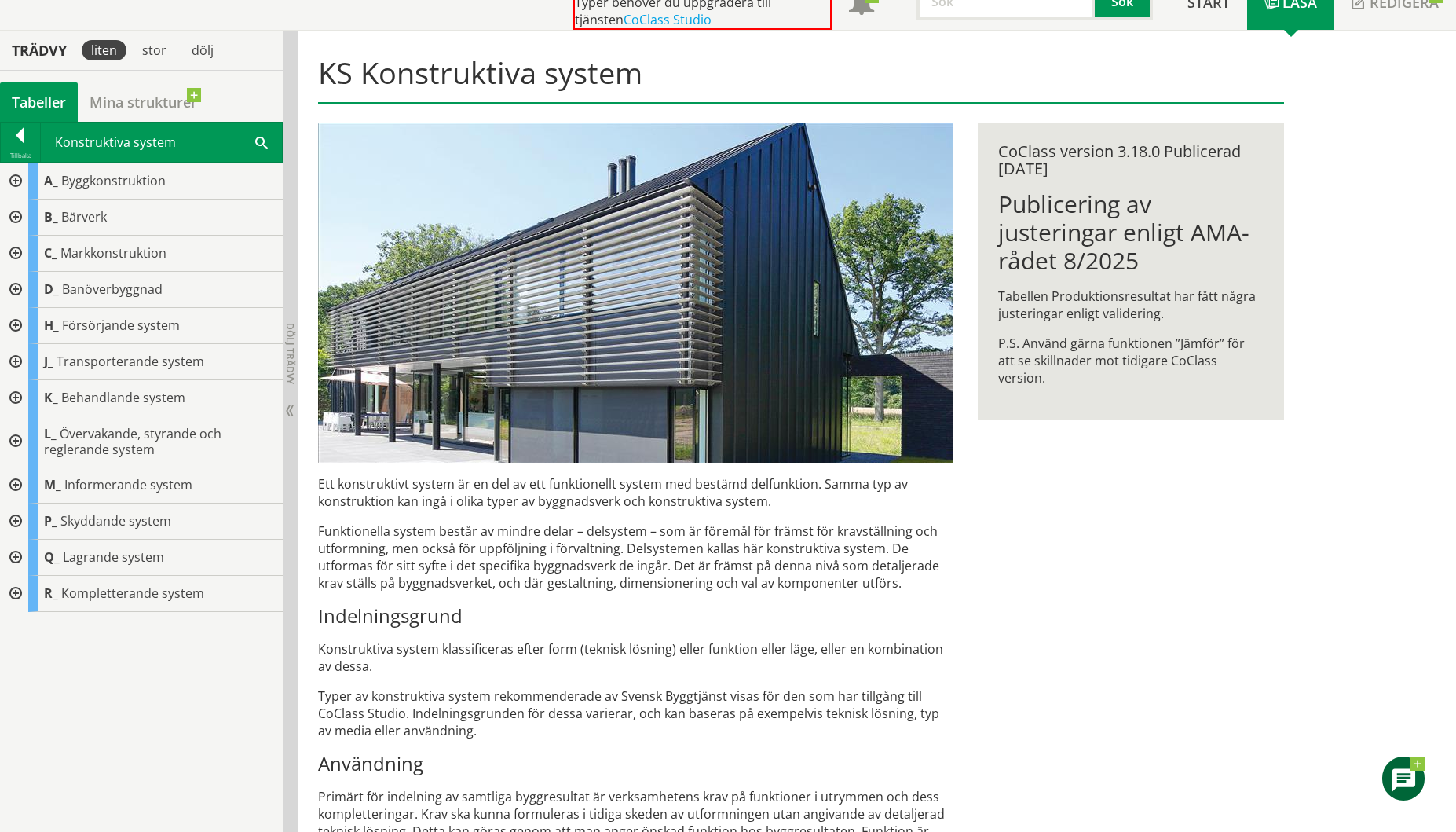
click at [18, 182] on div at bounding box center [14, 181] width 29 height 36
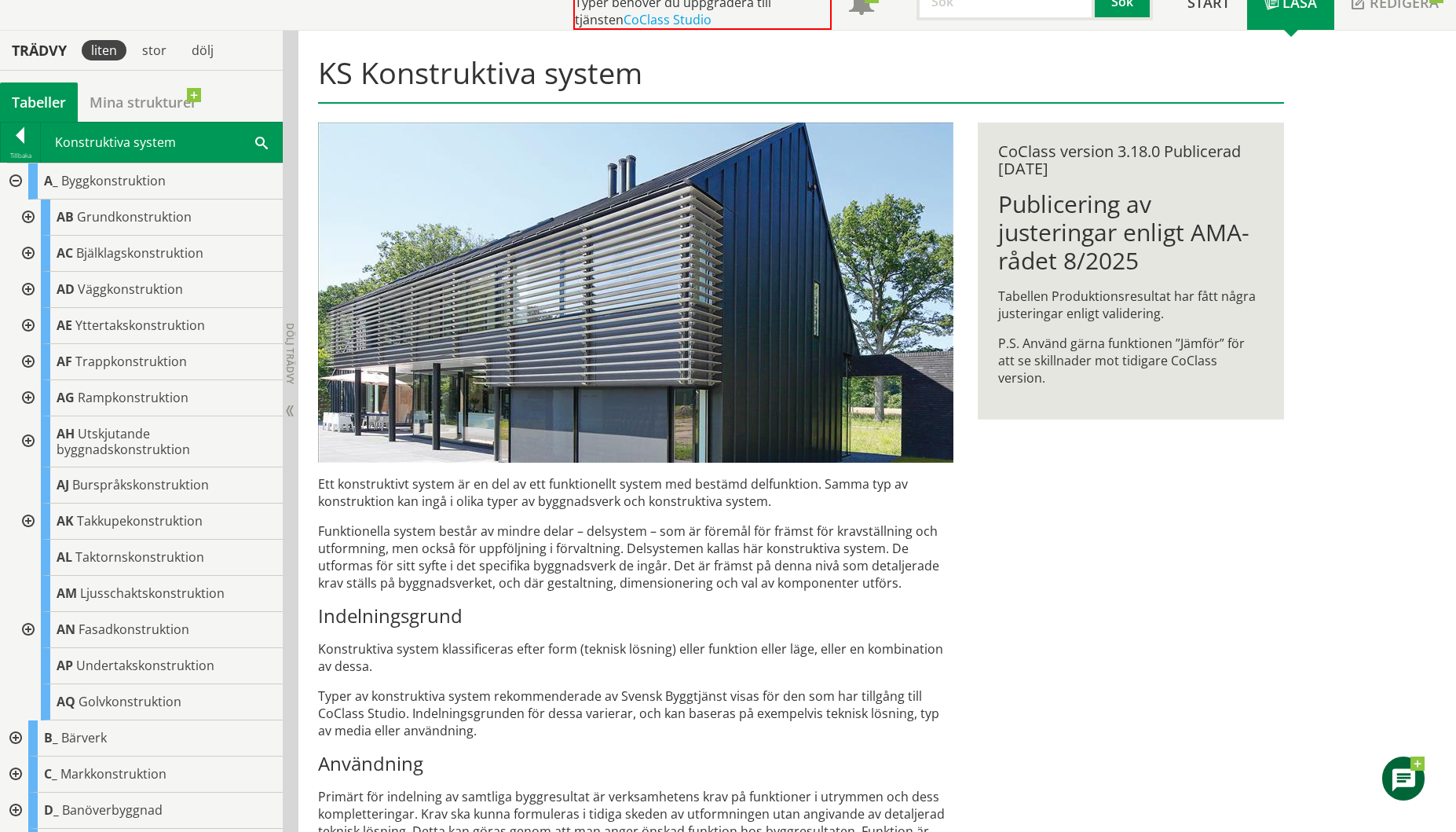
click at [29, 217] on div at bounding box center [27, 217] width 29 height 36
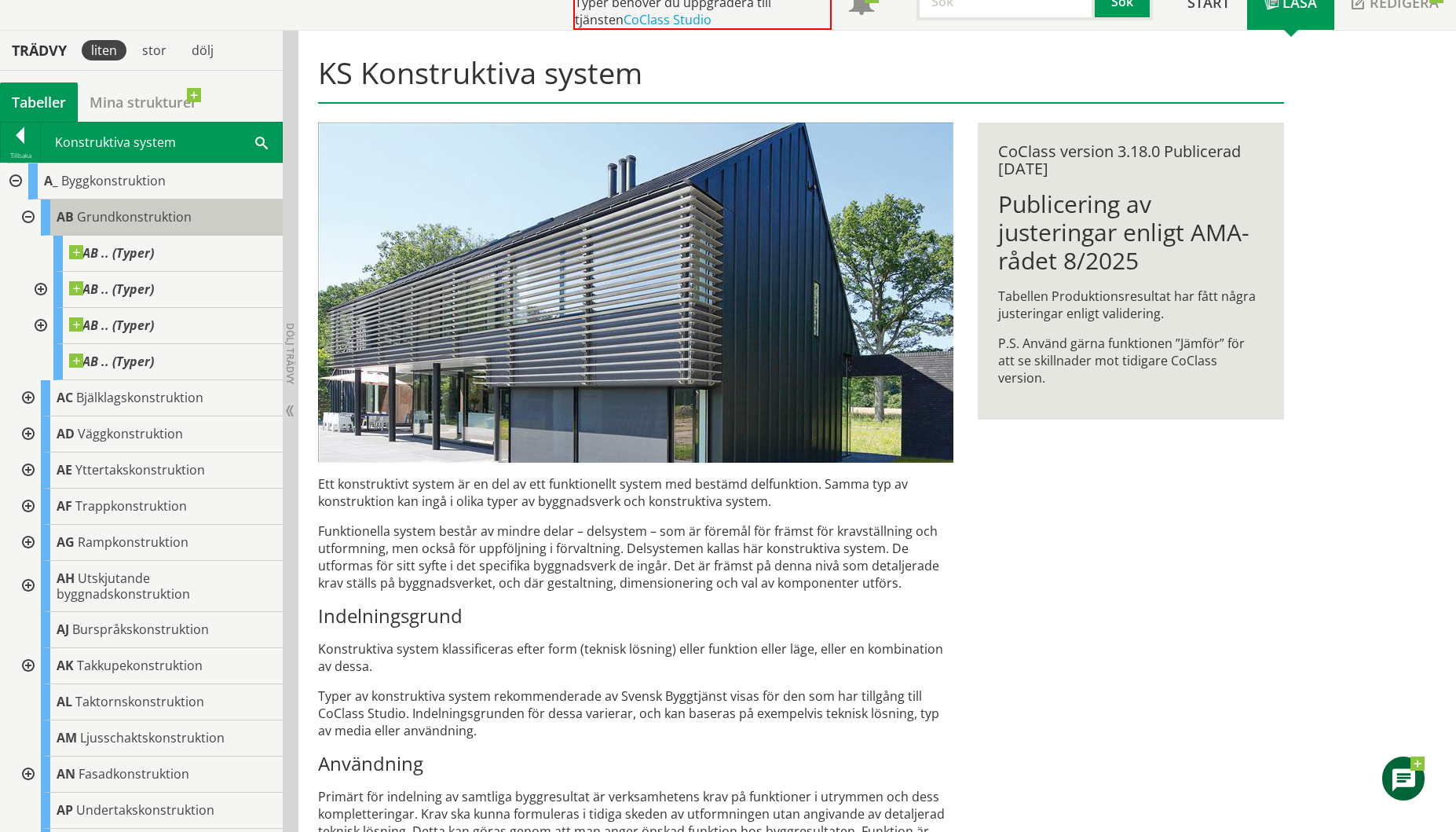
click at [103, 216] on span "Grundkonstruktion" at bounding box center [134, 217] width 115 height 18
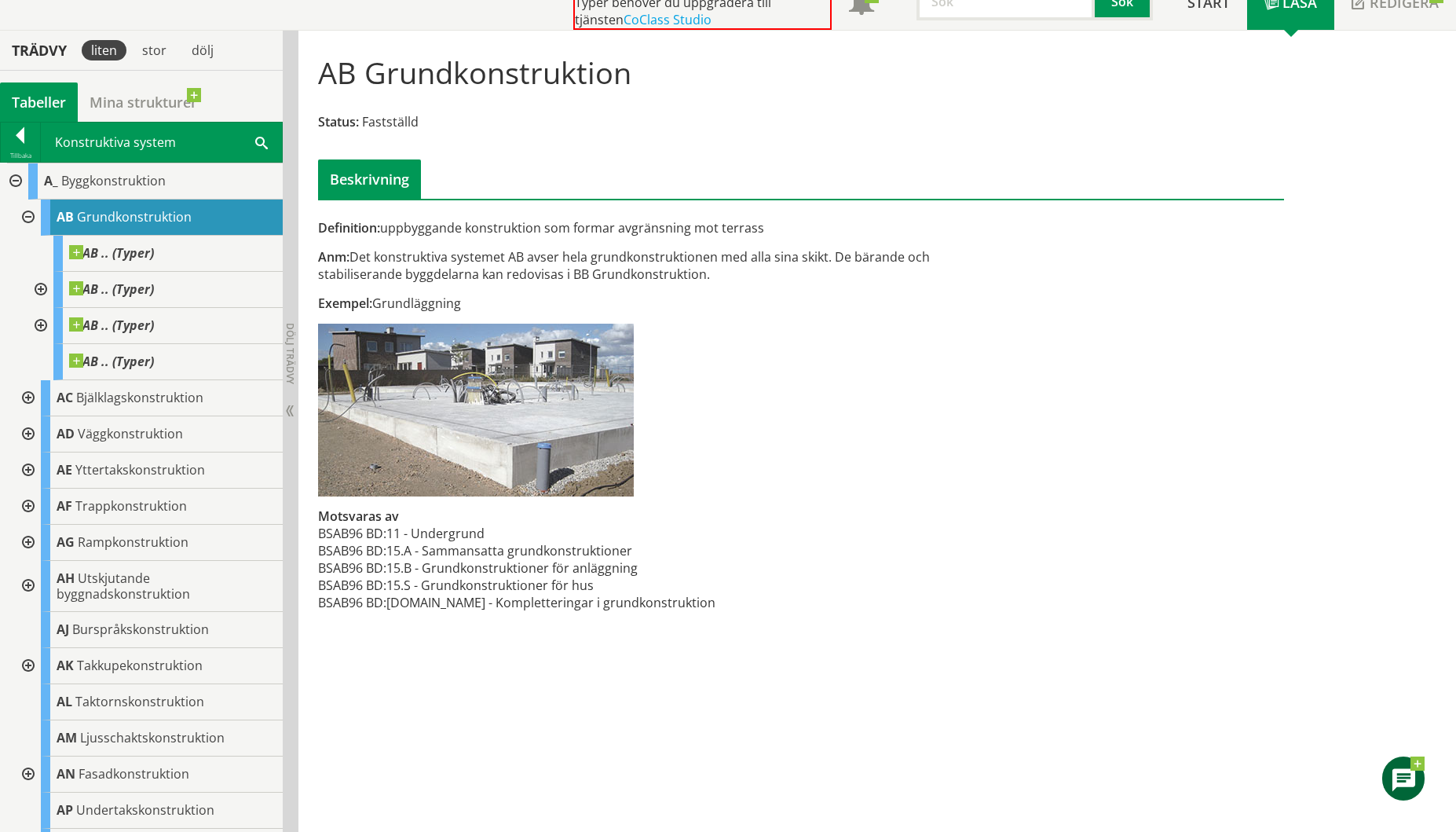
click at [28, 217] on div at bounding box center [27, 217] width 29 height 36
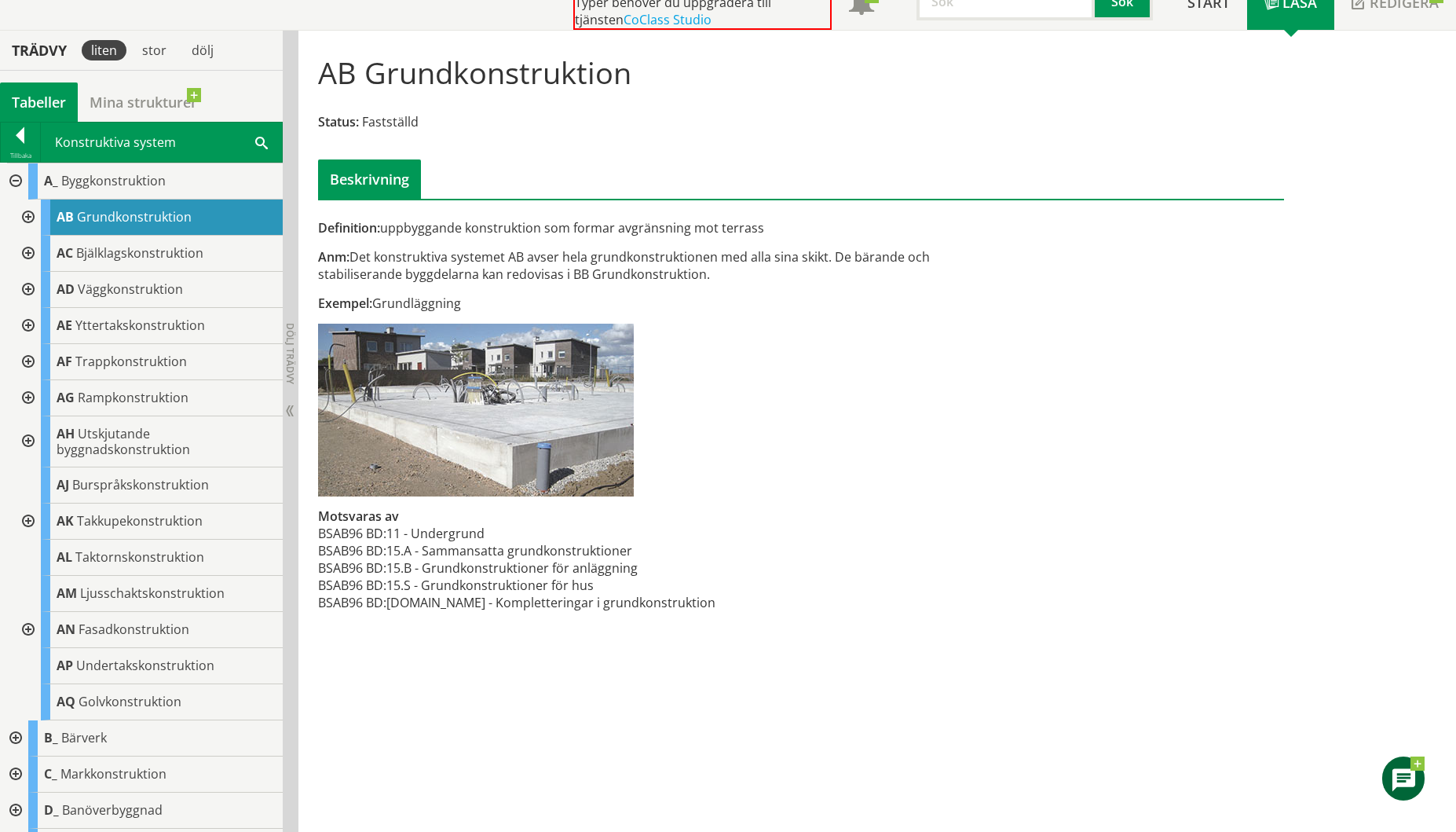
click at [13, 736] on div at bounding box center [14, 738] width 29 height 36
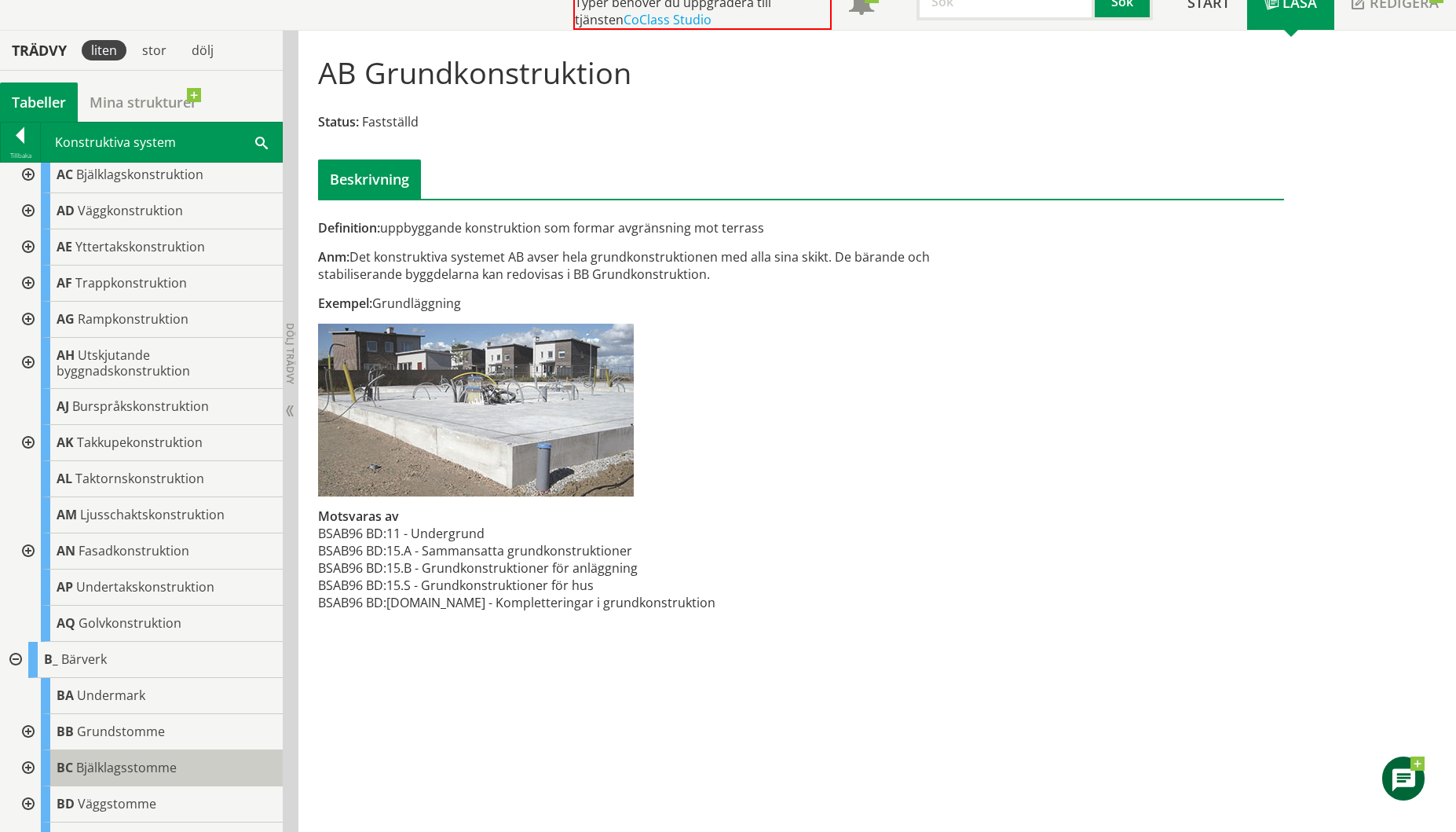
scroll to position [158, 0]
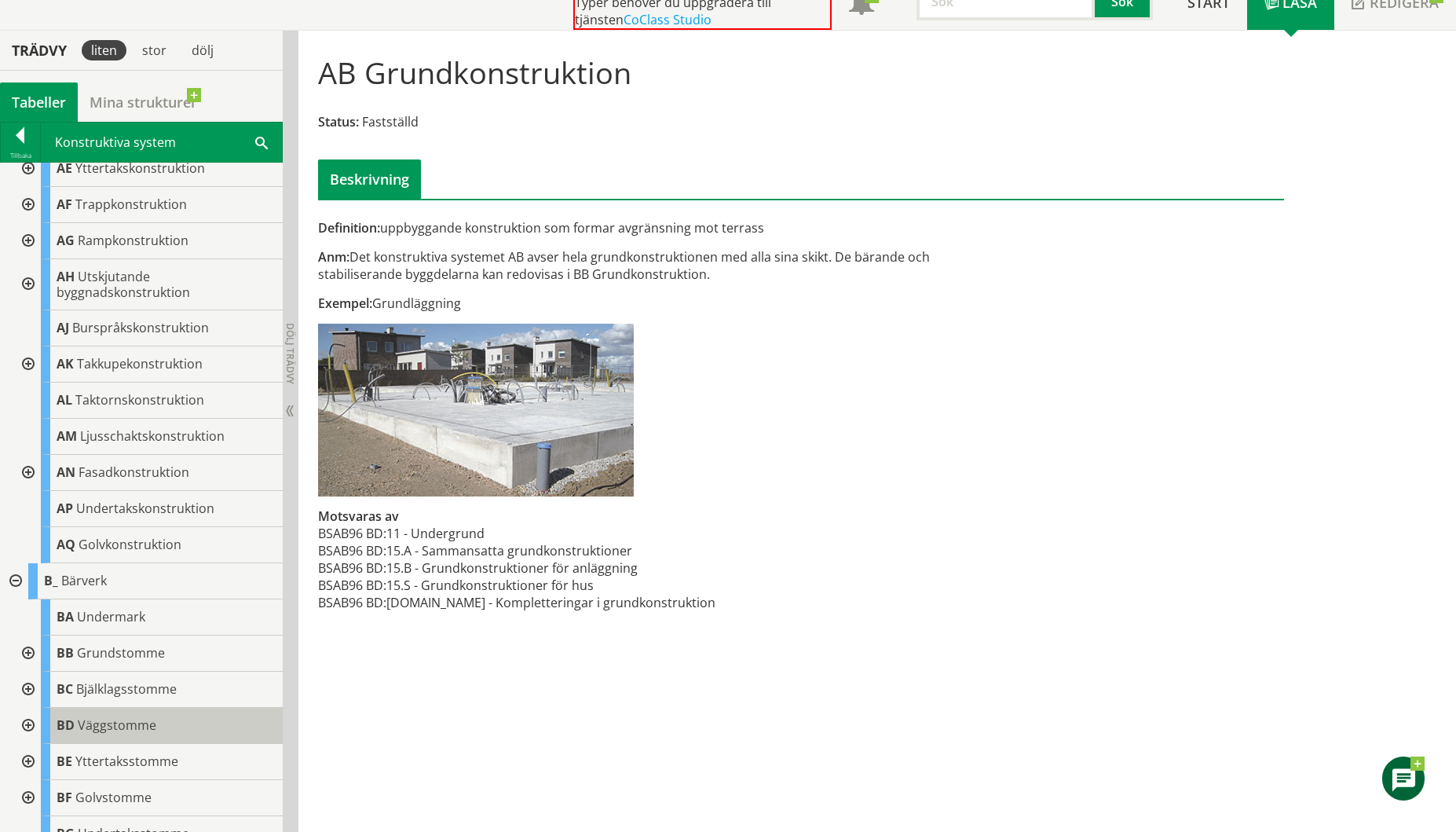
click at [91, 724] on span "Väggstomme" at bounding box center [116, 725] width 78 height 18
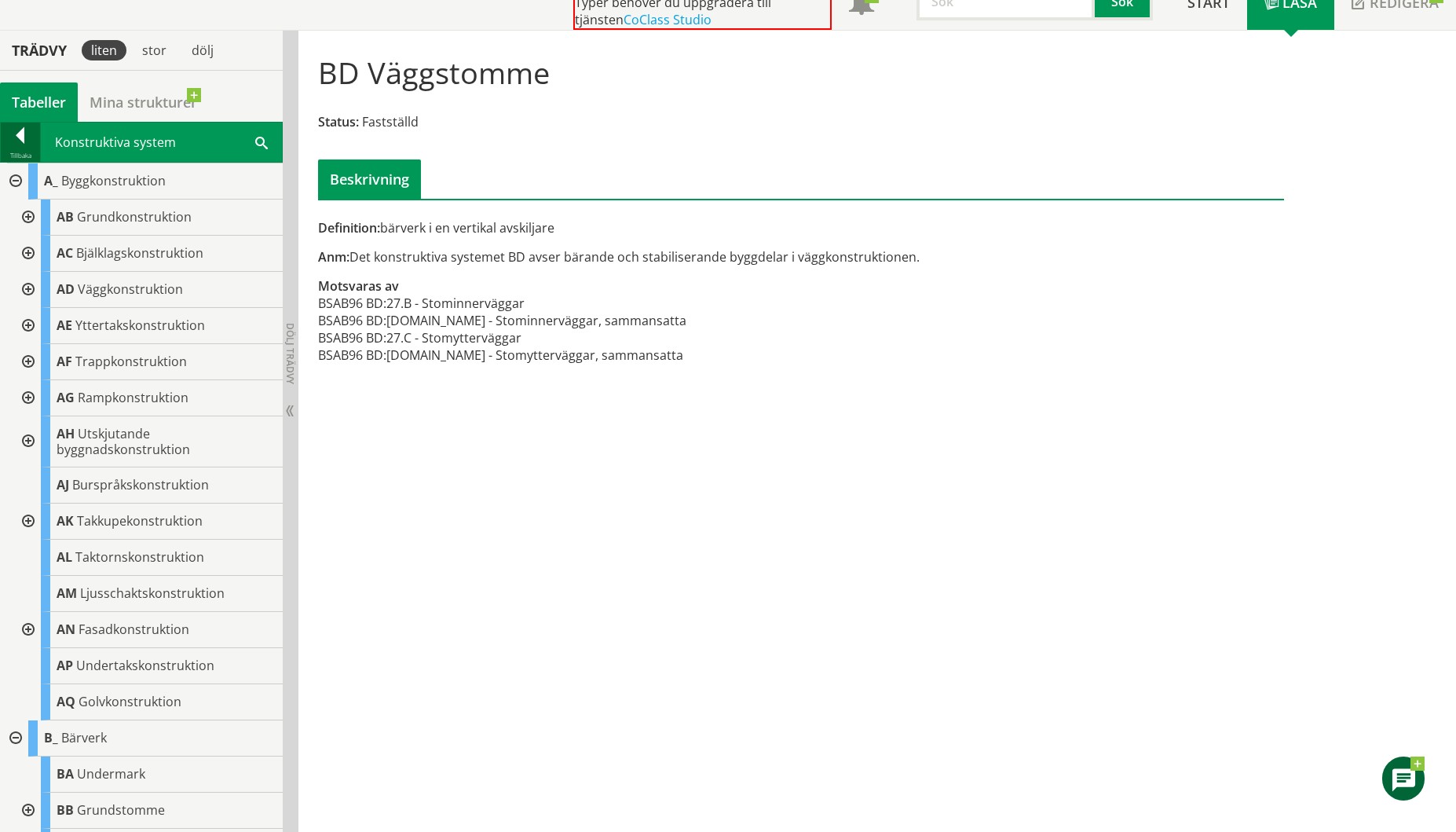
click at [13, 140] on div at bounding box center [20, 138] width 40 height 22
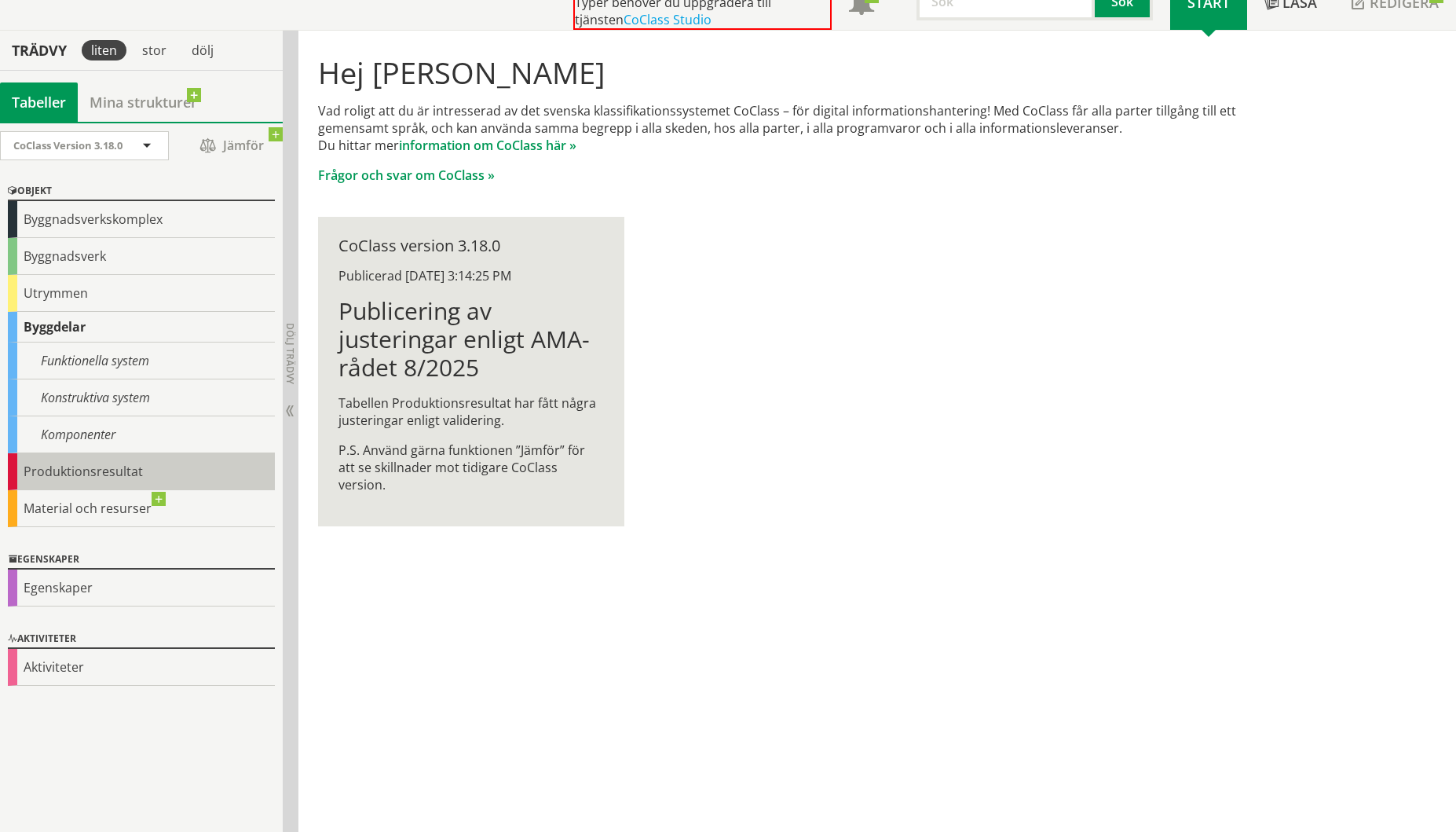
click at [50, 474] on div "Produktionsresultat" at bounding box center [142, 472] width 267 height 37
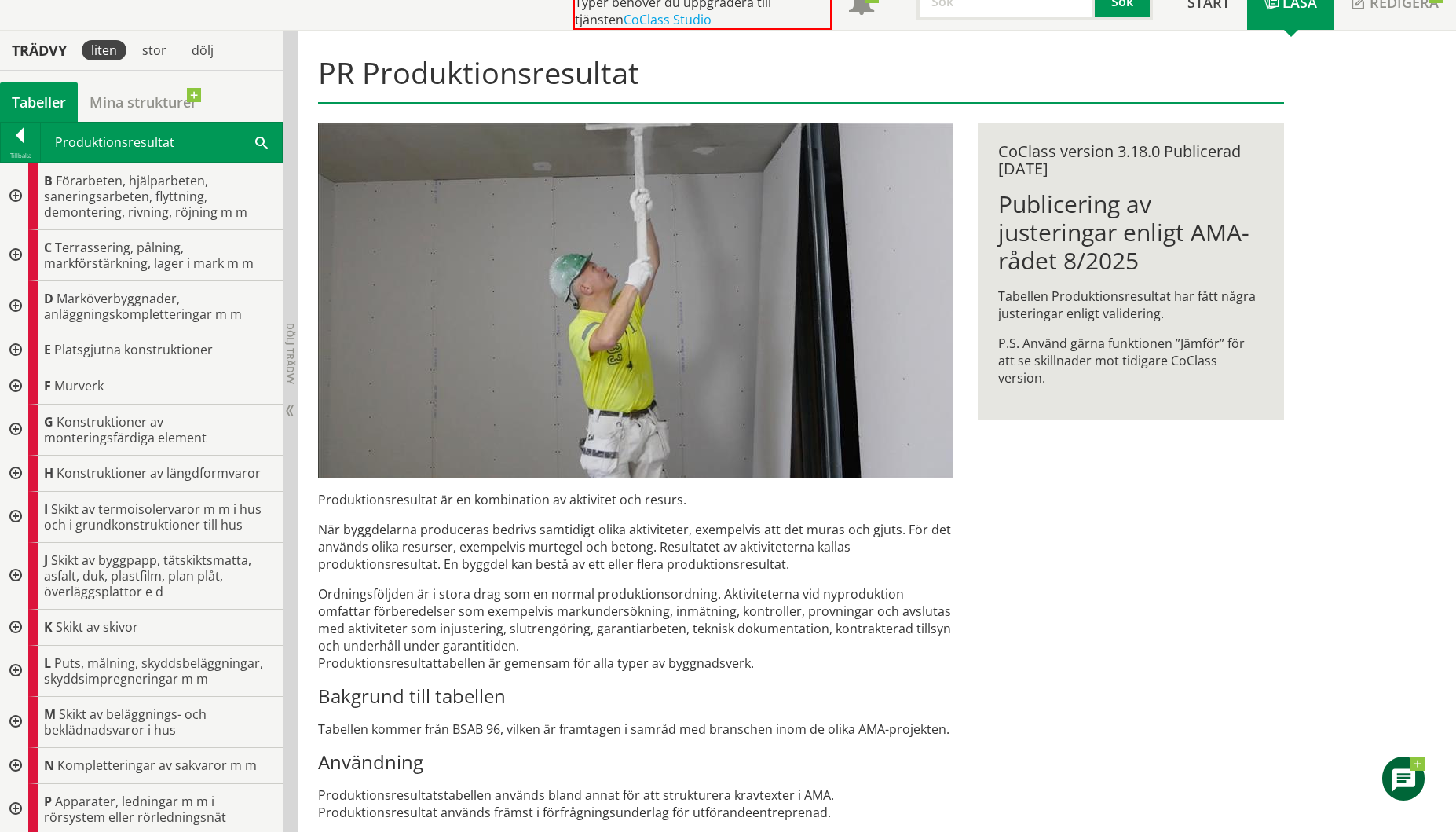
click at [15, 197] on div at bounding box center [14, 196] width 29 height 66
